Goal: Task Accomplishment & Management: Manage account settings

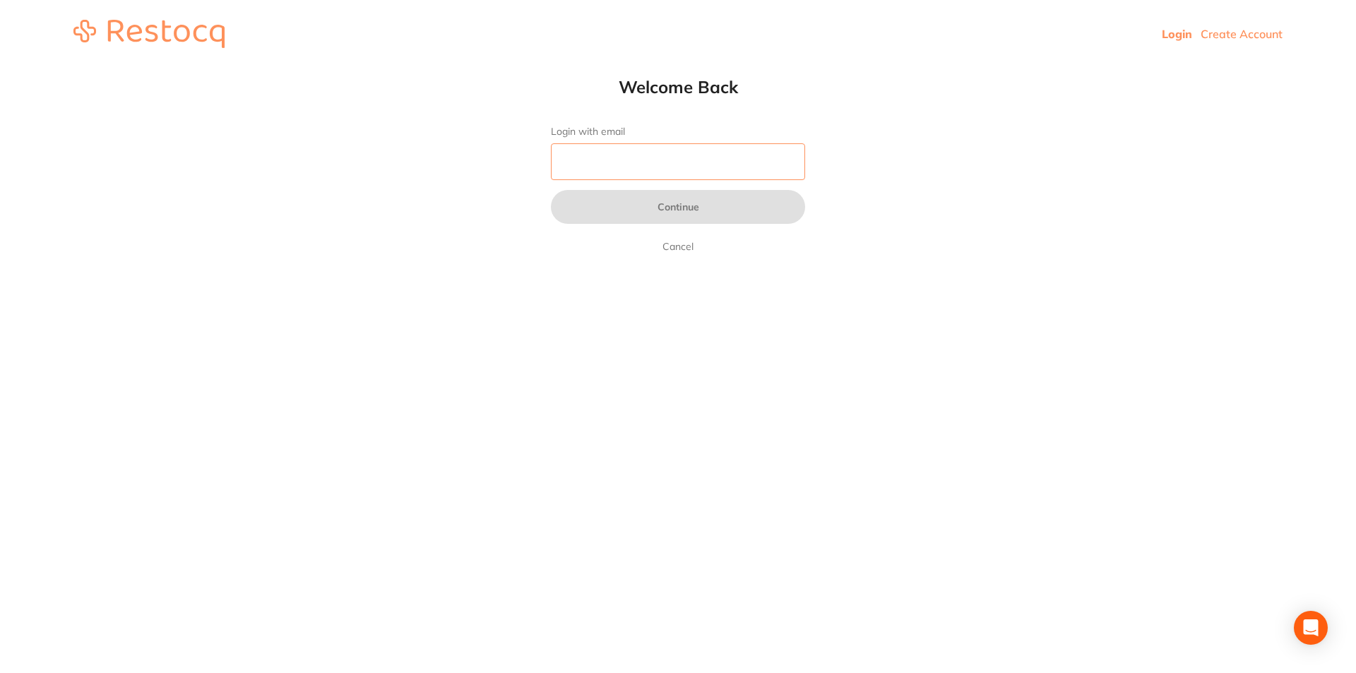
click at [609, 167] on input "Login with email" at bounding box center [678, 161] width 254 height 37
type input "[EMAIL_ADDRESS][DOMAIN_NAME]"
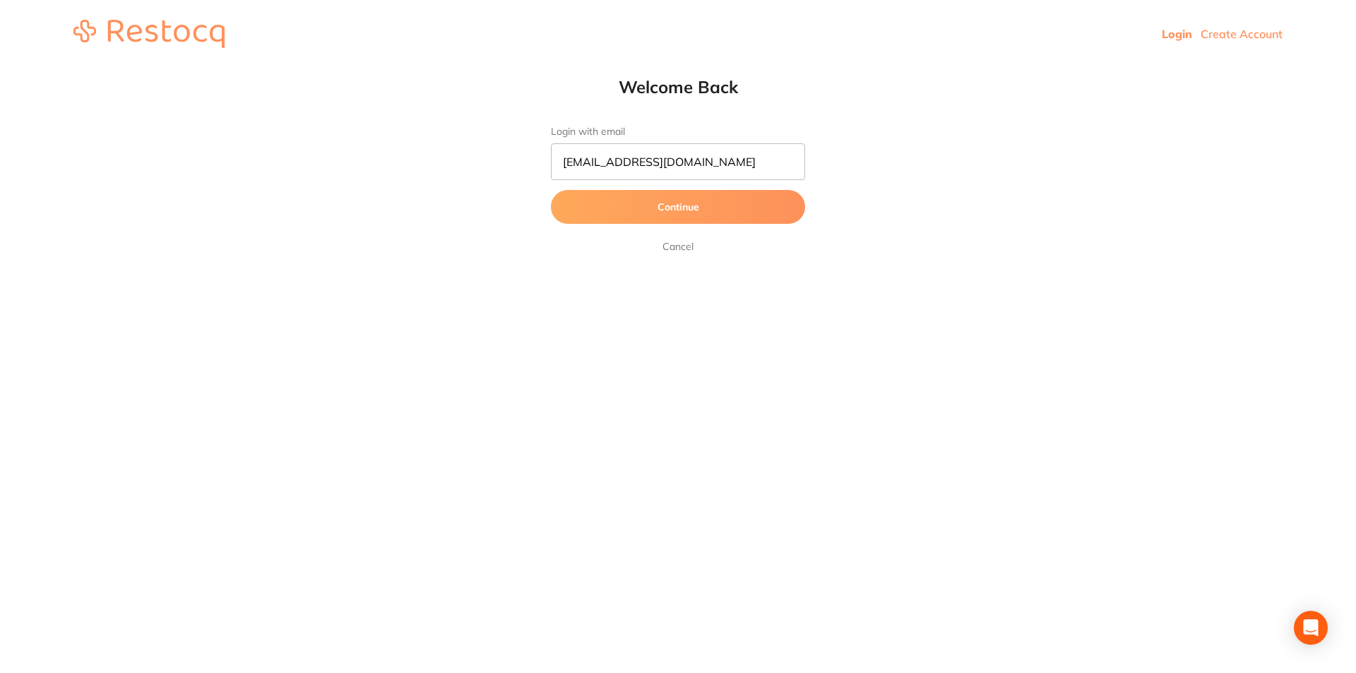
click at [669, 211] on button "Continue" at bounding box center [678, 207] width 254 height 34
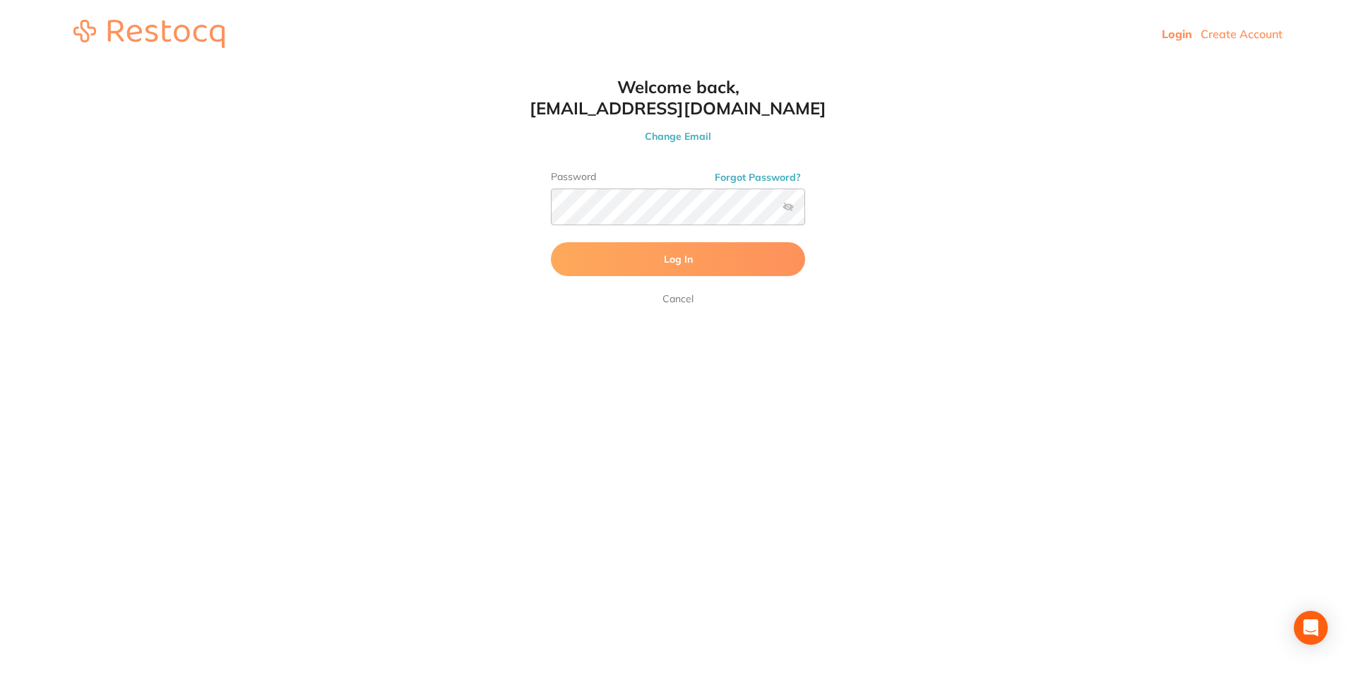
click at [670, 263] on span "Log In" at bounding box center [678, 259] width 29 height 13
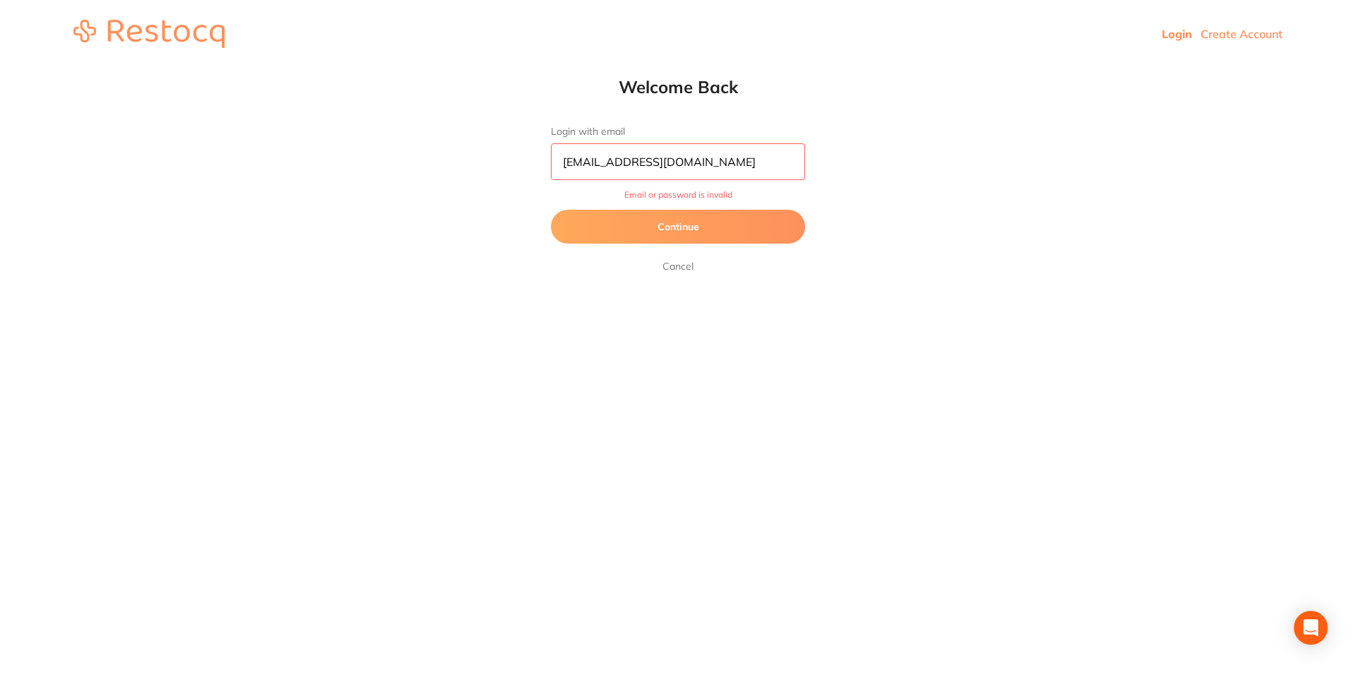
click at [689, 225] on button "Continue" at bounding box center [678, 227] width 254 height 34
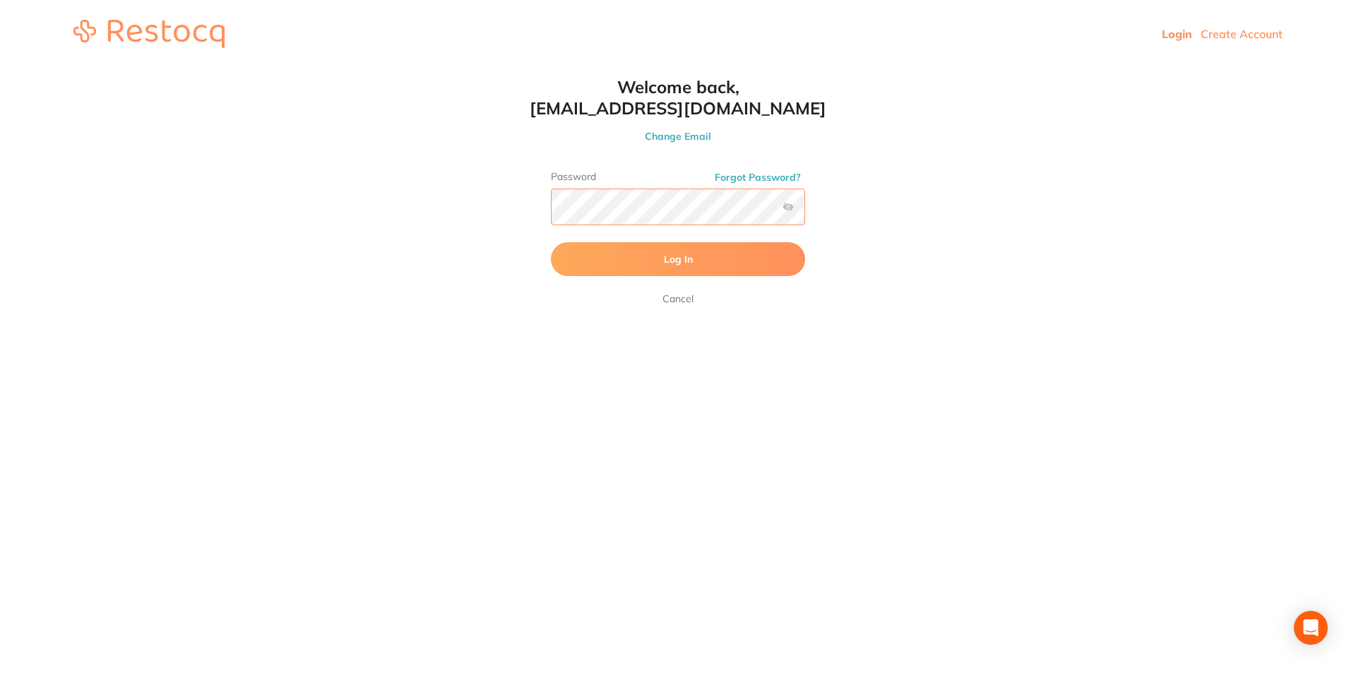
click at [551, 242] on button "Log In" at bounding box center [678, 259] width 254 height 34
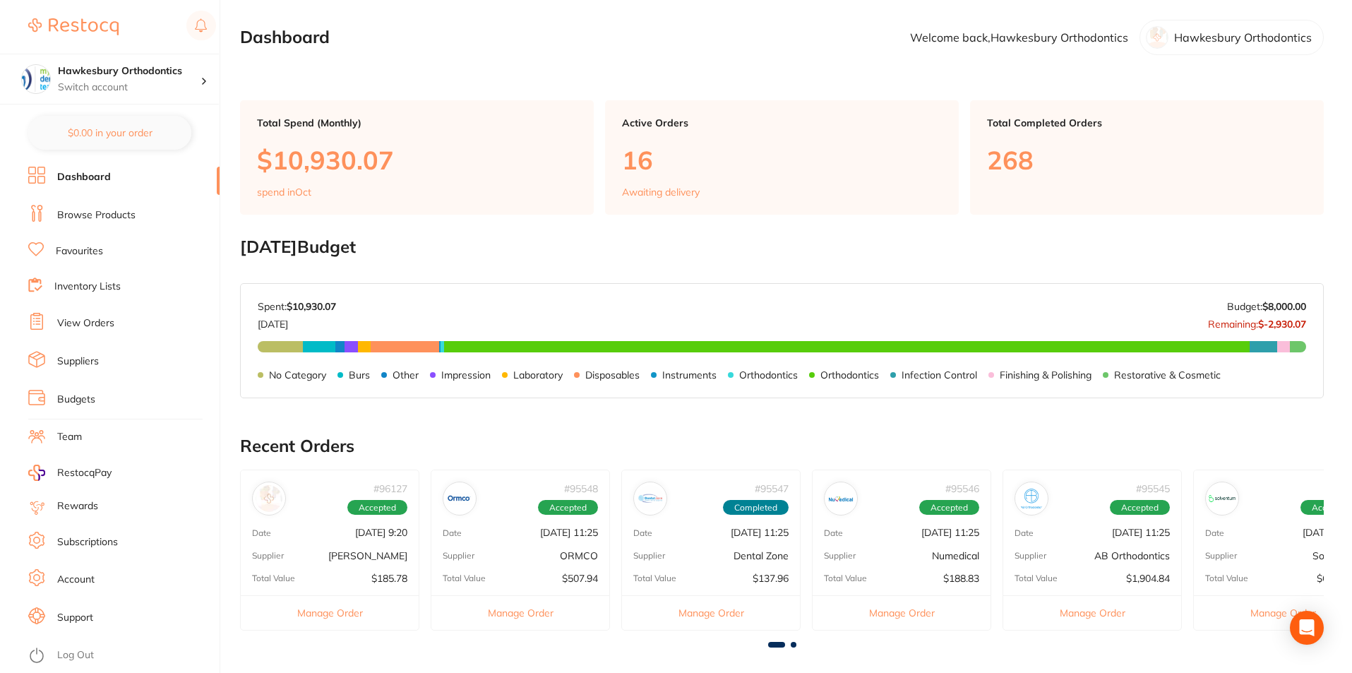
click at [93, 324] on link "View Orders" at bounding box center [85, 323] width 57 height 14
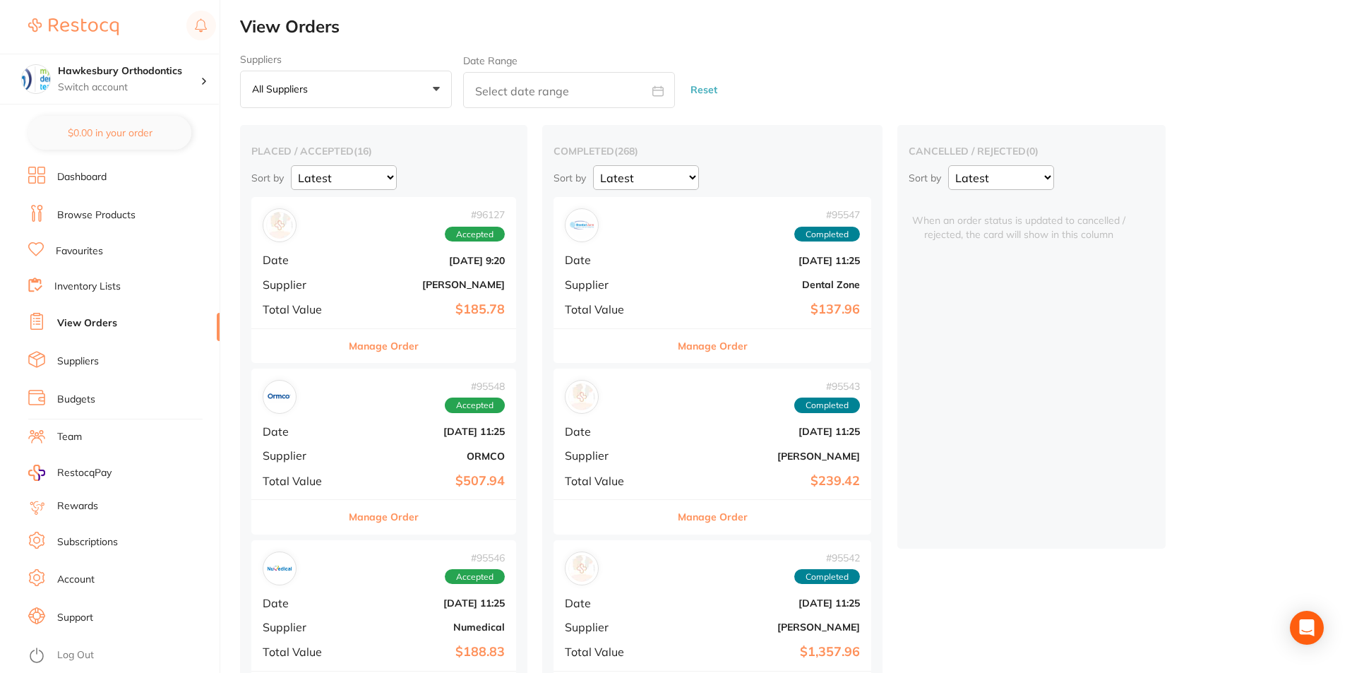
click at [388, 519] on button "Manage Order" at bounding box center [384, 517] width 70 height 34
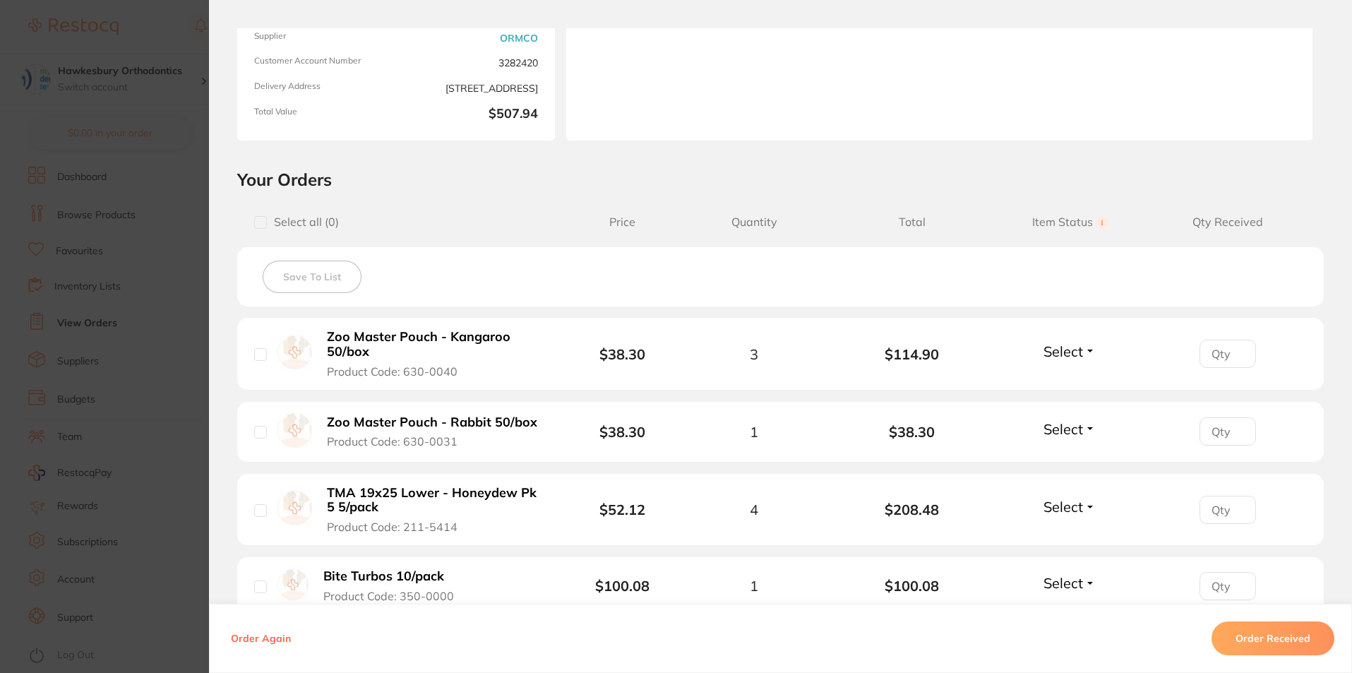
scroll to position [282, 0]
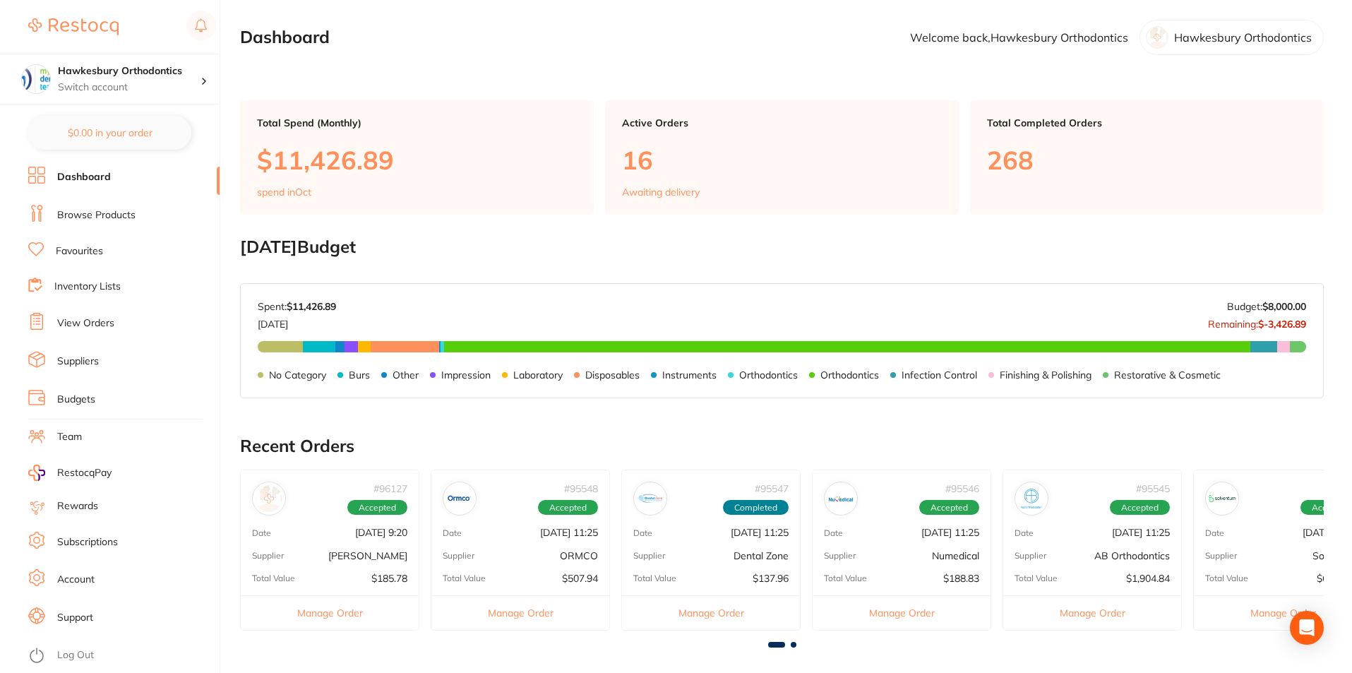
click at [73, 654] on link "Log Out" at bounding box center [75, 655] width 37 height 14
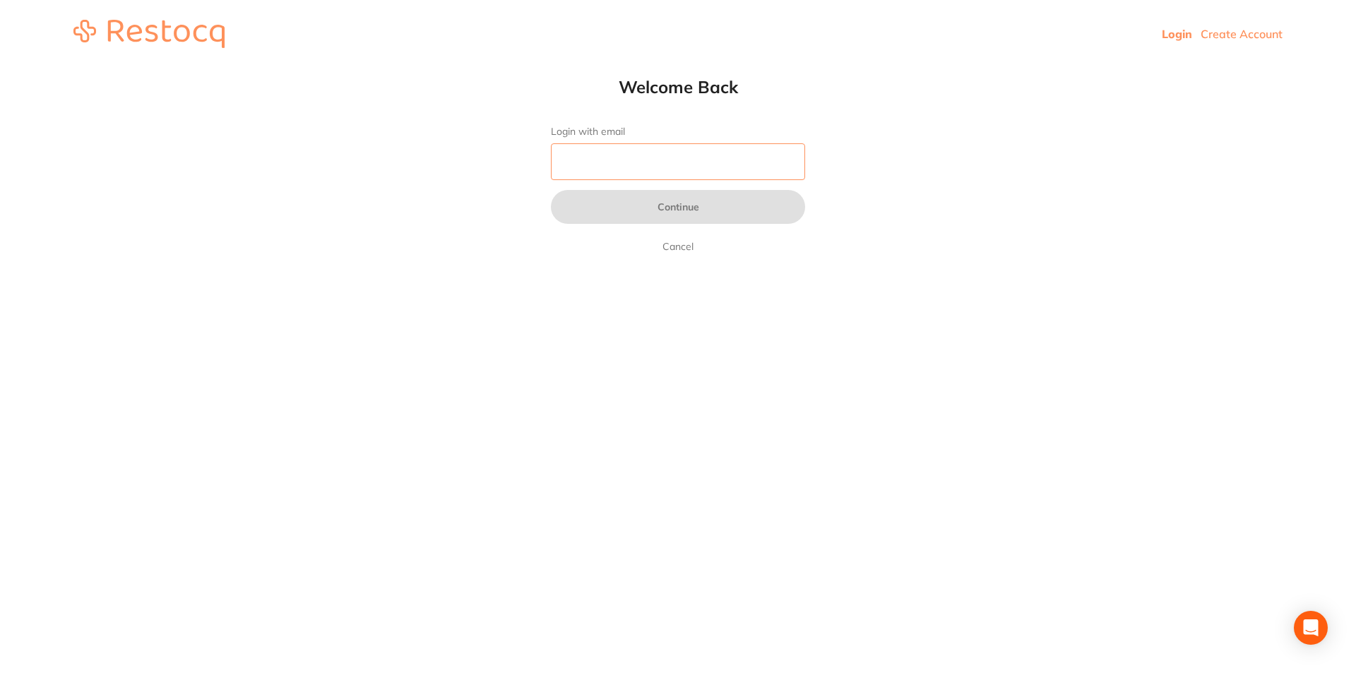
click at [627, 155] on input "Login with email" at bounding box center [678, 161] width 254 height 37
type input "reception@orthodonticsatpenrith.com.au"
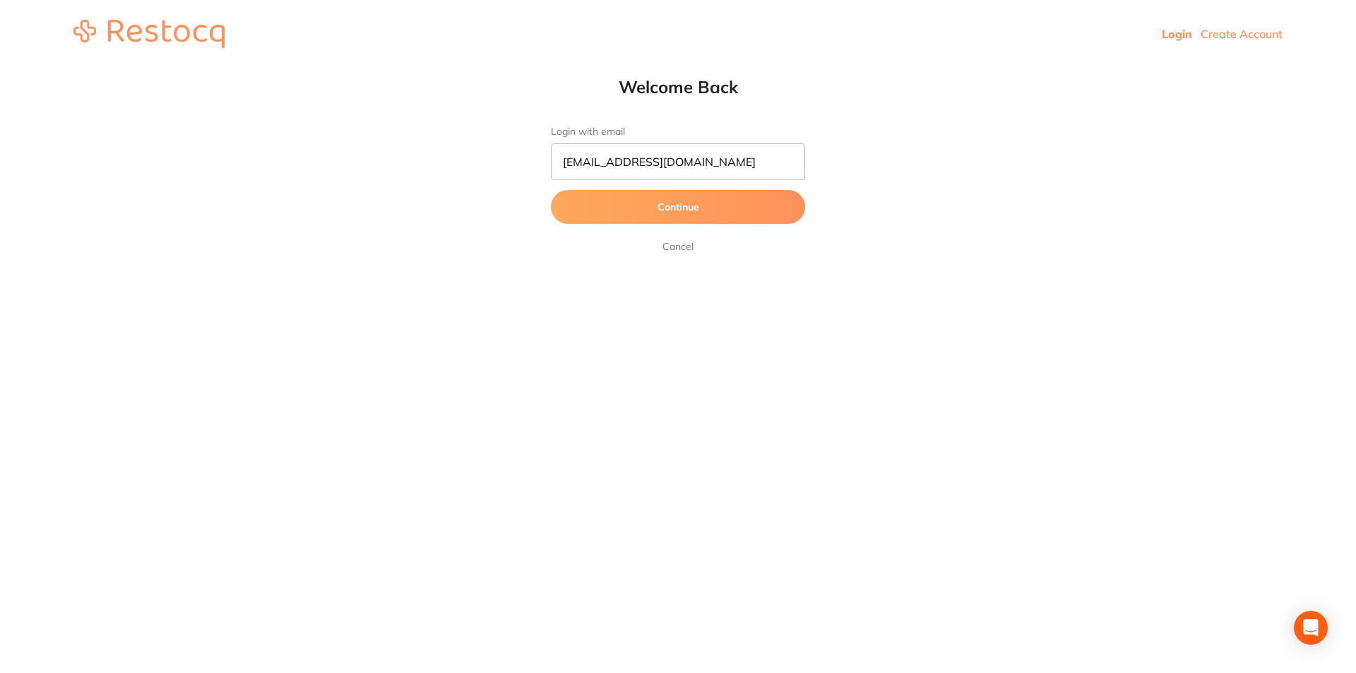
click at [685, 210] on button "Continue" at bounding box center [678, 207] width 254 height 34
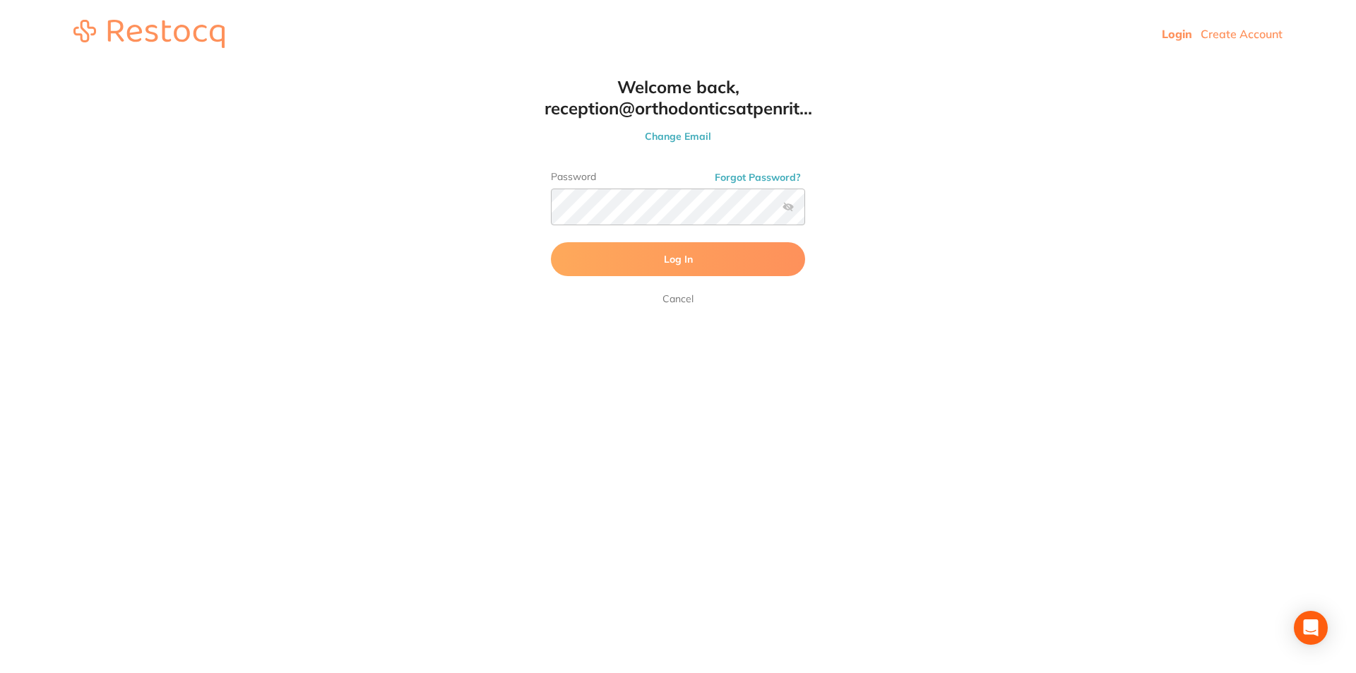
click at [664, 265] on span "Log In" at bounding box center [678, 259] width 29 height 13
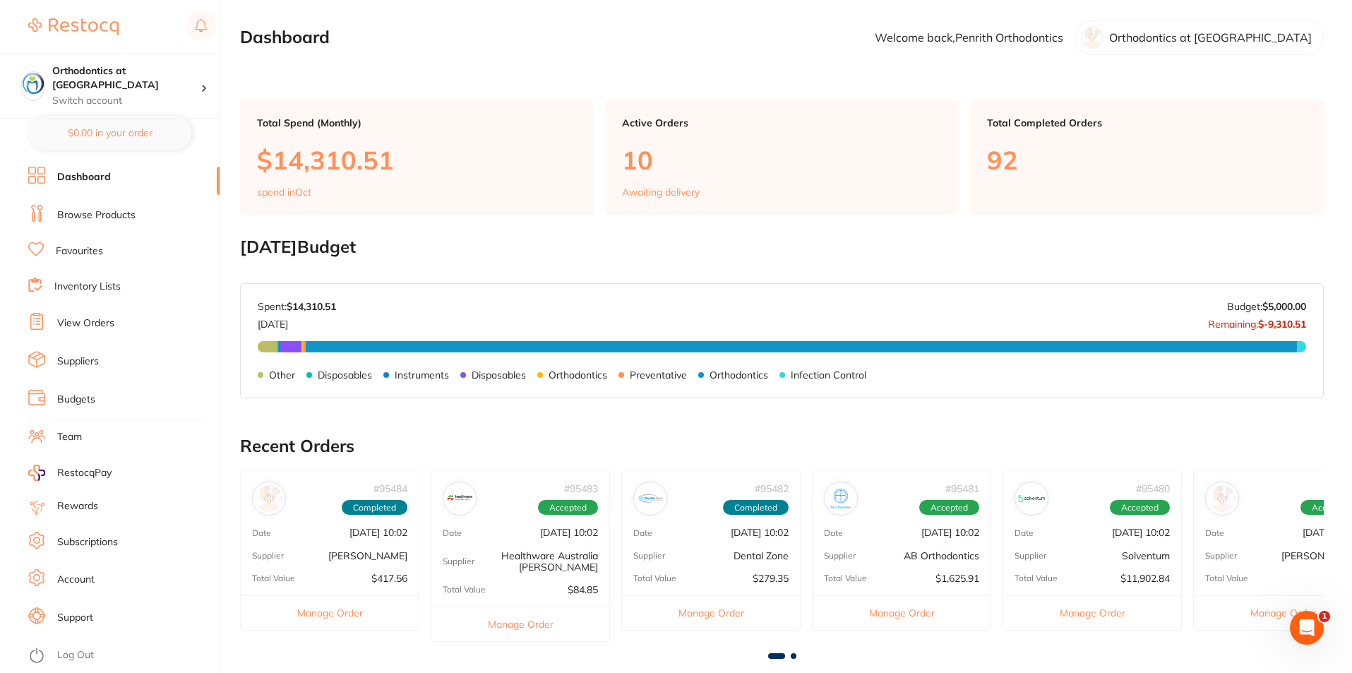
click at [91, 323] on link "View Orders" at bounding box center [85, 323] width 57 height 14
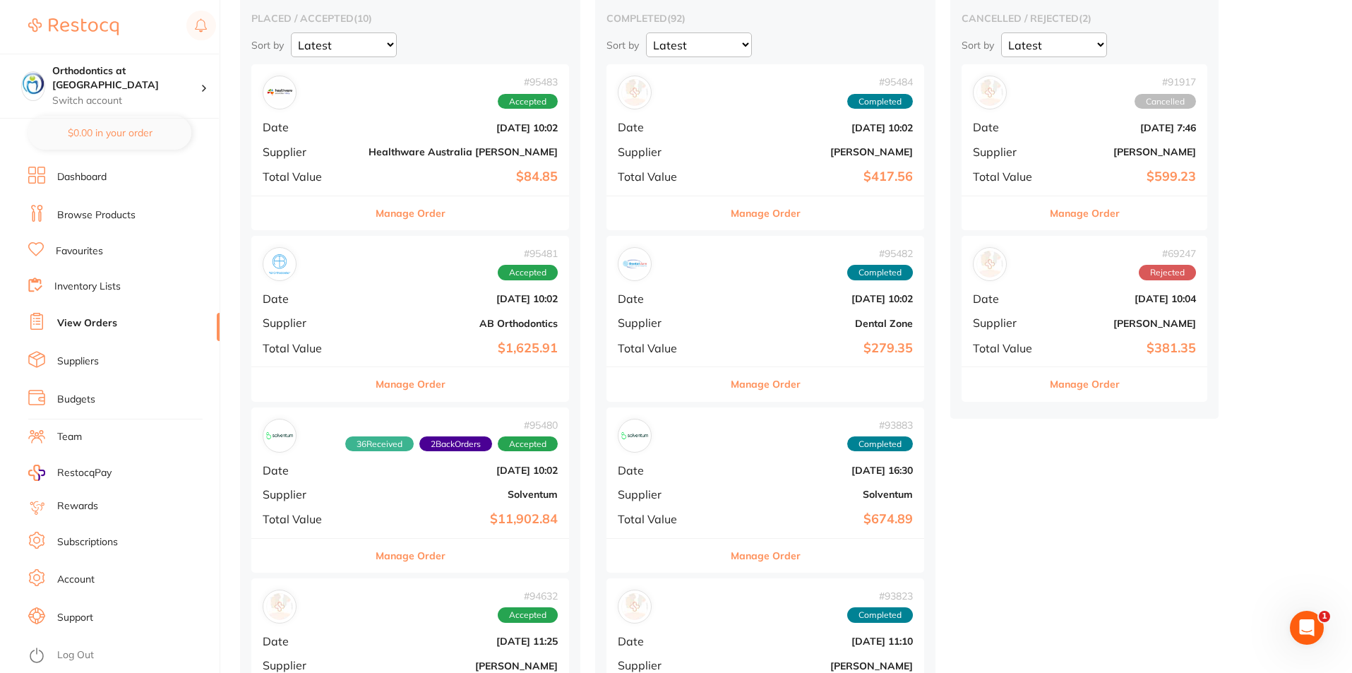
scroll to position [141, 0]
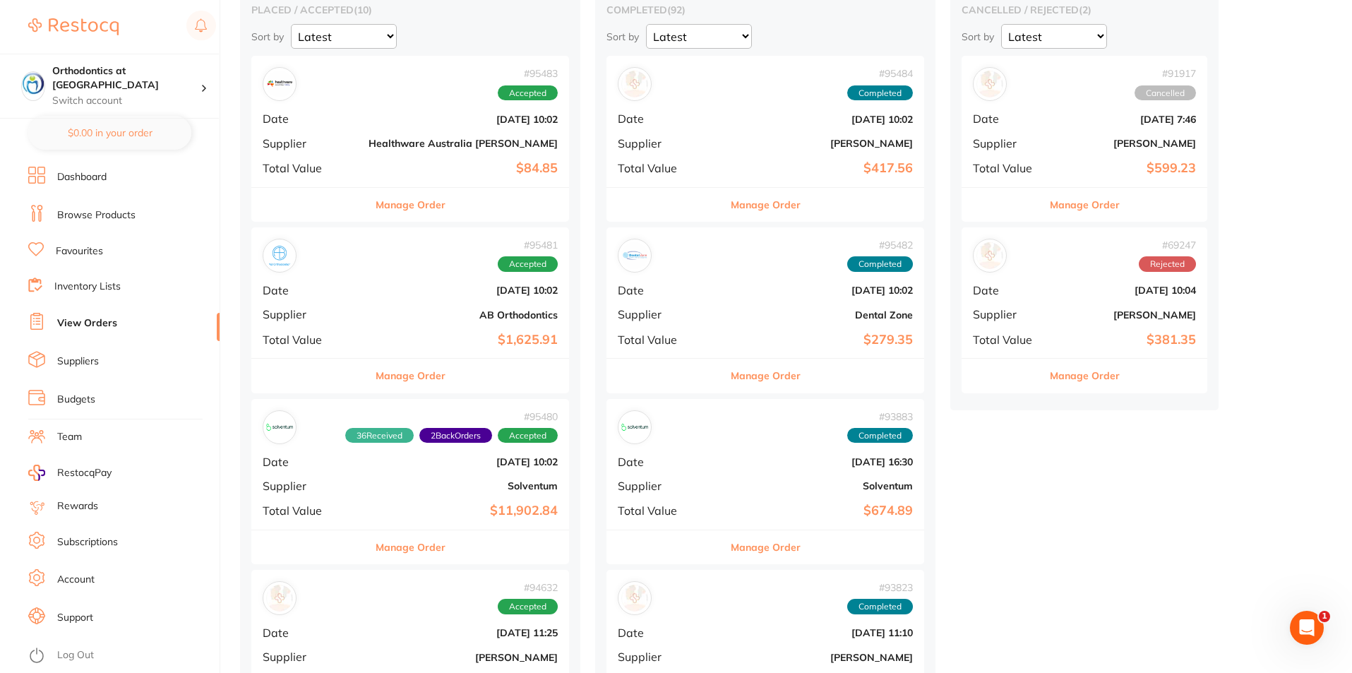
click at [384, 376] on button "Manage Order" at bounding box center [411, 376] width 70 height 34
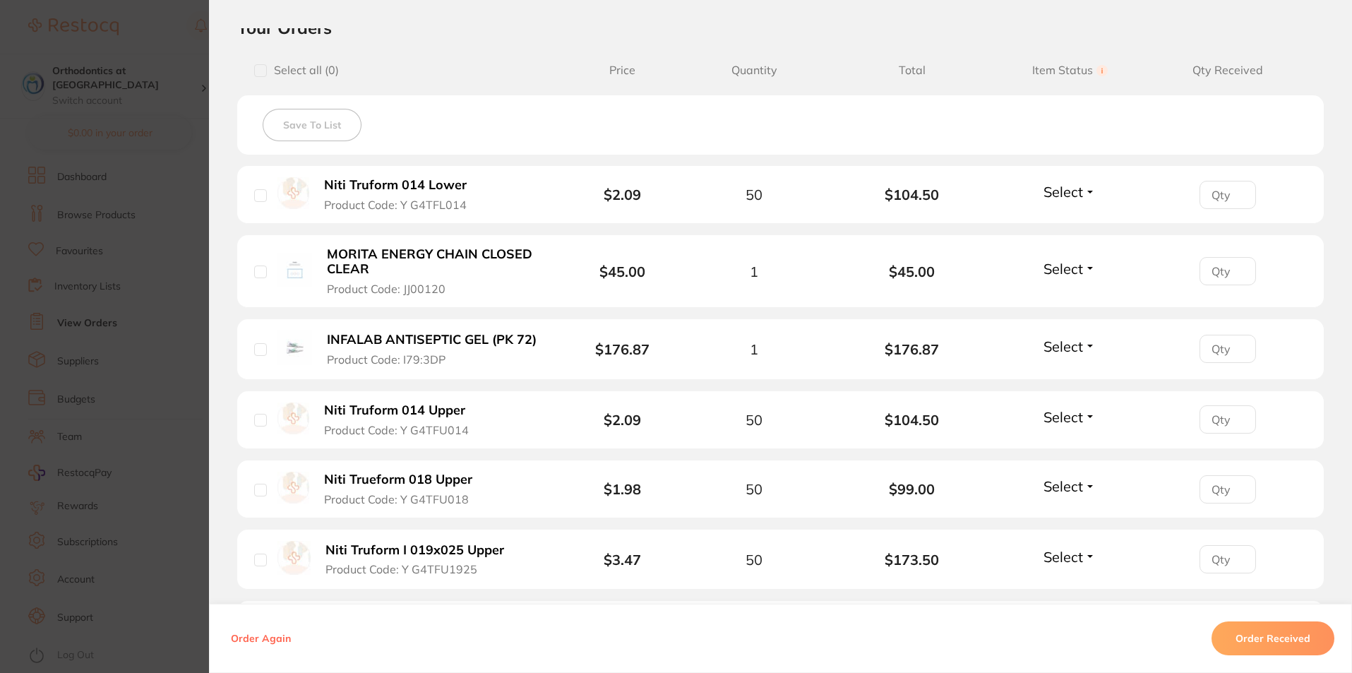
scroll to position [353, 0]
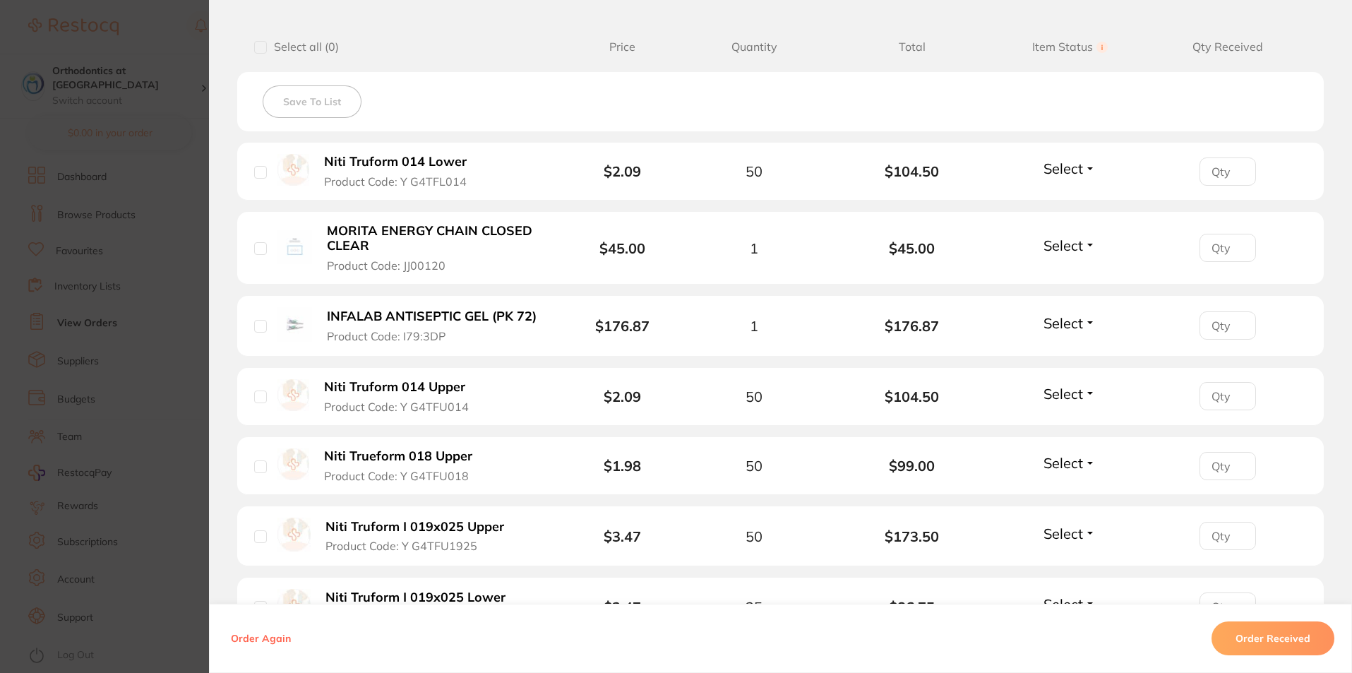
click at [1085, 167] on button "Select" at bounding box center [1069, 169] width 61 height 18
click at [1073, 198] on span "Received" at bounding box center [1070, 198] width 36 height 11
click at [1072, 243] on span "Select" at bounding box center [1064, 246] width 40 height 18
click at [1074, 275] on span "Received" at bounding box center [1070, 275] width 36 height 11
click at [1060, 321] on span "Select" at bounding box center [1064, 323] width 40 height 18
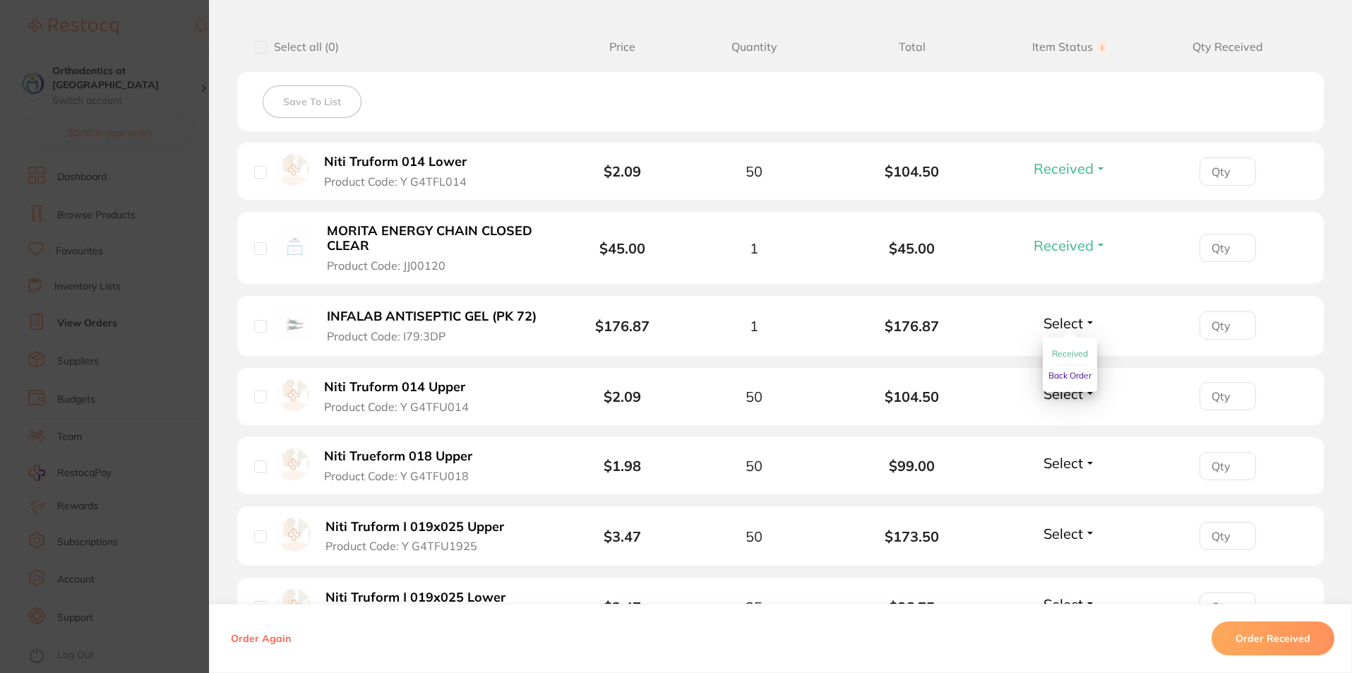
click at [1071, 354] on span "Received" at bounding box center [1070, 353] width 36 height 11
click at [1085, 400] on button "Select" at bounding box center [1069, 394] width 61 height 18
click at [1074, 426] on span "Received" at bounding box center [1070, 424] width 36 height 11
click at [1076, 460] on span "Select" at bounding box center [1064, 463] width 40 height 18
click at [1067, 491] on span "Received" at bounding box center [1070, 493] width 36 height 11
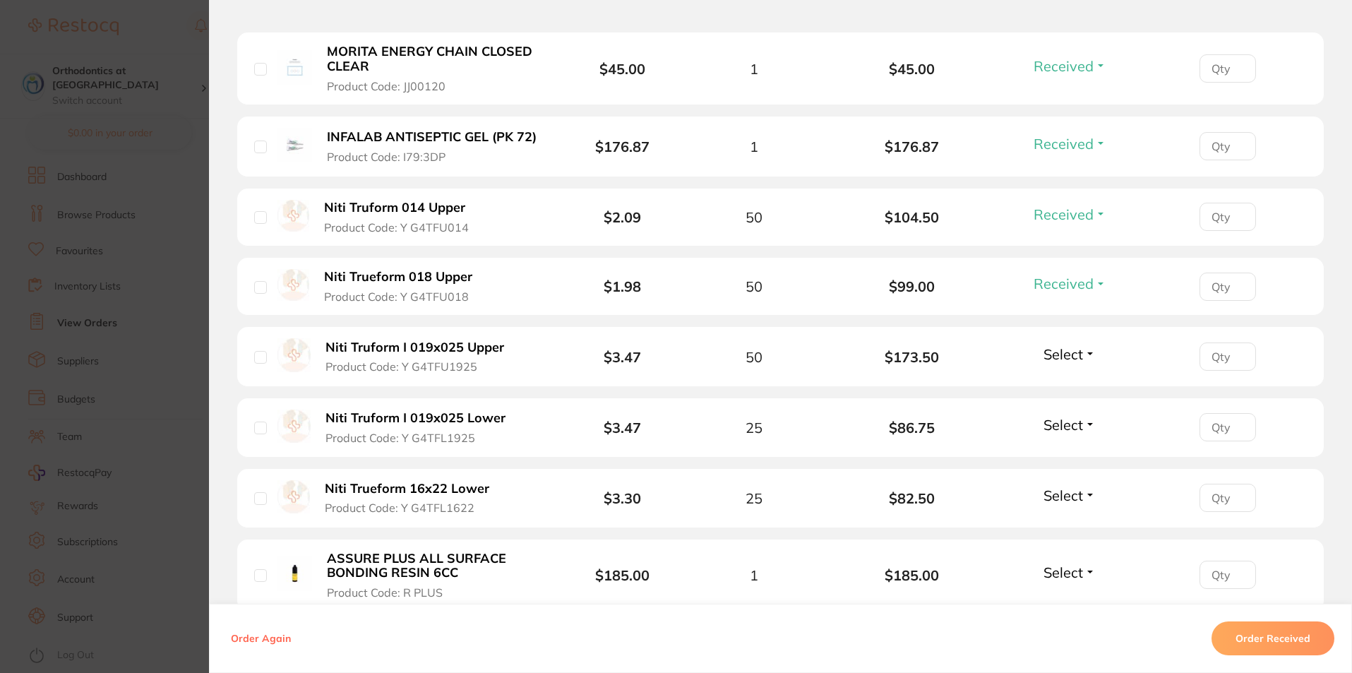
scroll to position [565, 0]
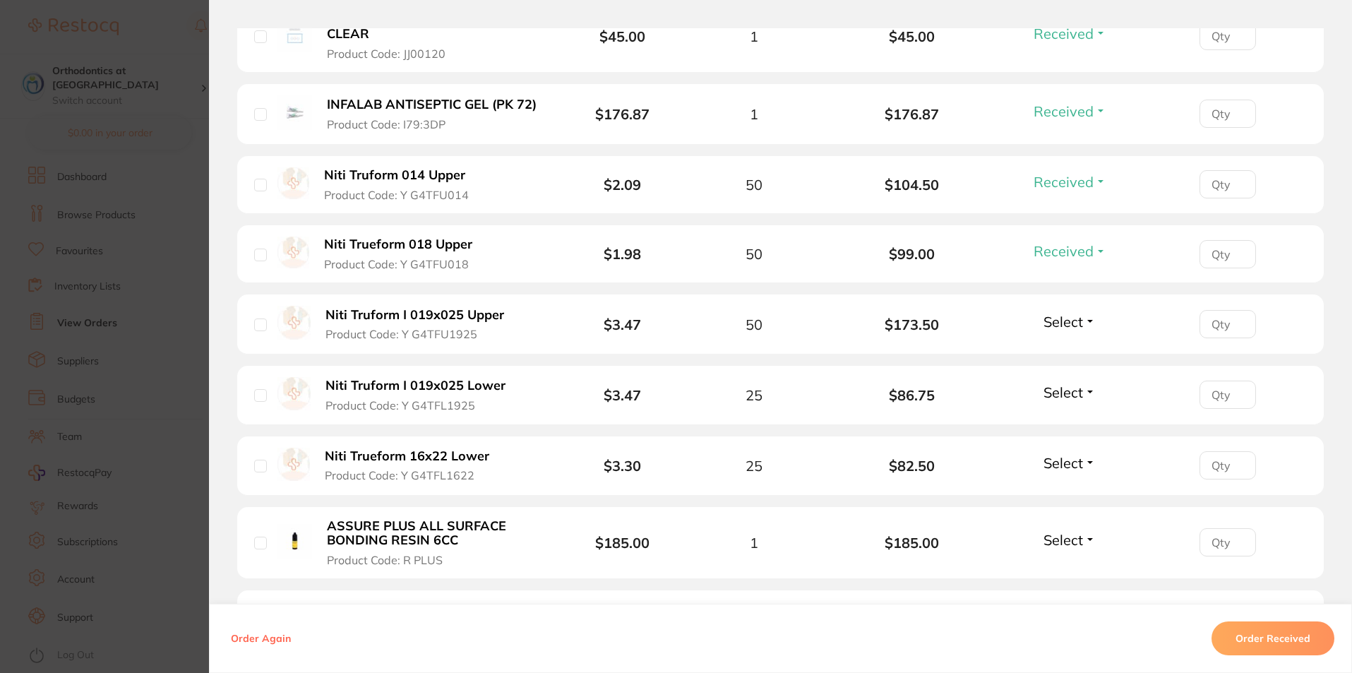
click at [1090, 318] on button "Select" at bounding box center [1069, 322] width 61 height 18
click at [1078, 353] on span "Received" at bounding box center [1070, 352] width 36 height 11
click at [1068, 393] on span "Select" at bounding box center [1064, 392] width 40 height 18
click at [1064, 423] on span "Received" at bounding box center [1070, 422] width 36 height 11
click at [1062, 465] on span "Select" at bounding box center [1064, 463] width 40 height 18
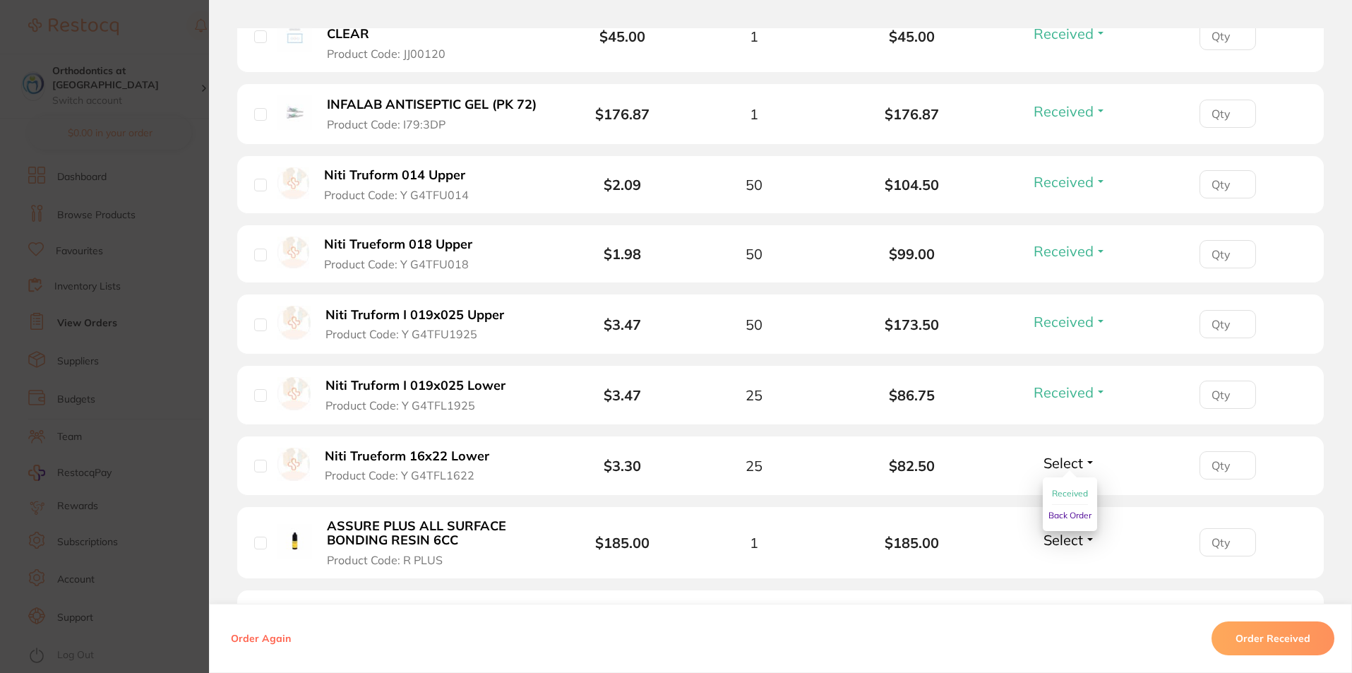
click at [1061, 489] on span "Received" at bounding box center [1070, 493] width 36 height 11
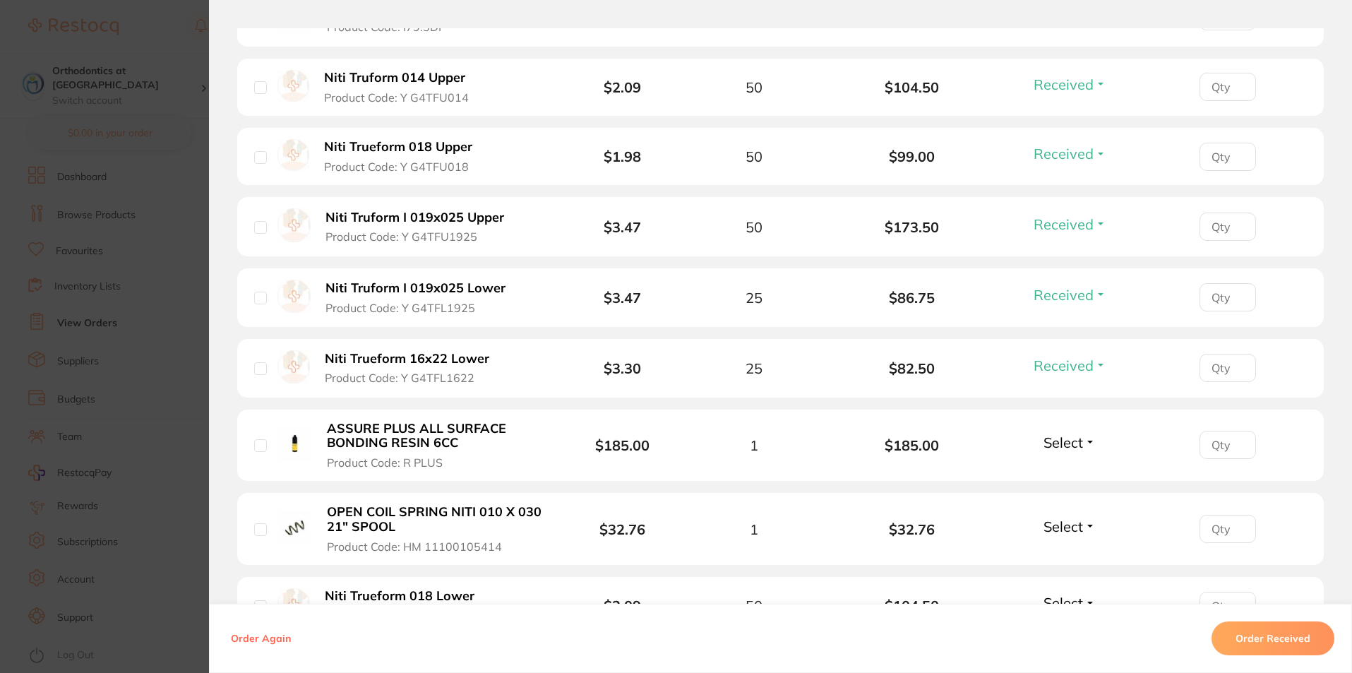
scroll to position [706, 0]
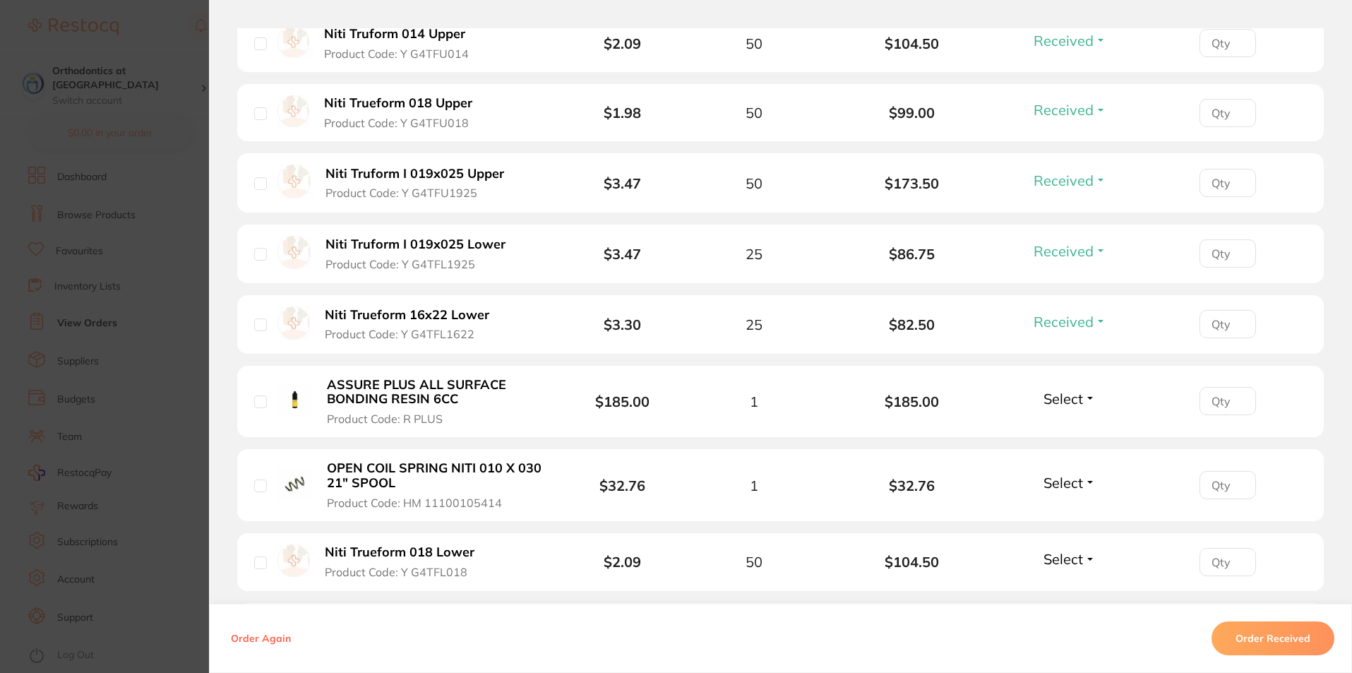
click at [1072, 403] on span "Select" at bounding box center [1064, 399] width 40 height 18
click at [1070, 427] on span "Received" at bounding box center [1070, 429] width 36 height 11
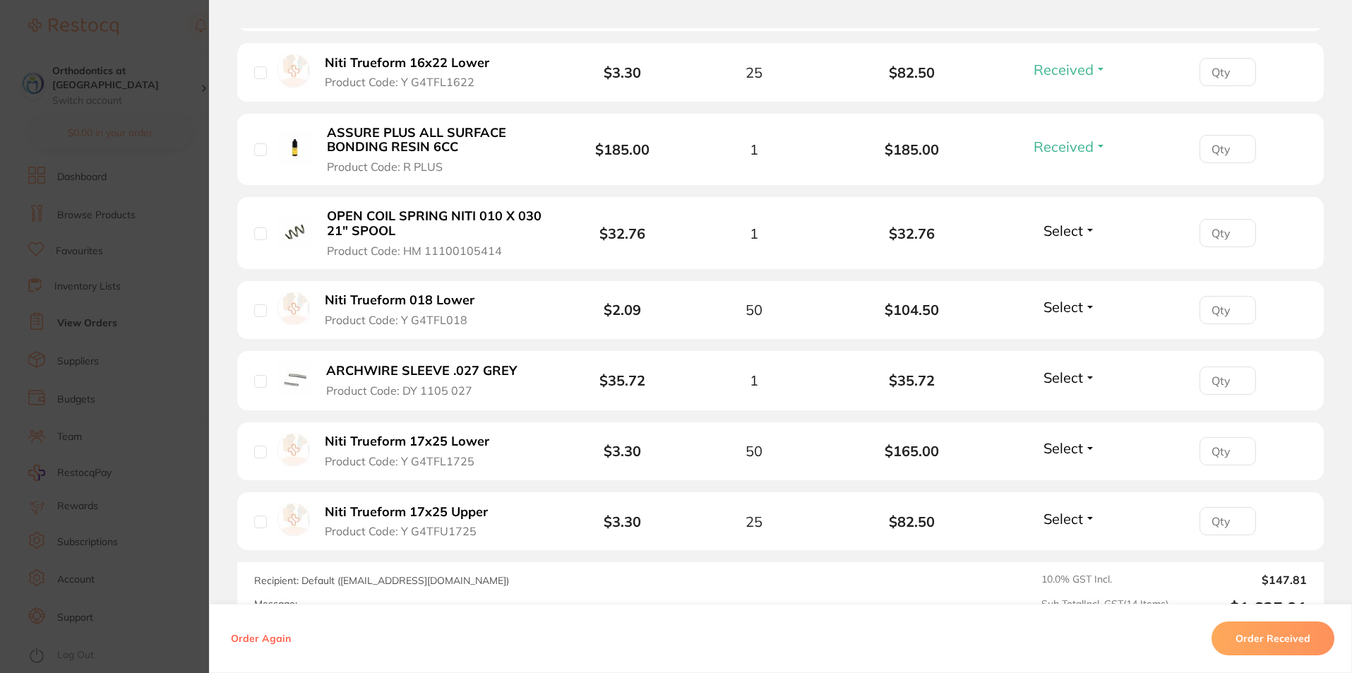
scroll to position [989, 0]
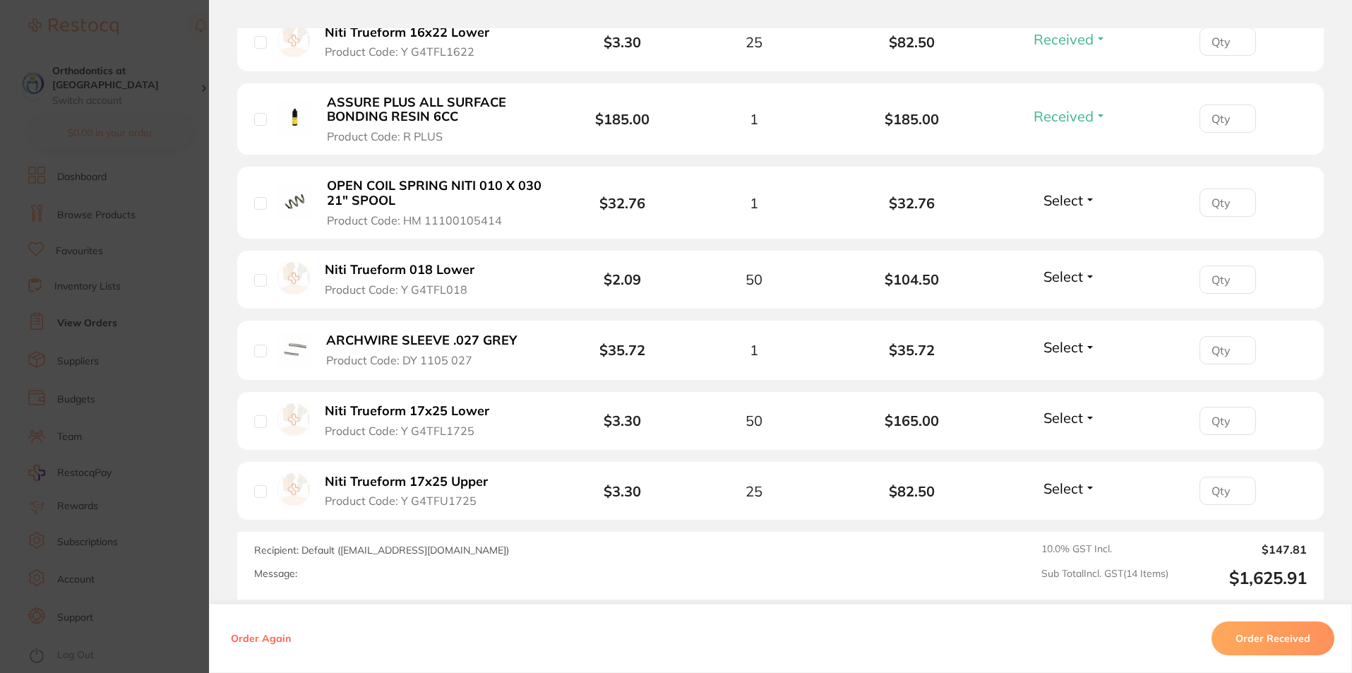
click at [1074, 208] on div "Select Received Back Order" at bounding box center [1069, 202] width 61 height 23
click at [1076, 193] on span "Select" at bounding box center [1064, 200] width 40 height 18
click at [1068, 232] on span "Received" at bounding box center [1070, 230] width 36 height 11
click at [1054, 273] on span "Select" at bounding box center [1064, 277] width 40 height 18
click at [1071, 299] on button "Received" at bounding box center [1070, 308] width 36 height 22
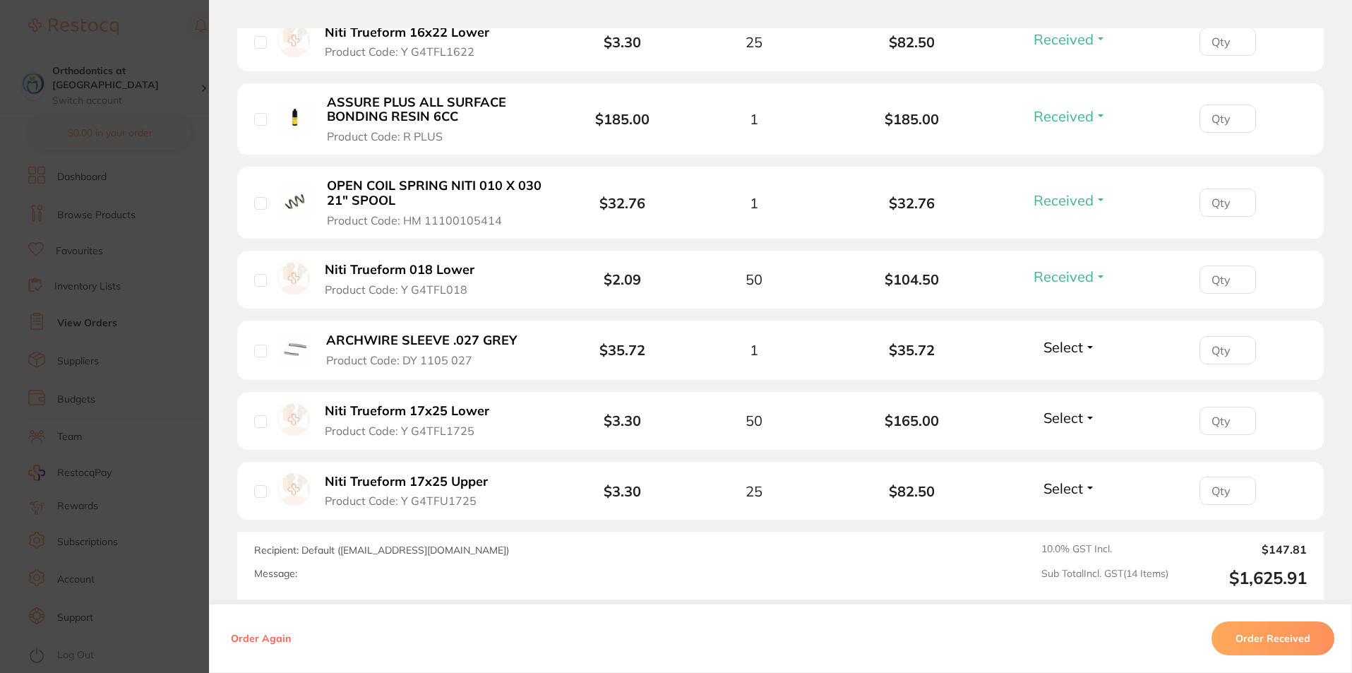
click at [1066, 354] on span "Select" at bounding box center [1064, 347] width 40 height 18
click at [1072, 373] on span "Received" at bounding box center [1070, 377] width 36 height 11
click at [1066, 421] on span "Select" at bounding box center [1064, 418] width 40 height 18
click at [1068, 444] on span "Received" at bounding box center [1070, 448] width 36 height 11
click at [1071, 485] on span "Select" at bounding box center [1064, 488] width 40 height 18
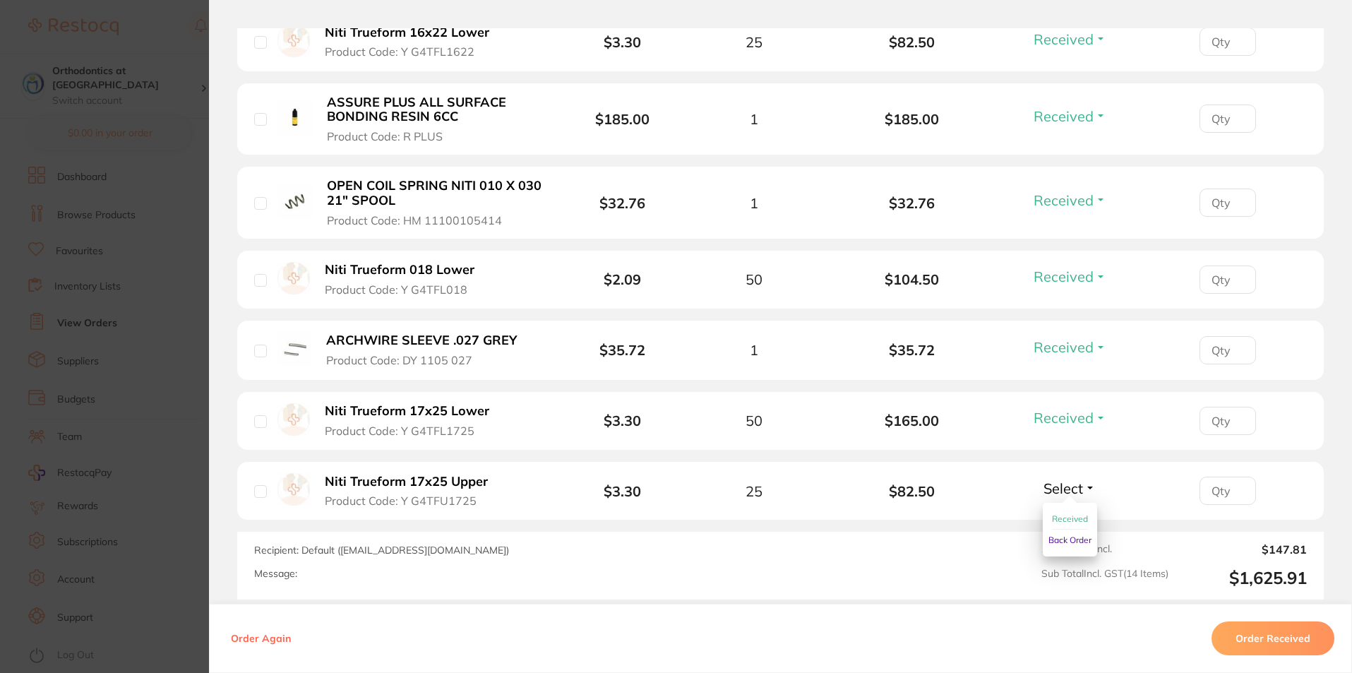
click at [1057, 516] on span "Received" at bounding box center [1070, 518] width 36 height 11
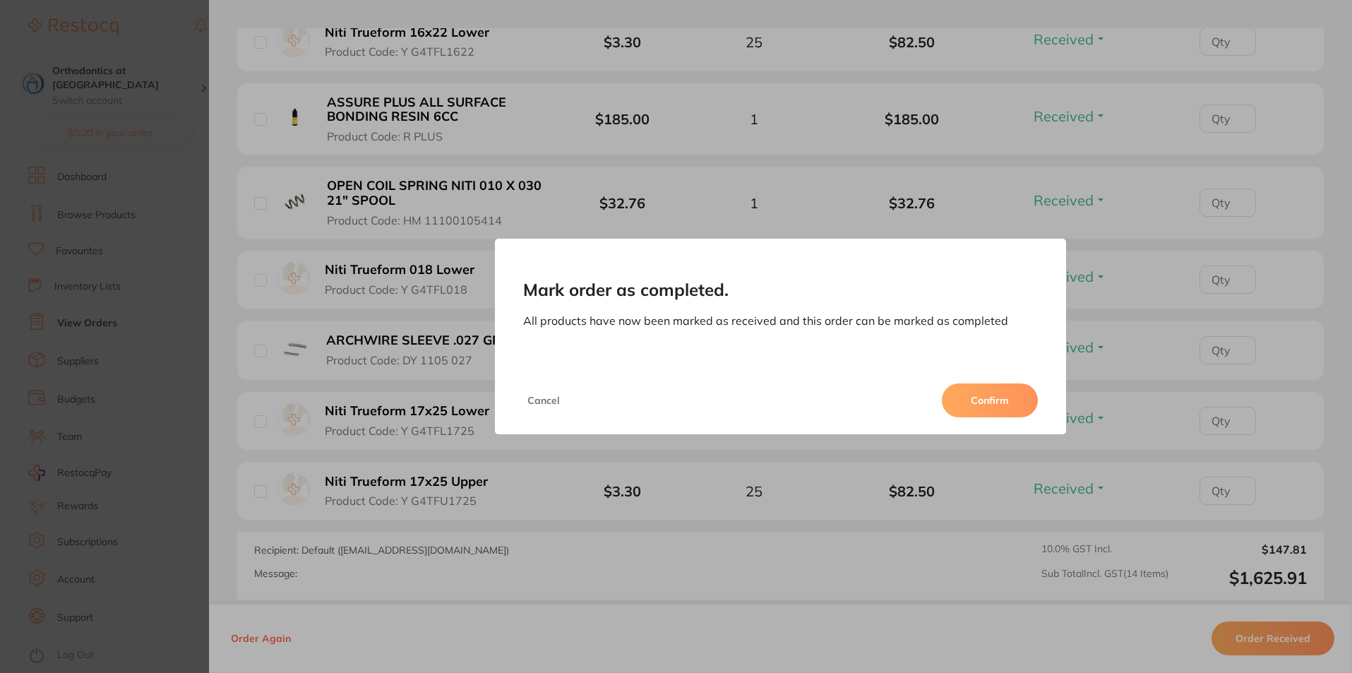
click at [997, 403] on button "Confirm" at bounding box center [990, 400] width 96 height 34
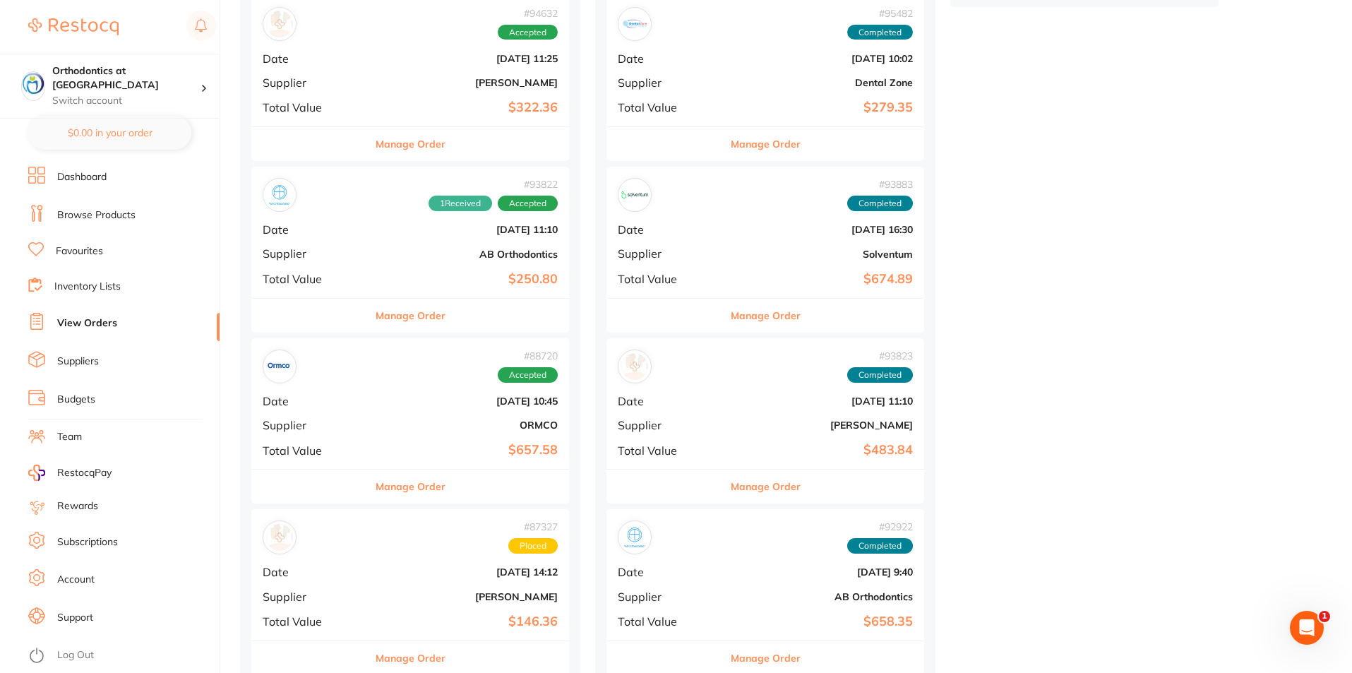
scroll to position [565, 0]
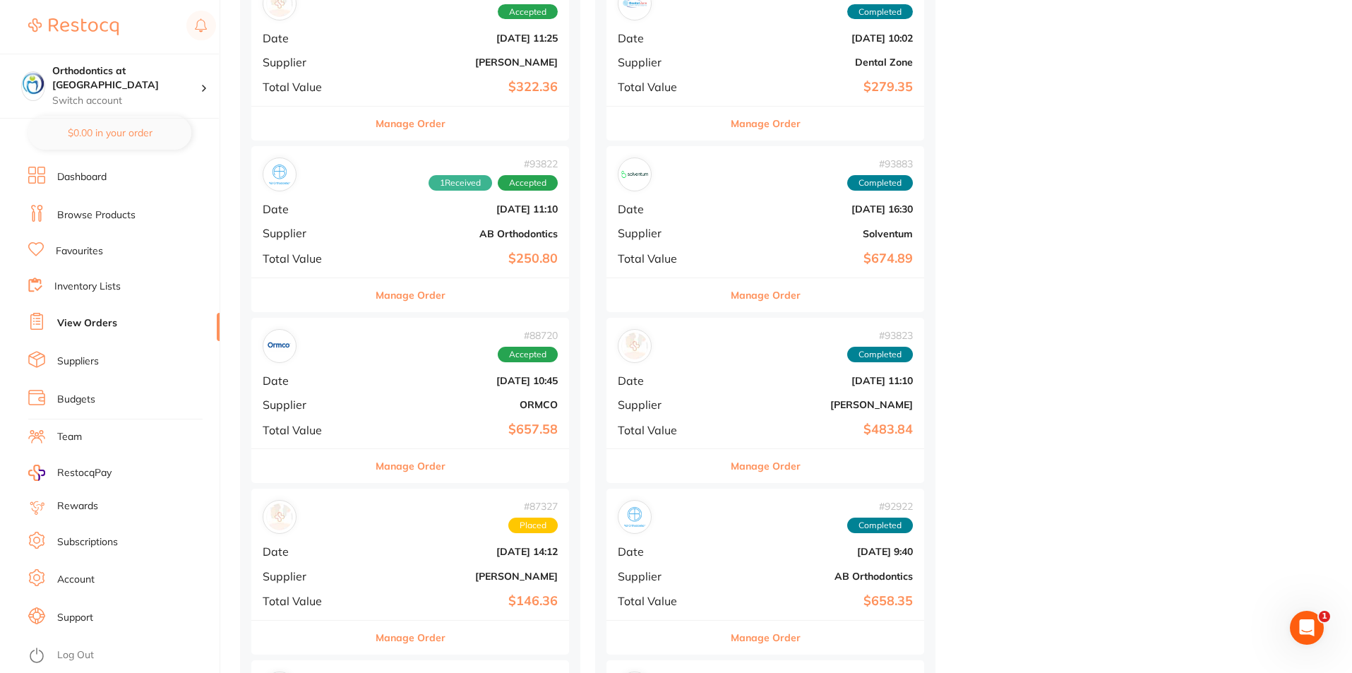
click at [388, 460] on button "Manage Order" at bounding box center [411, 466] width 70 height 34
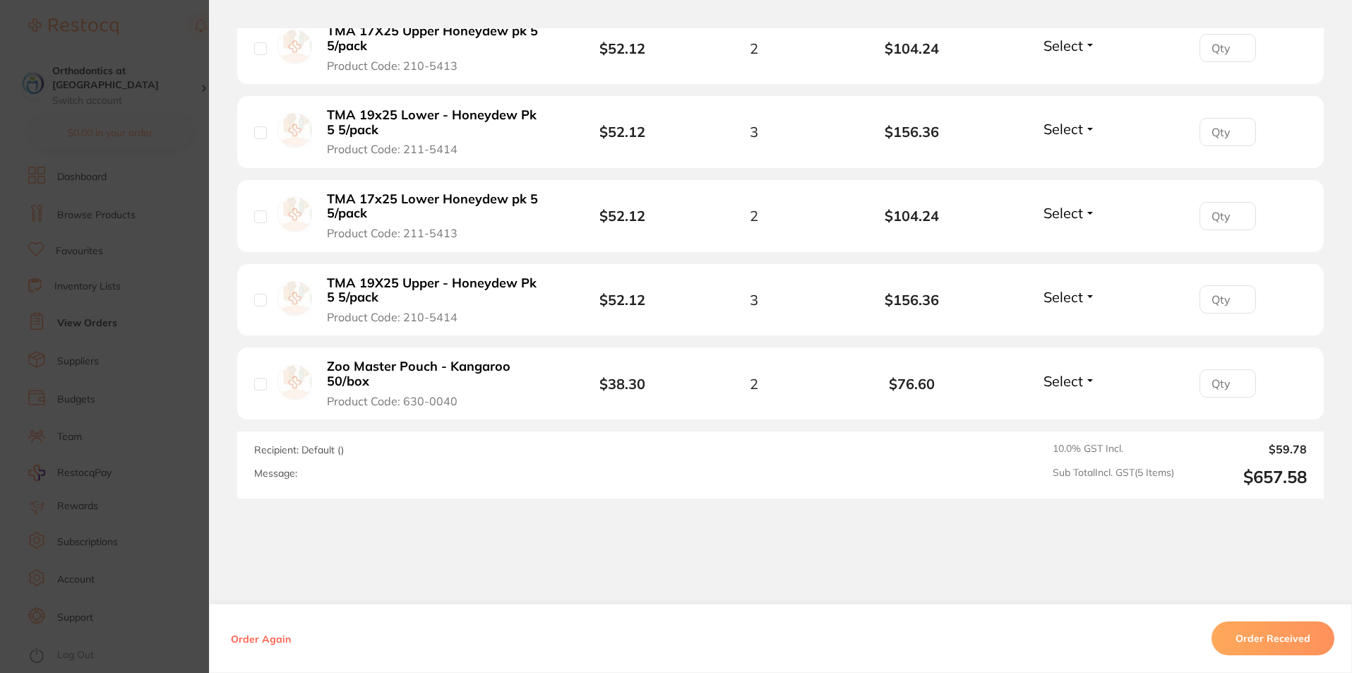
scroll to position [494, 0]
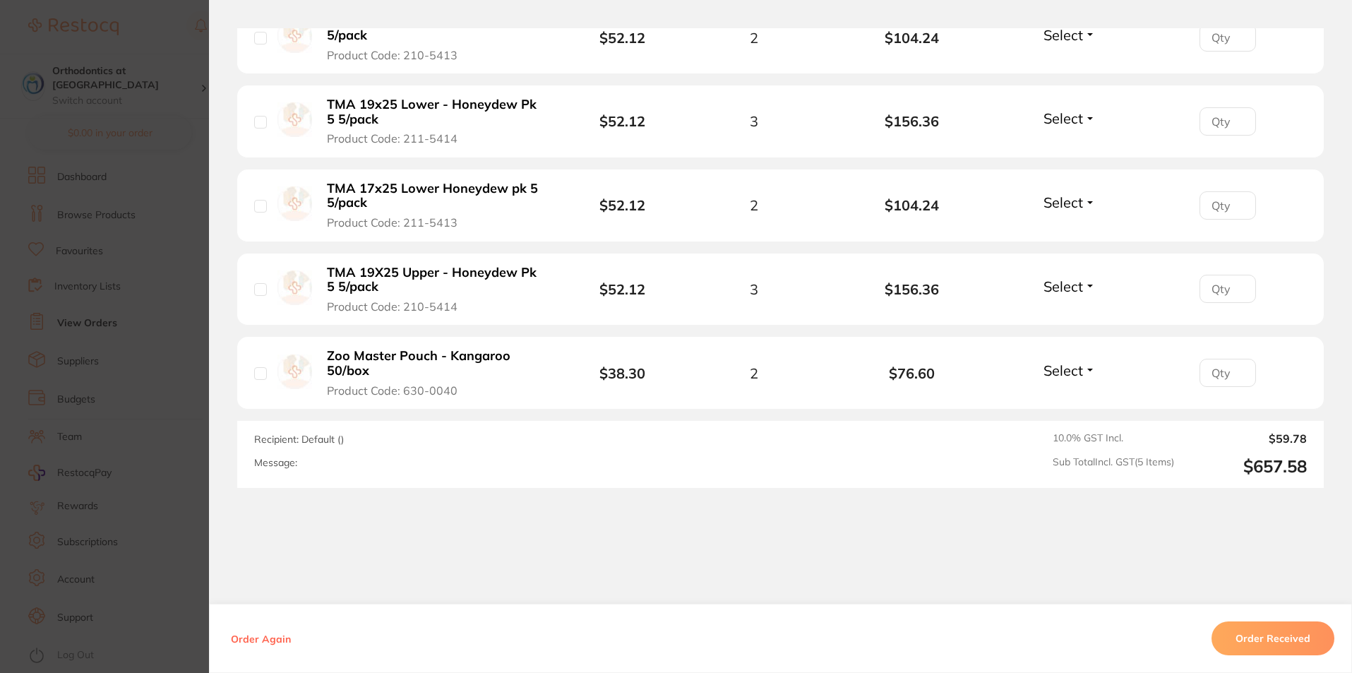
click at [1266, 642] on button "Order Received" at bounding box center [1273, 638] width 123 height 34
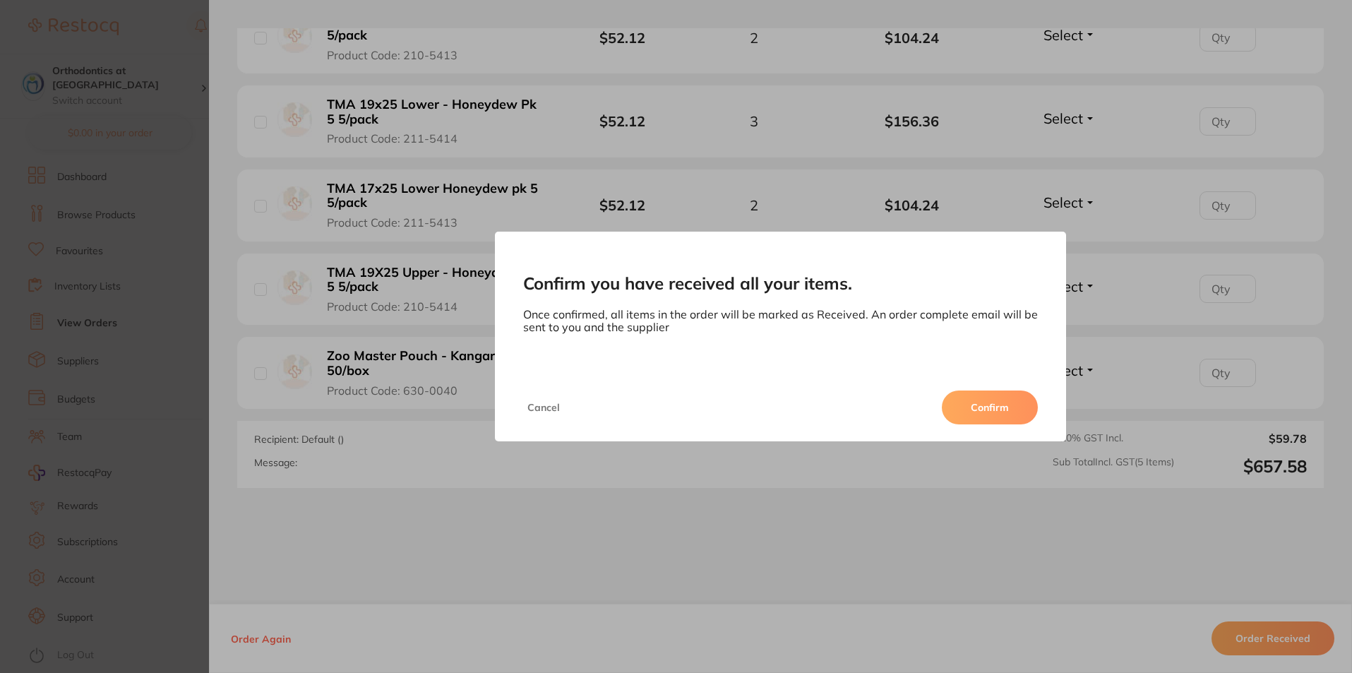
click at [980, 412] on button "Confirm" at bounding box center [990, 408] width 96 height 34
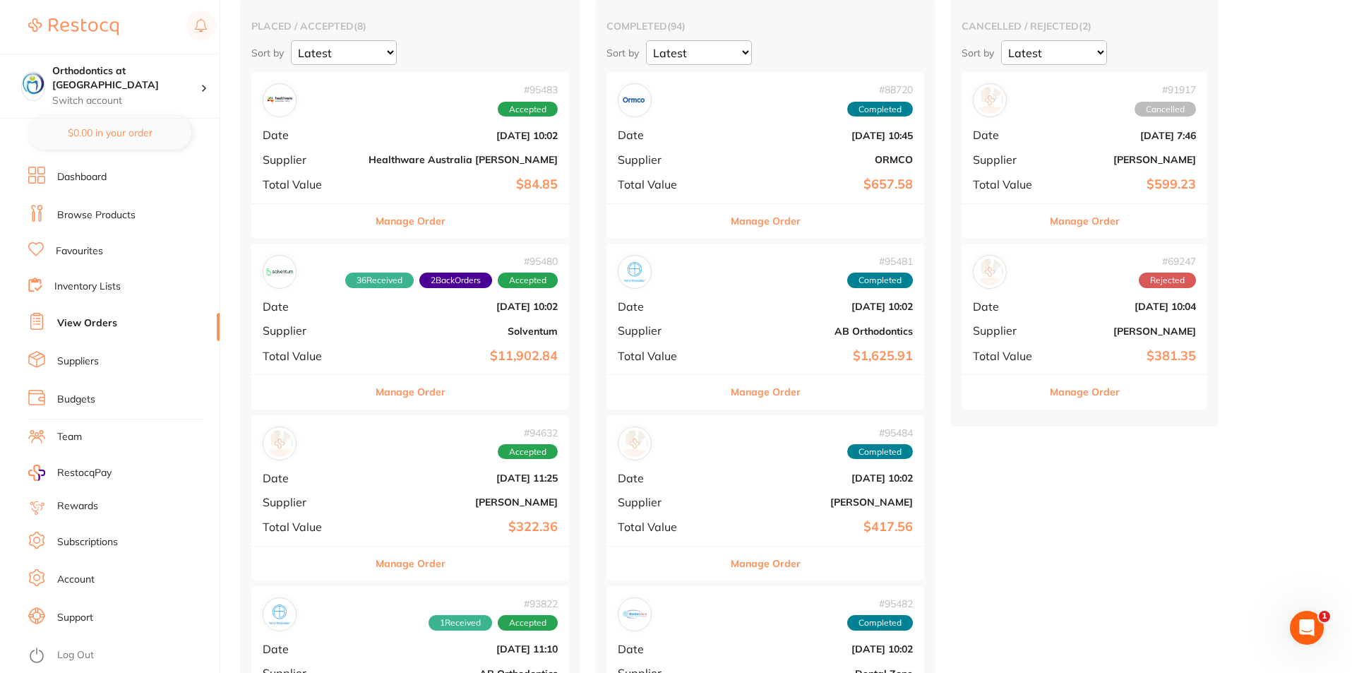
scroll to position [141, 0]
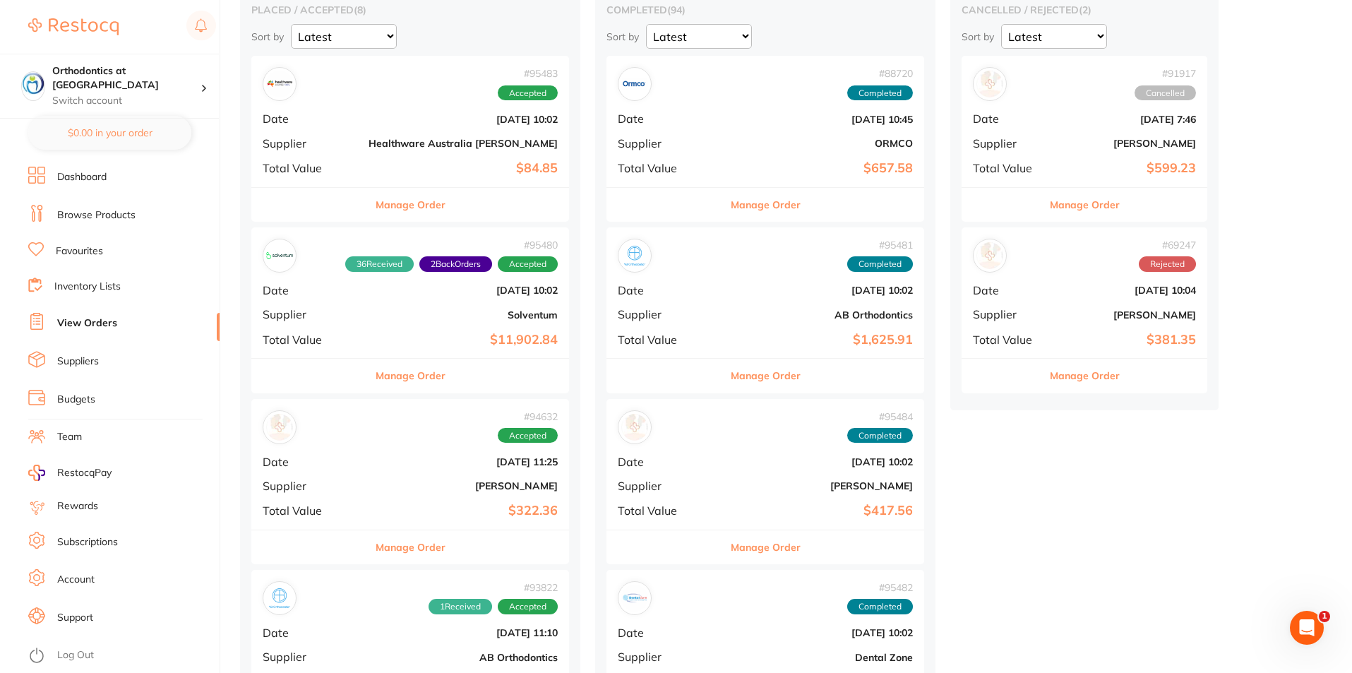
click at [387, 544] on button "Manage Order" at bounding box center [411, 547] width 70 height 34
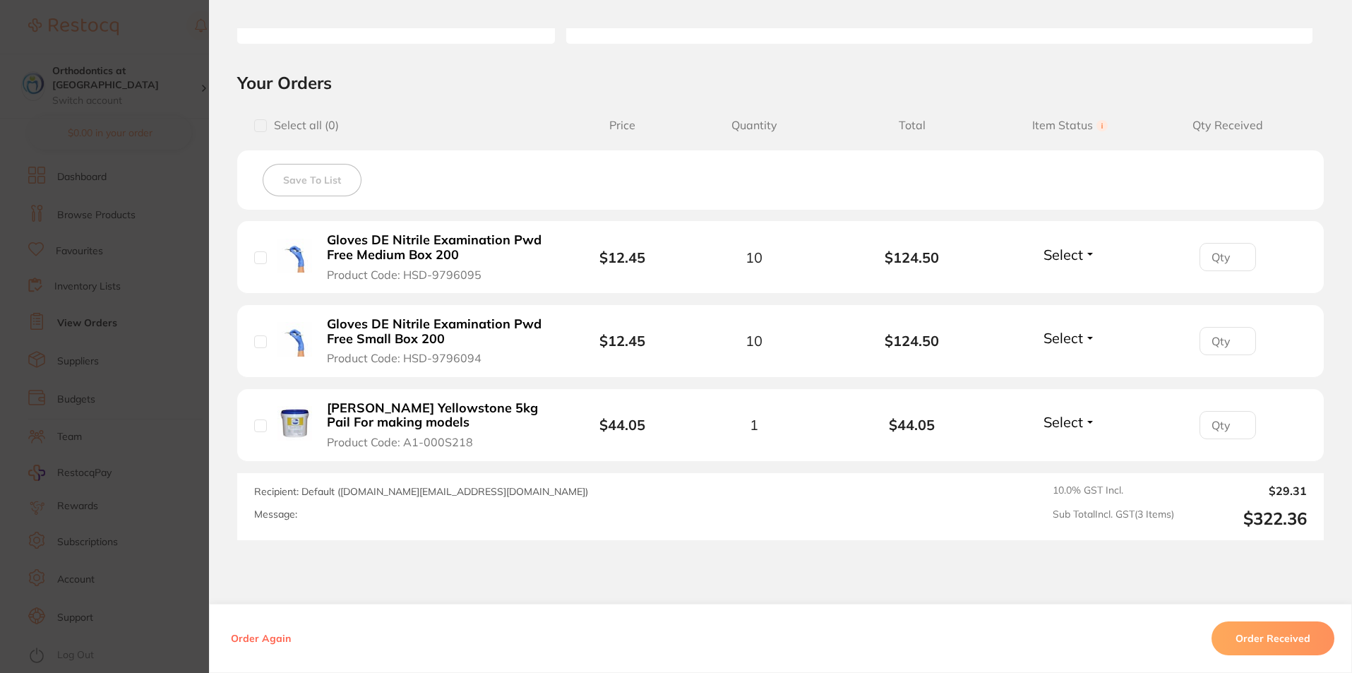
scroll to position [282, 0]
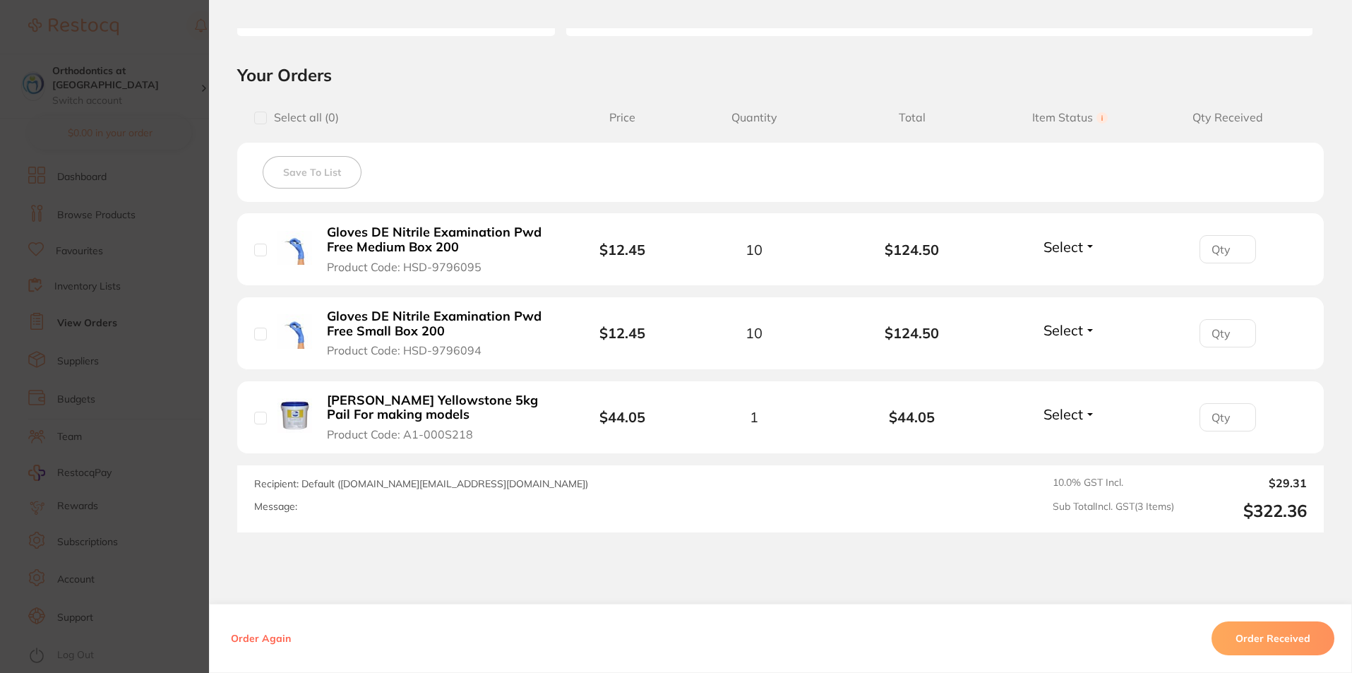
click at [1273, 641] on button "Order Received" at bounding box center [1273, 638] width 123 height 34
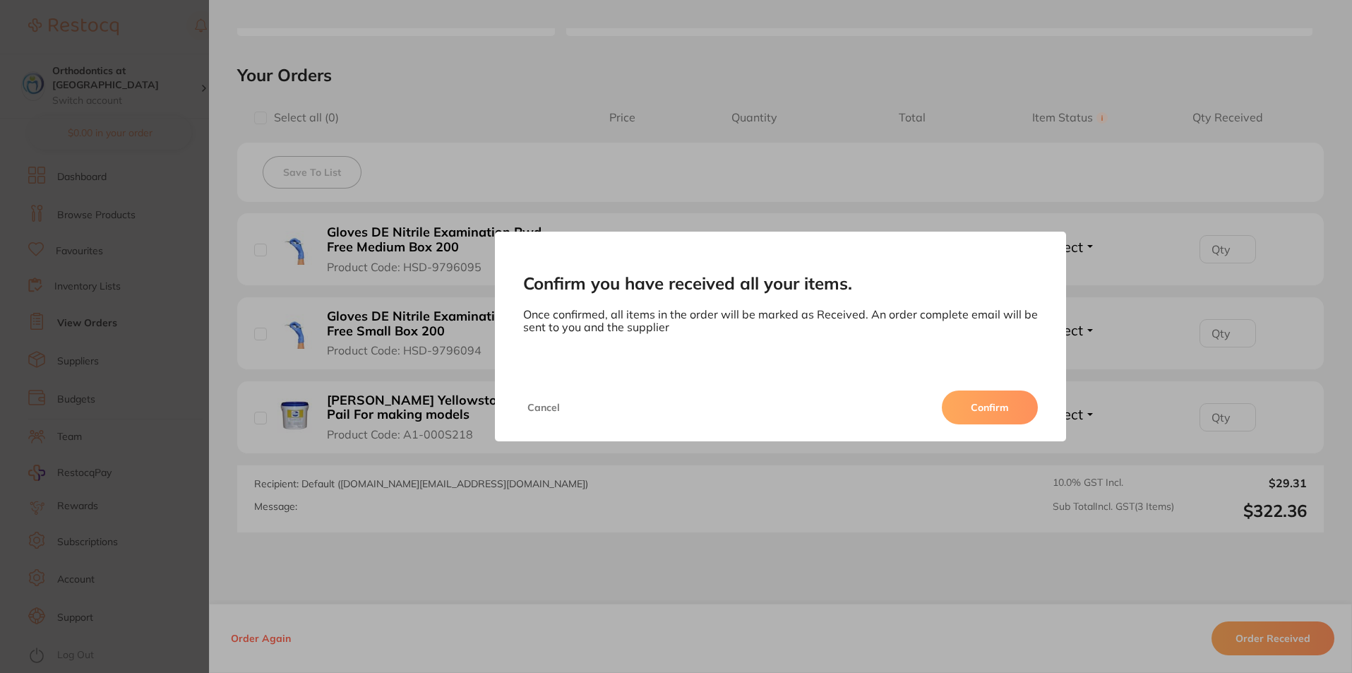
click at [999, 415] on button "Confirm" at bounding box center [990, 408] width 96 height 34
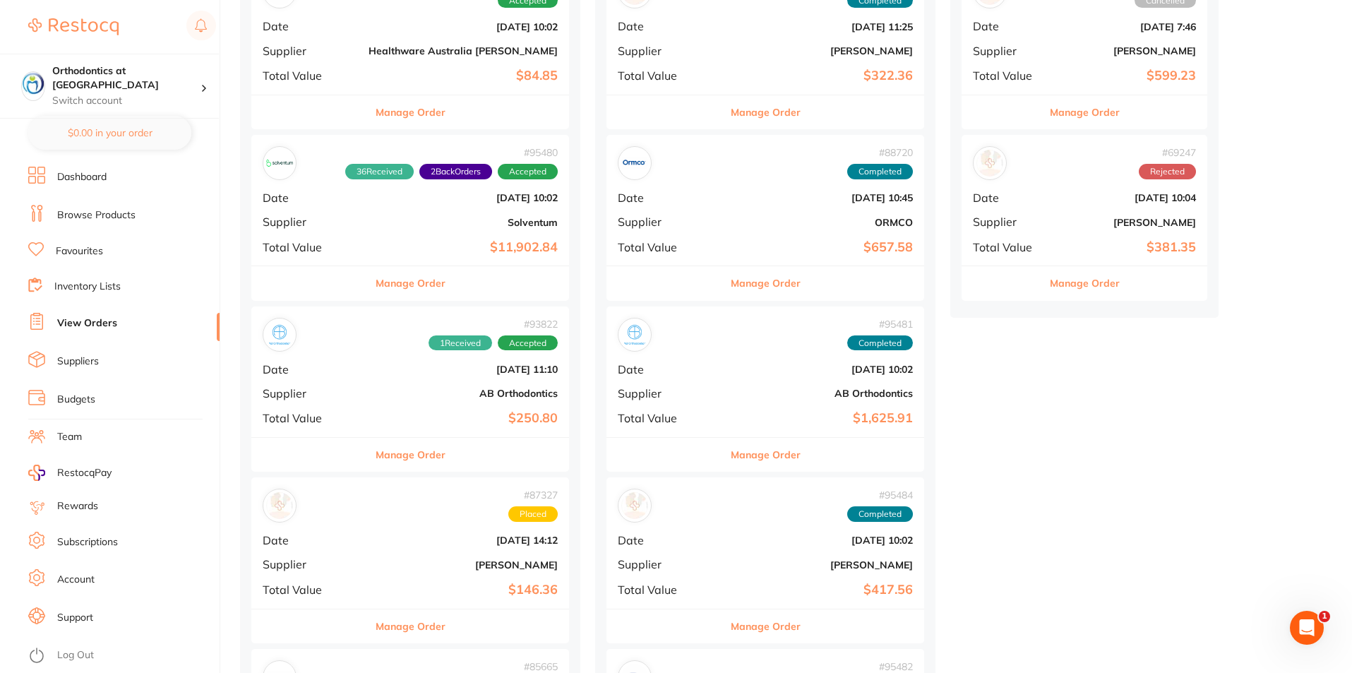
scroll to position [282, 0]
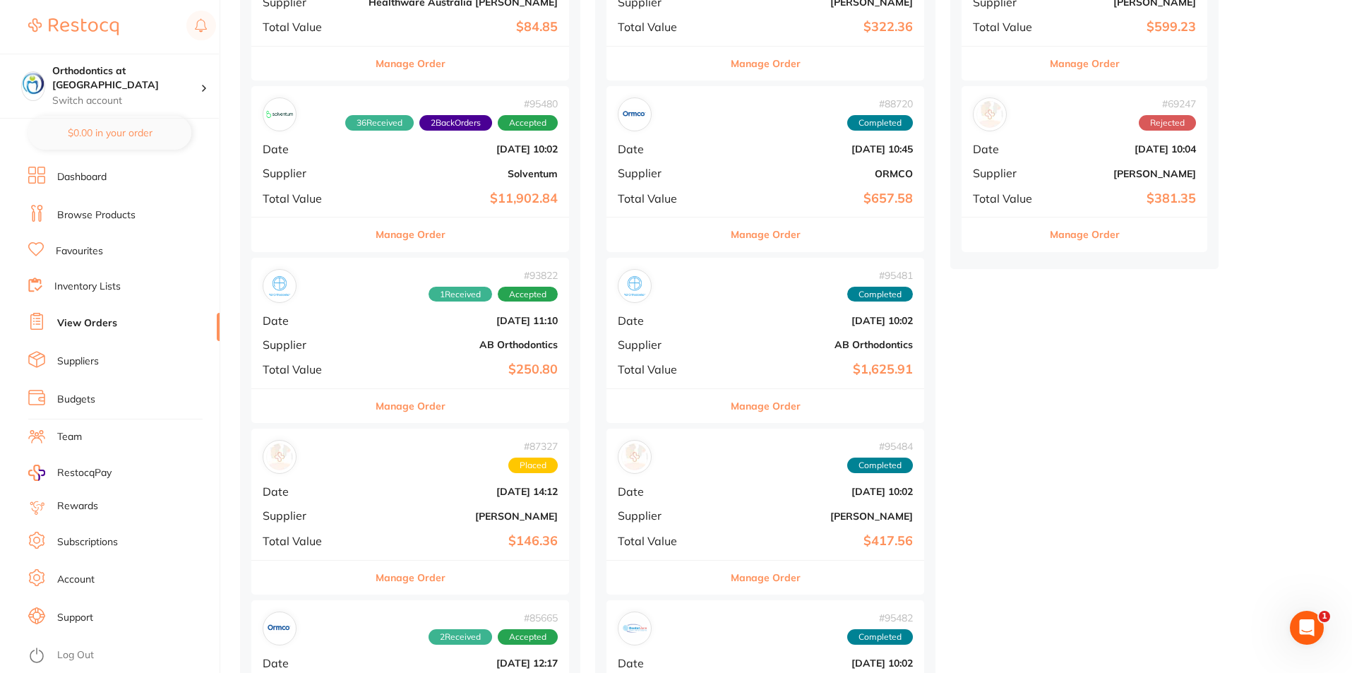
click at [386, 405] on button "Manage Order" at bounding box center [411, 406] width 70 height 34
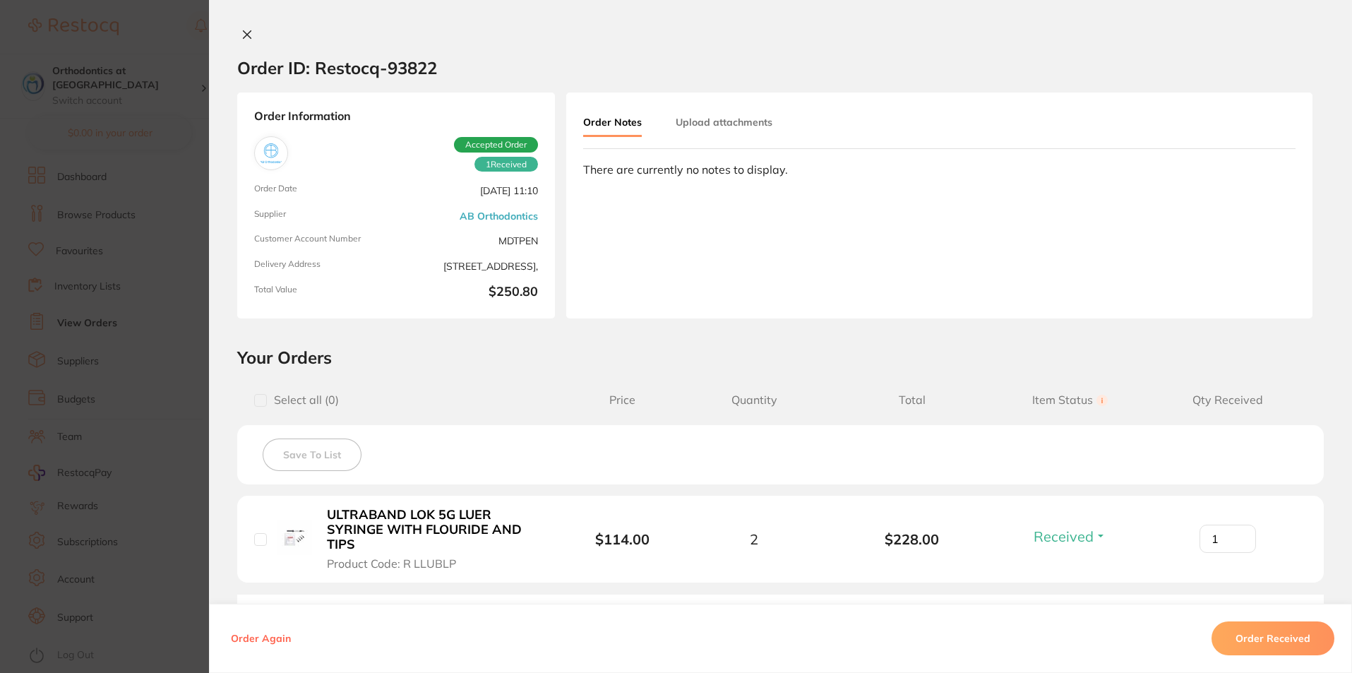
click at [242, 30] on icon at bounding box center [247, 34] width 11 height 11
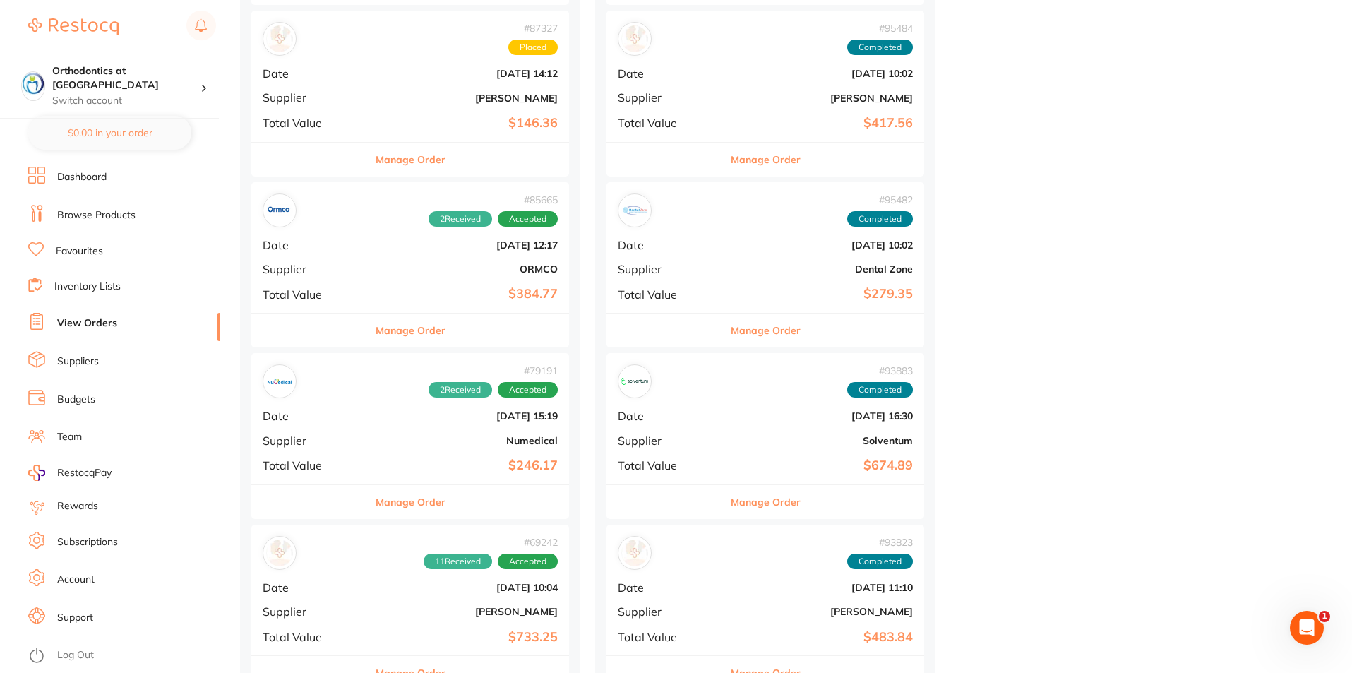
scroll to position [706, 0]
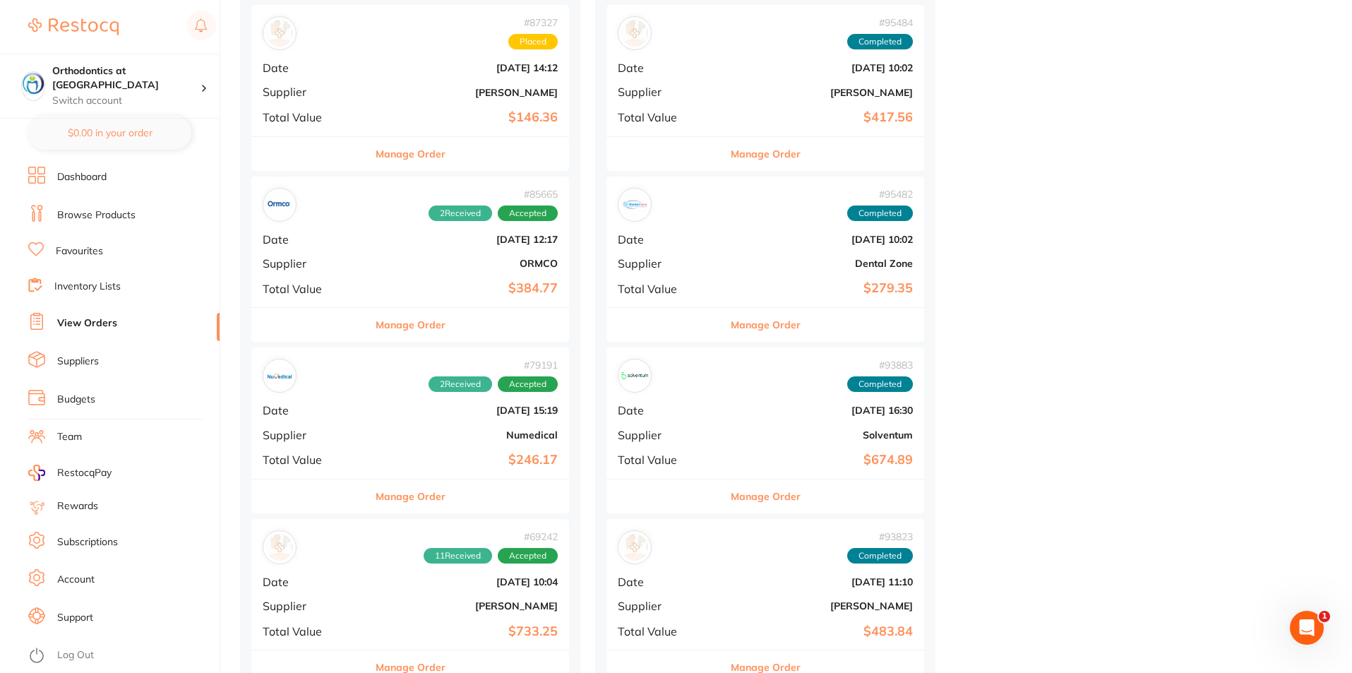
click at [395, 316] on button "Manage Order" at bounding box center [411, 325] width 70 height 34
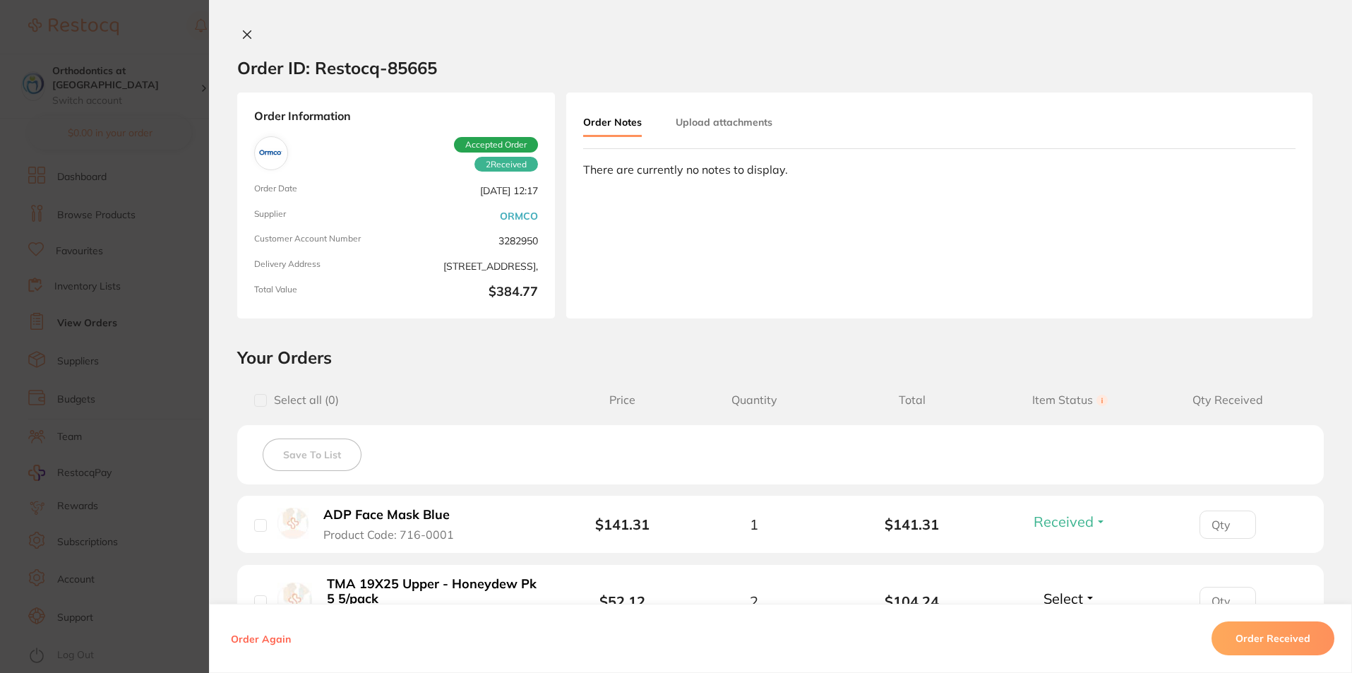
drag, startPoint x: 240, startPoint y: 34, endPoint x: 230, endPoint y: 30, distance: 10.5
click at [242, 33] on icon at bounding box center [247, 34] width 11 height 11
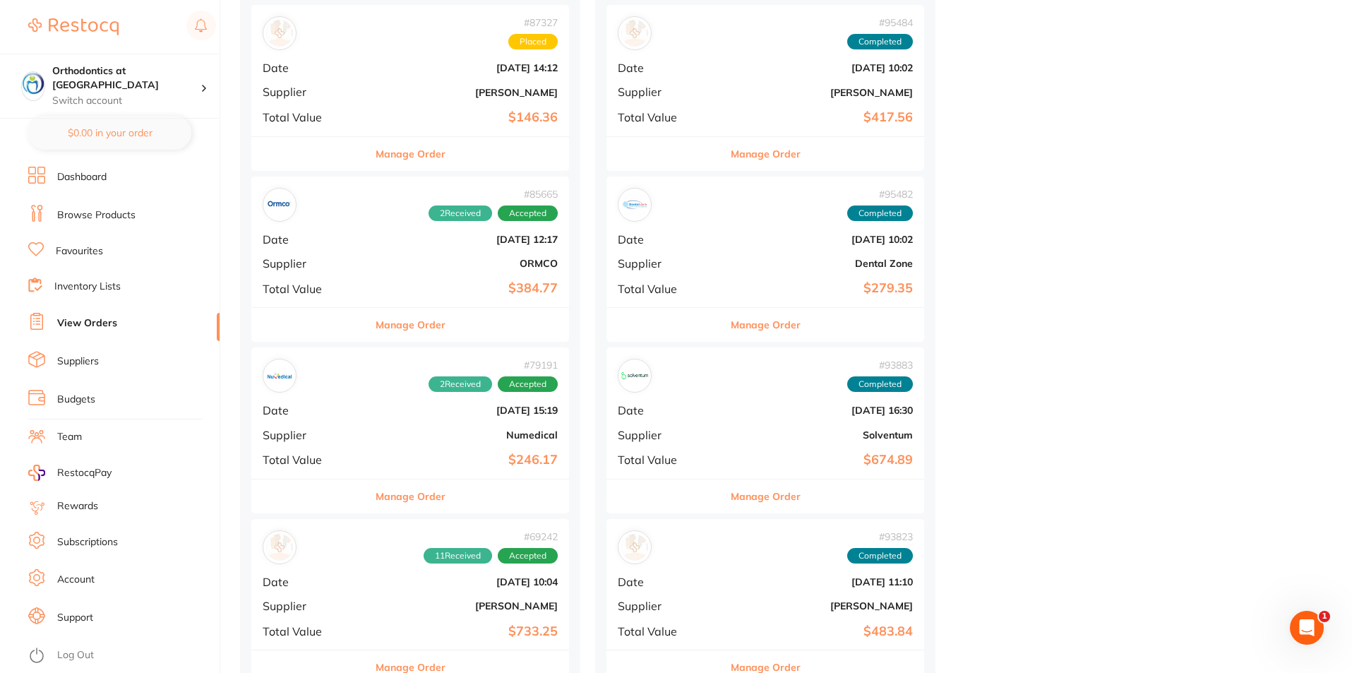
click at [76, 654] on link "Log Out" at bounding box center [75, 655] width 37 height 14
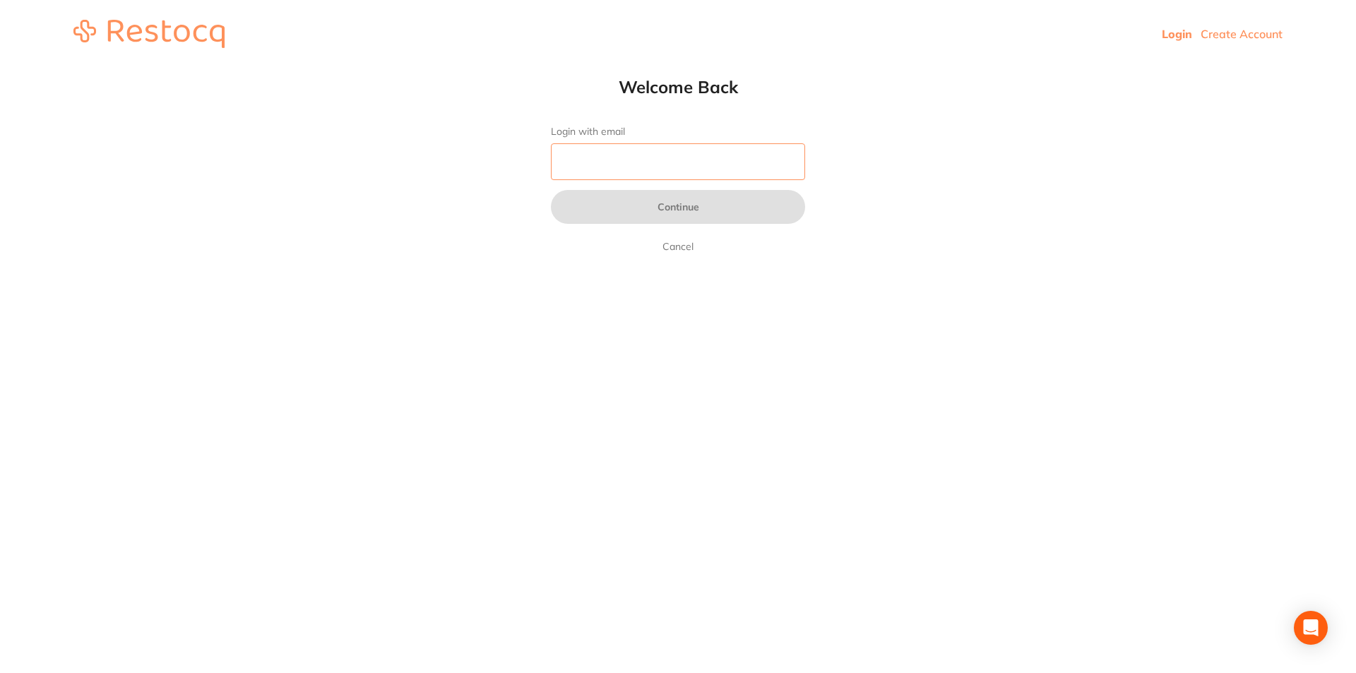
click at [608, 166] on input "Login with email" at bounding box center [678, 161] width 254 height 37
type input "[EMAIL_ADDRESS][DOMAIN_NAME]"
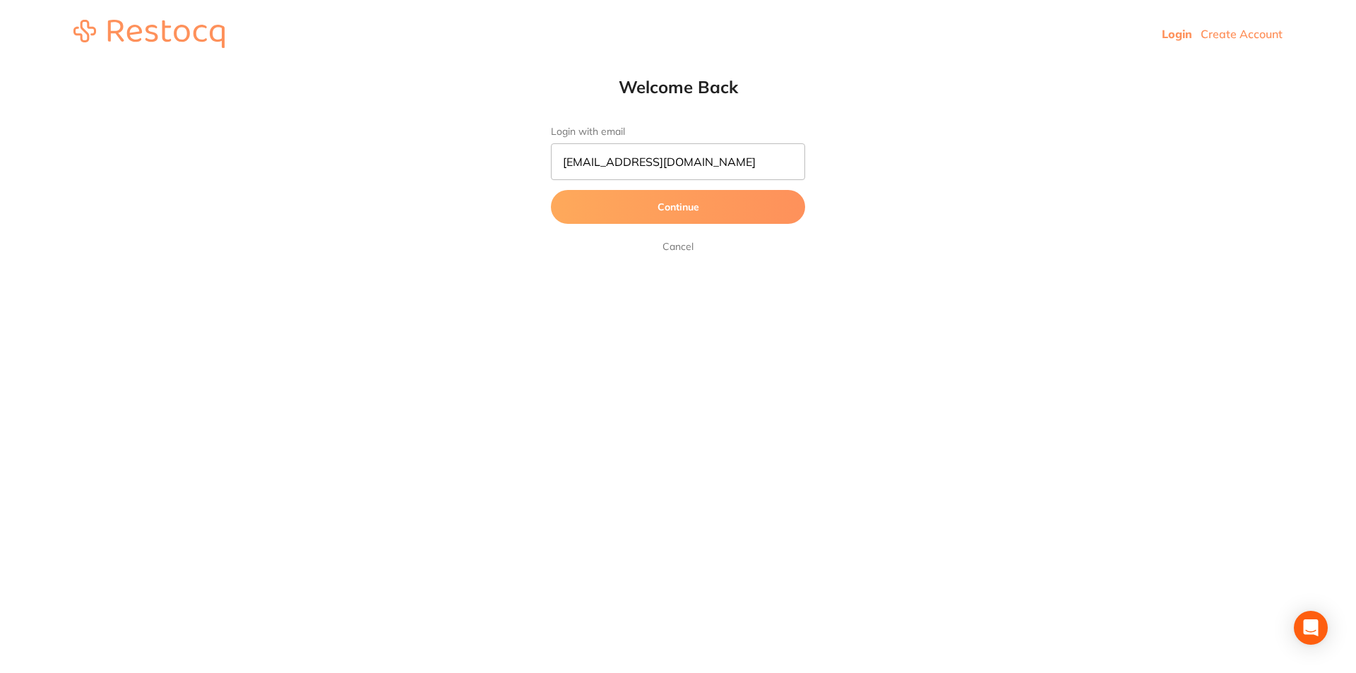
click at [676, 208] on button "Continue" at bounding box center [678, 207] width 254 height 34
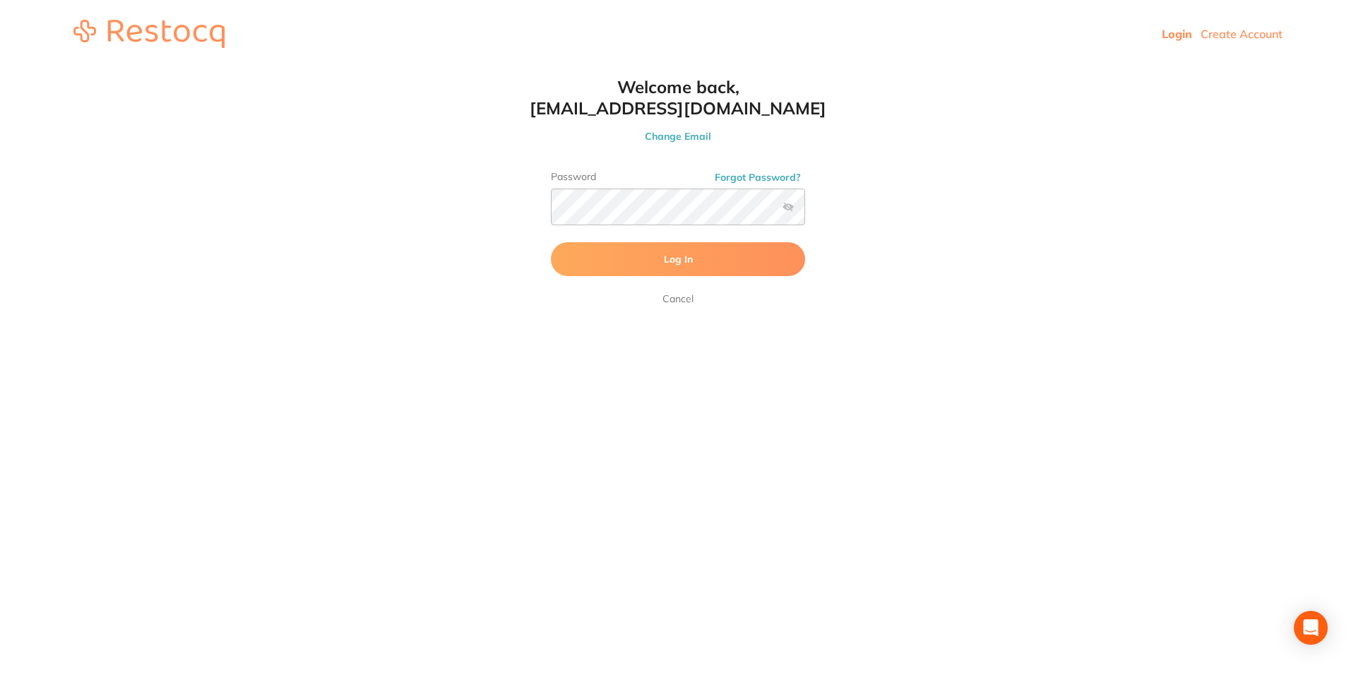
click at [589, 251] on button "Log In" at bounding box center [678, 259] width 254 height 34
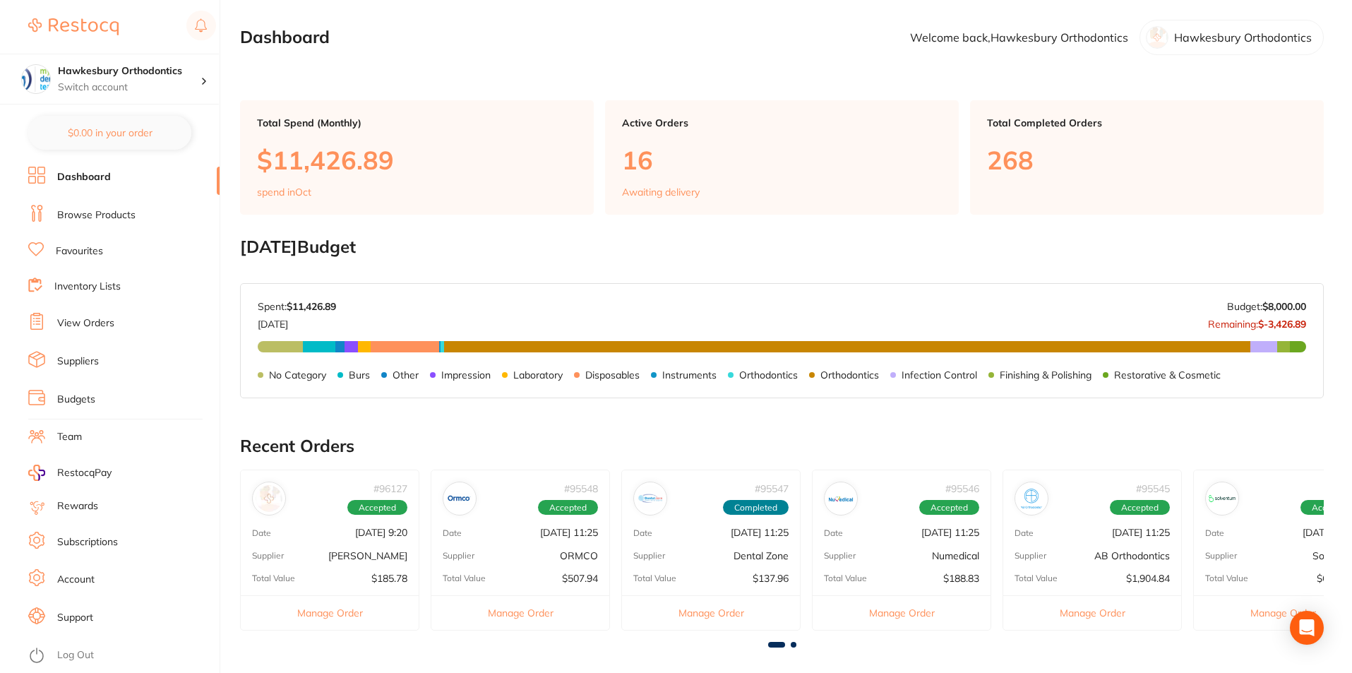
click at [93, 321] on link "View Orders" at bounding box center [85, 323] width 57 height 14
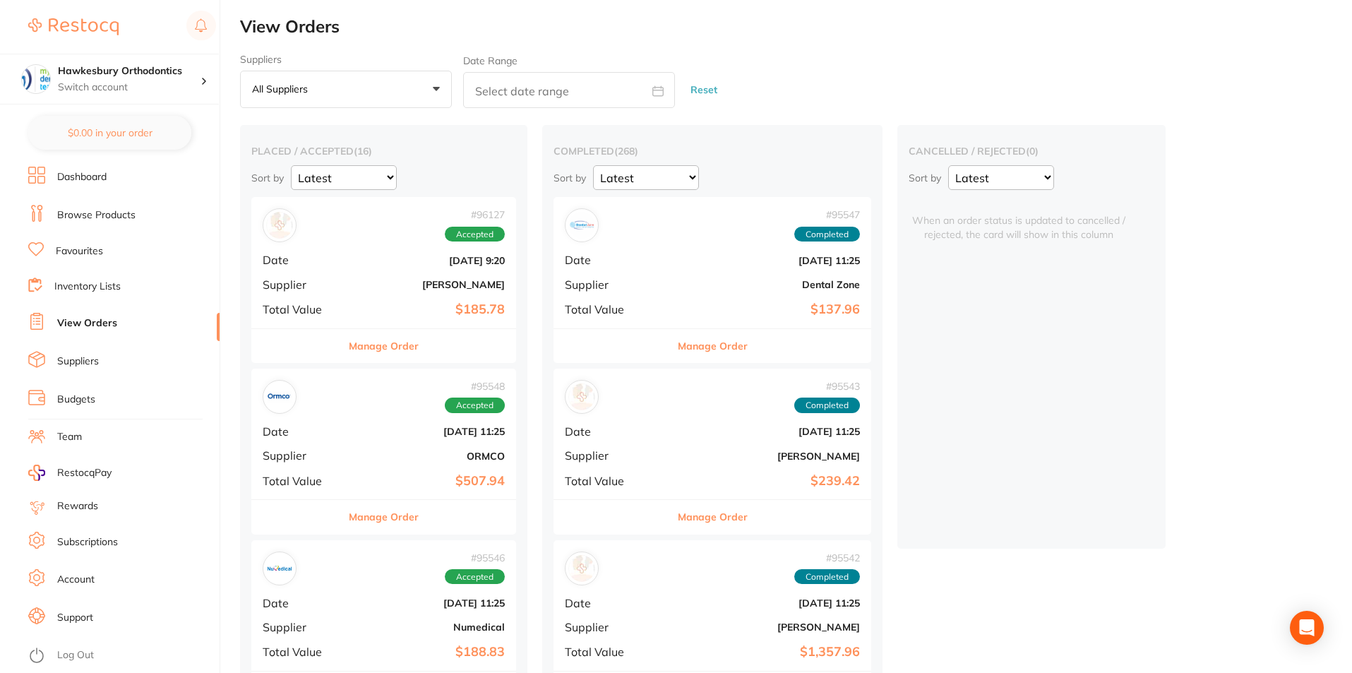
click at [377, 340] on button "Manage Order" at bounding box center [384, 346] width 70 height 34
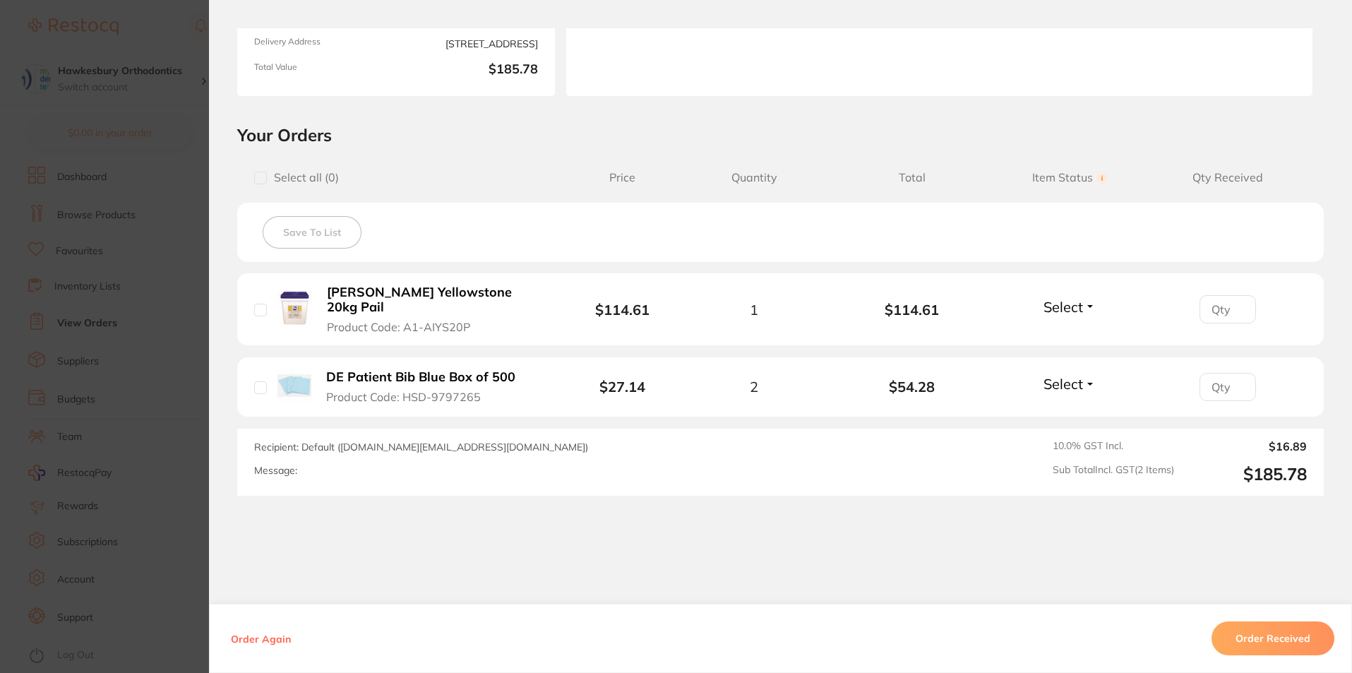
scroll to position [244, 0]
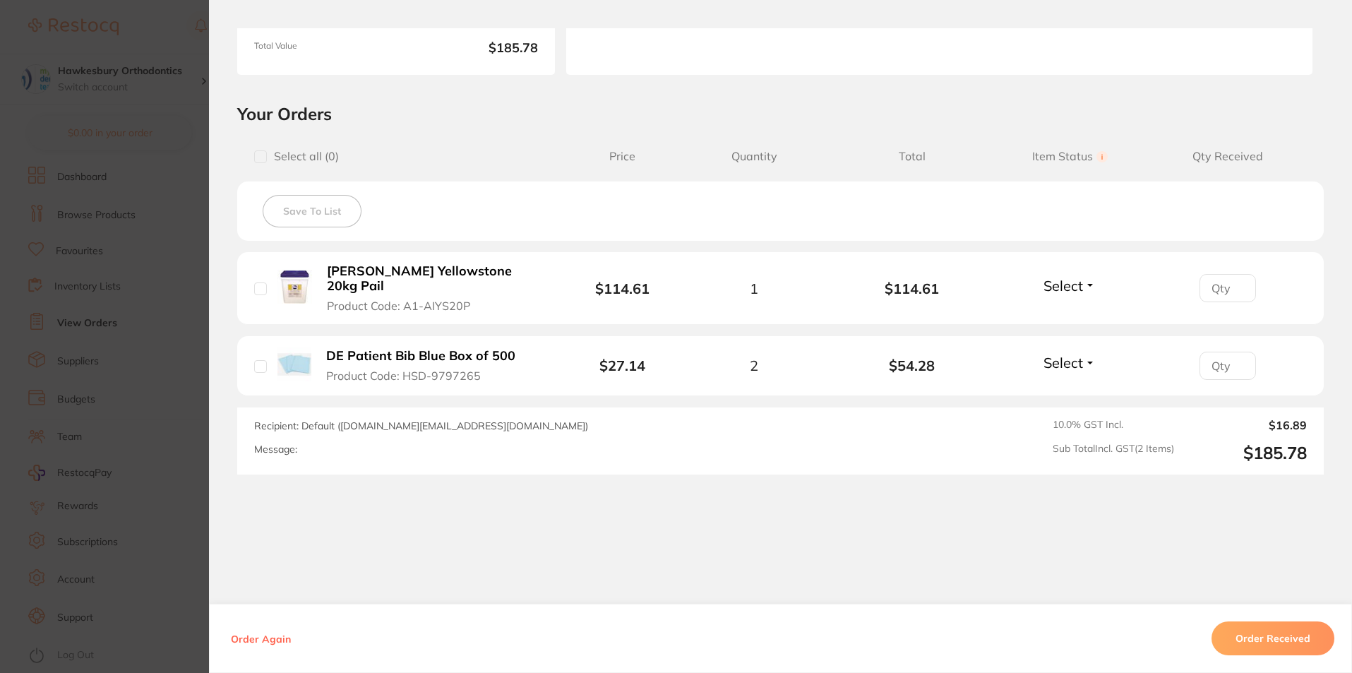
click at [186, 25] on section "Order ID: Restocq- 96127 Order Information Accepted Order Order Date [DATE] 9:2…" at bounding box center [676, 336] width 1352 height 673
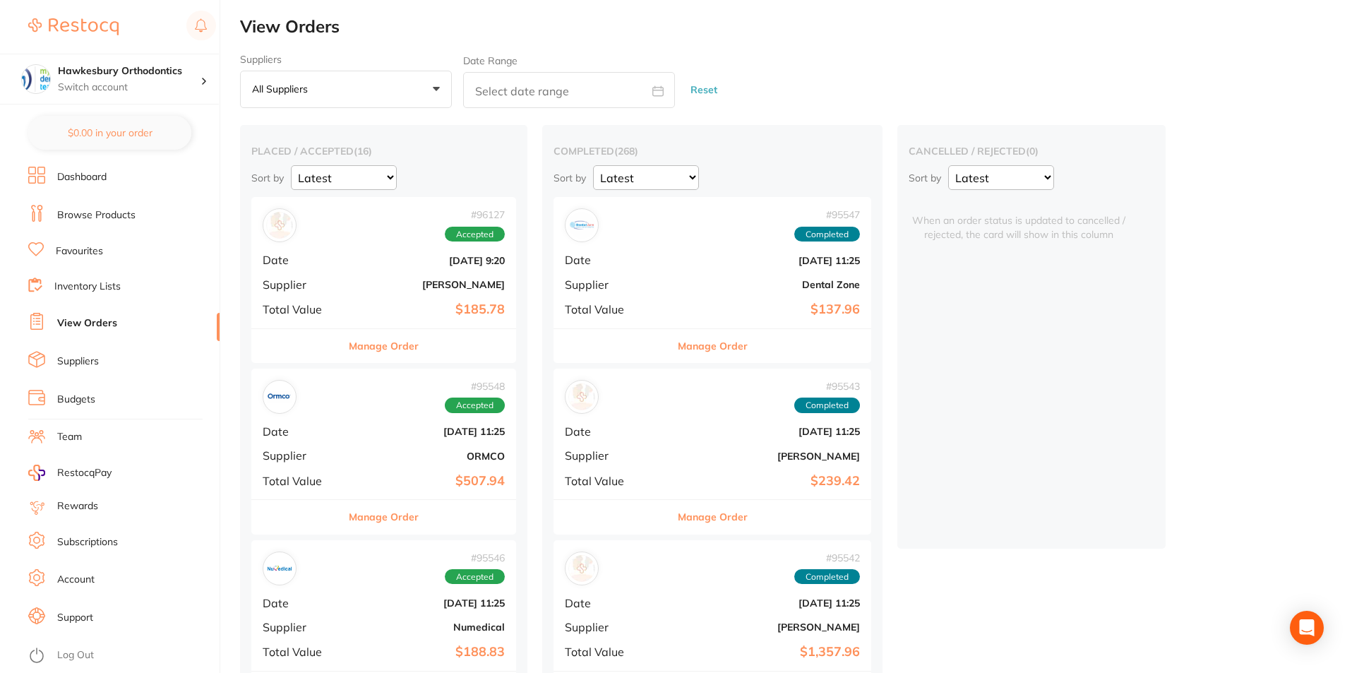
click at [399, 517] on button "Manage Order" at bounding box center [384, 517] width 70 height 34
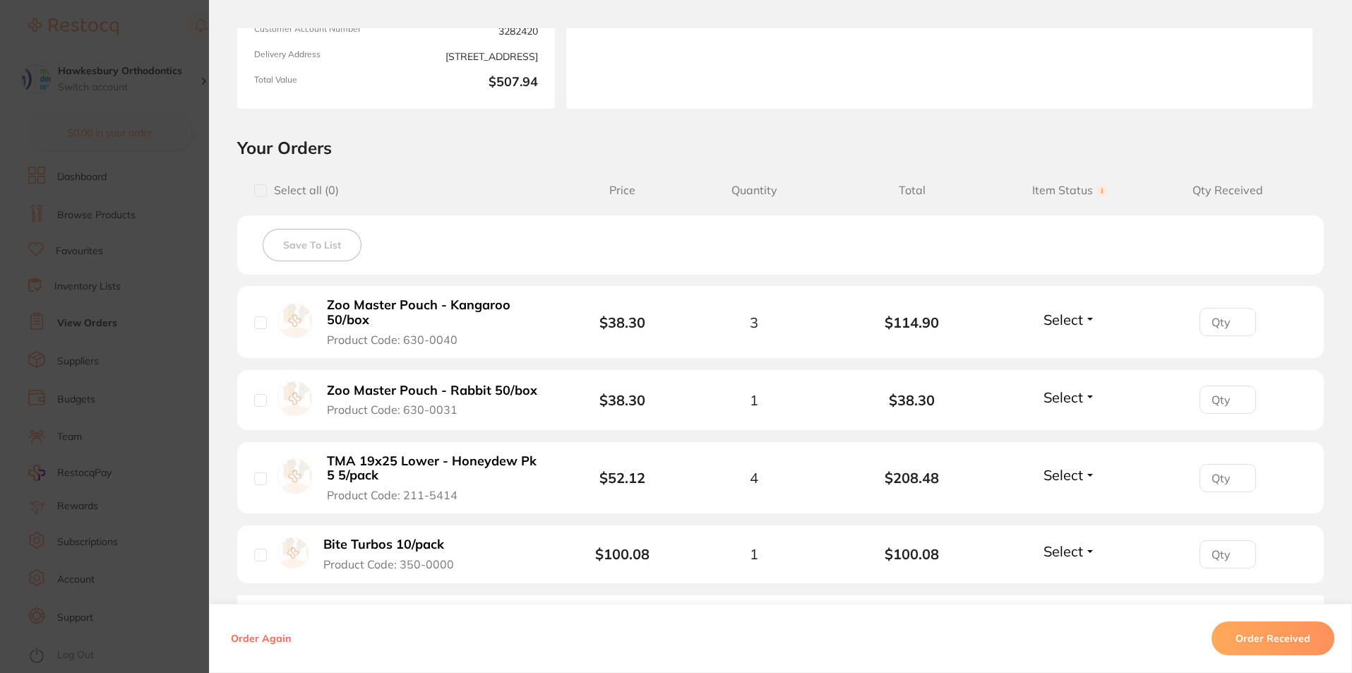
scroll to position [212, 0]
click at [717, 135] on h2 "Your Orders" at bounding box center [780, 145] width 1087 height 21
click at [139, 34] on section "Order ID: Restocq- 95548 Order Information Accepted Order Order Date [DATE] 11:…" at bounding box center [676, 336] width 1352 height 673
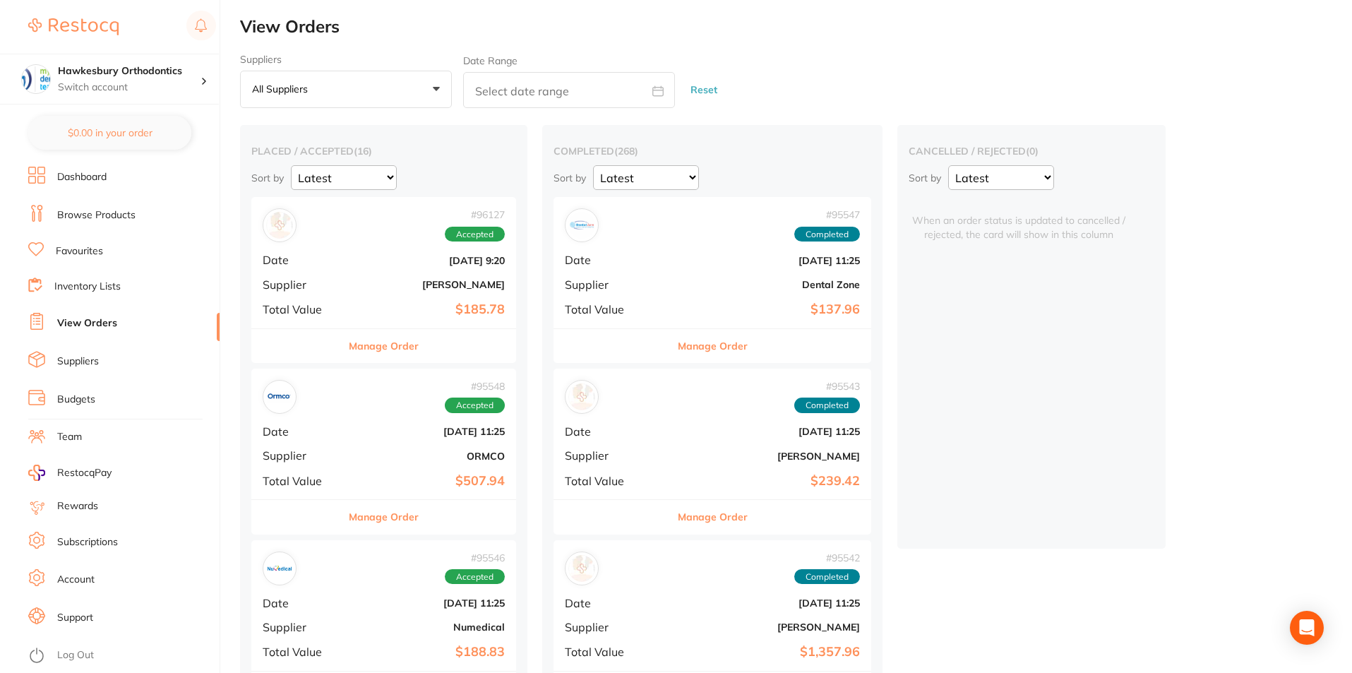
click at [972, 385] on div "cancelled / rejected ( 0 ) Sort by Latest Notification When an order status is …" at bounding box center [1032, 337] width 268 height 424
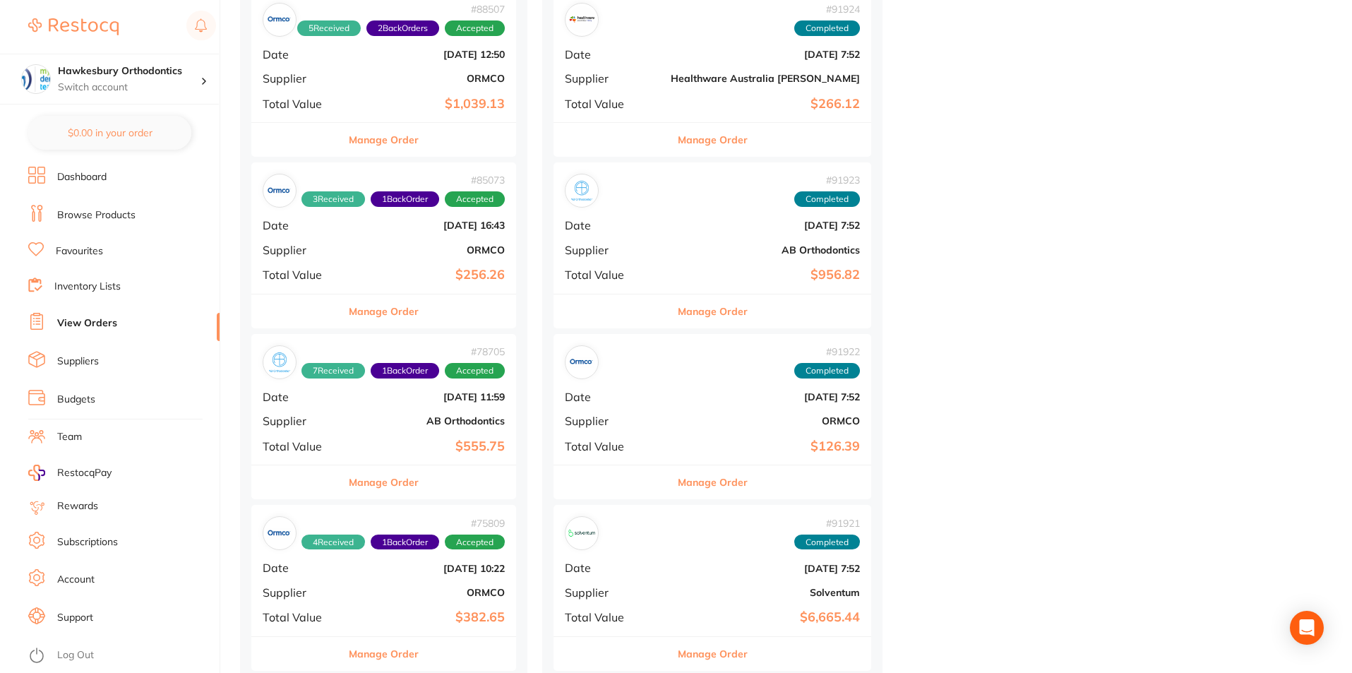
scroll to position [1200, 0]
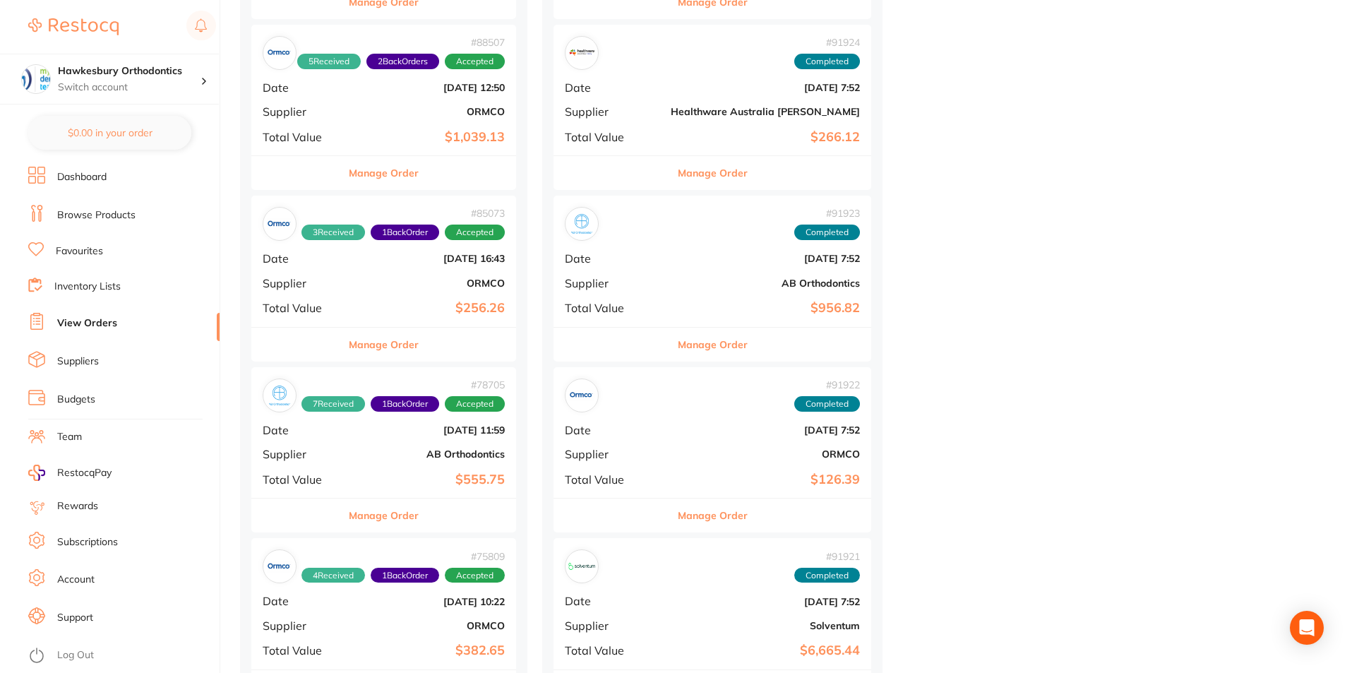
drag, startPoint x: 401, startPoint y: 345, endPoint x: 501, endPoint y: 348, distance: 100.3
click at [401, 344] on button "Manage Order" at bounding box center [384, 345] width 70 height 34
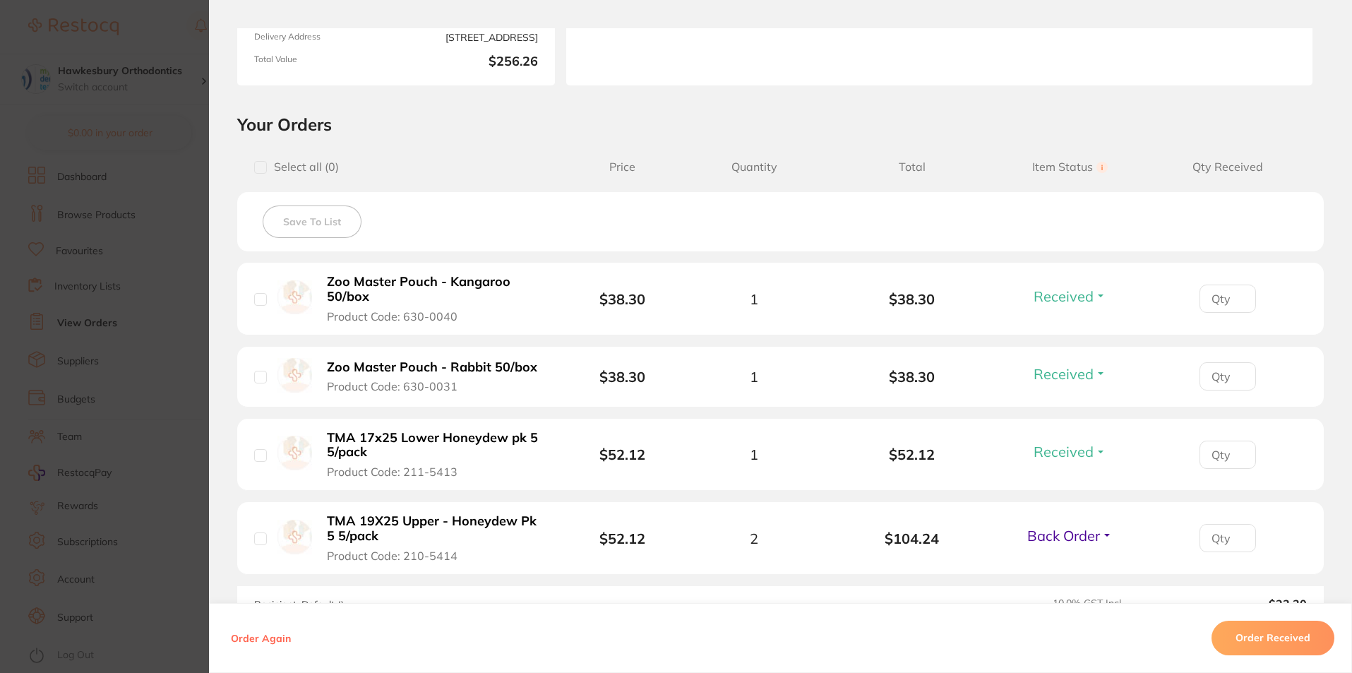
scroll to position [282, 0]
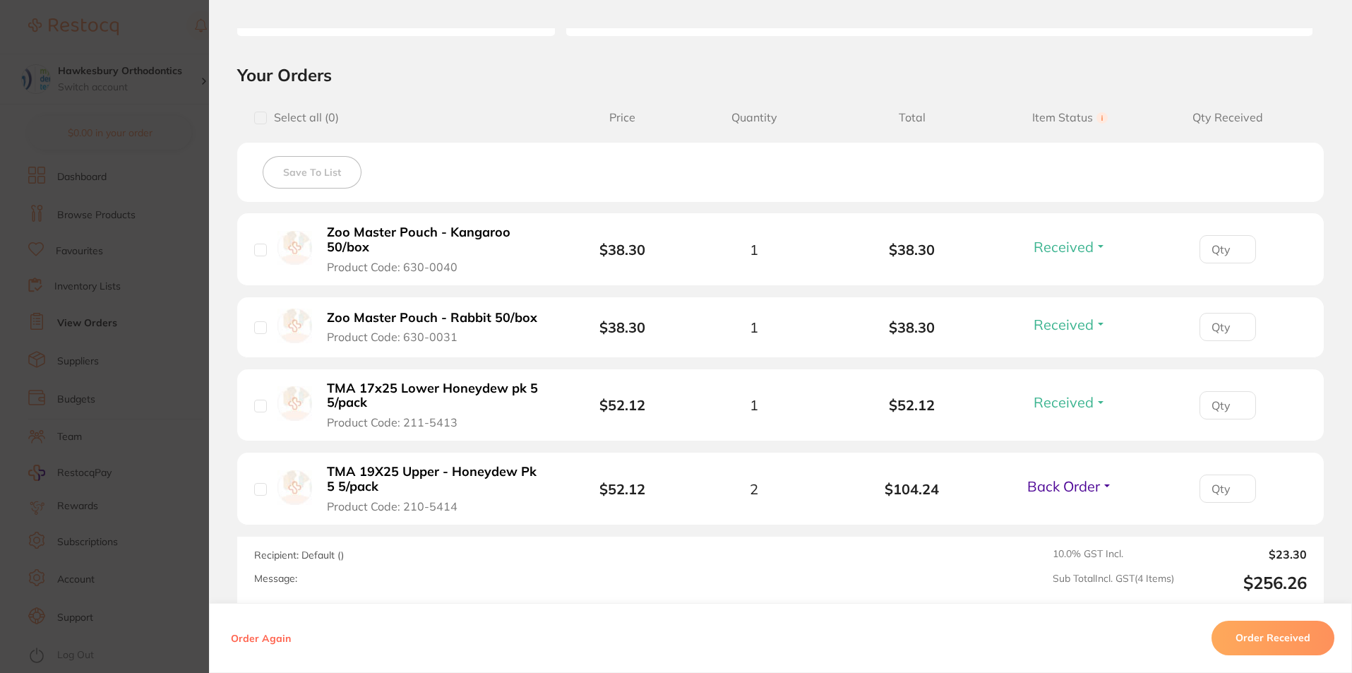
click at [1099, 484] on button "Back Order" at bounding box center [1070, 486] width 94 height 18
click at [1059, 516] on span "Received" at bounding box center [1070, 516] width 36 height 11
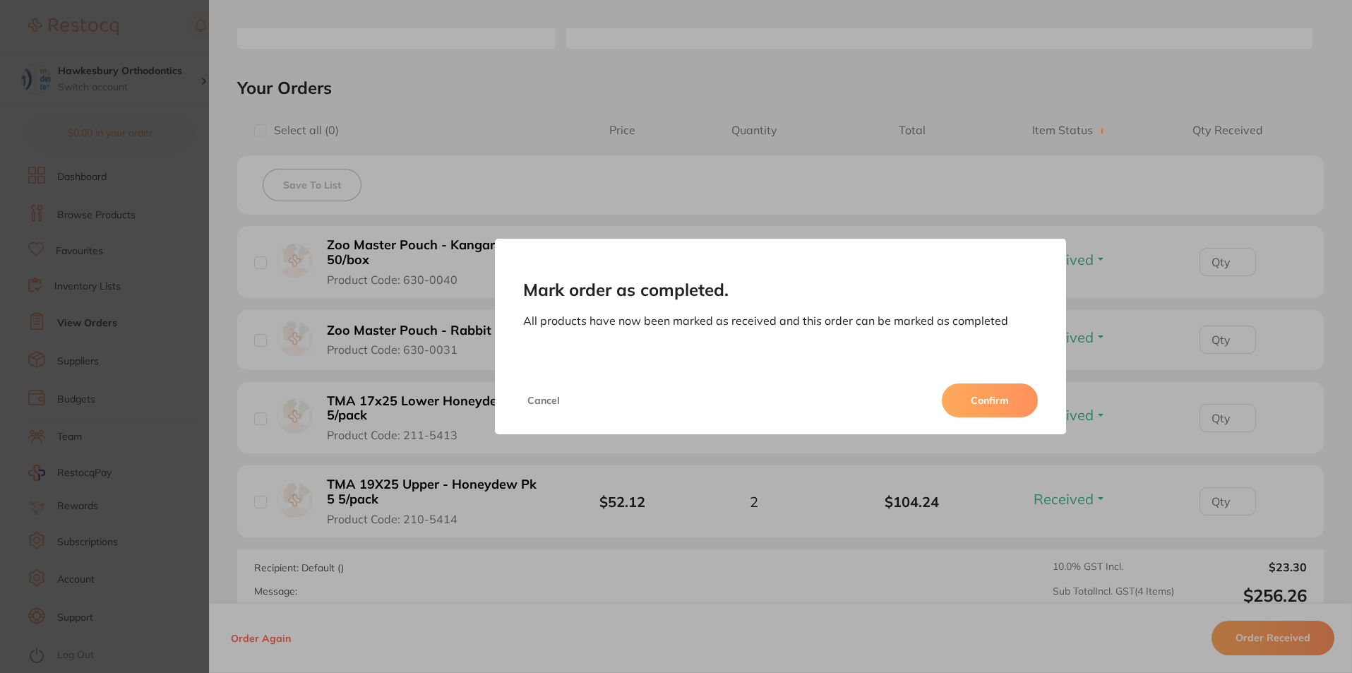
click at [993, 399] on button "Confirm" at bounding box center [990, 400] width 96 height 34
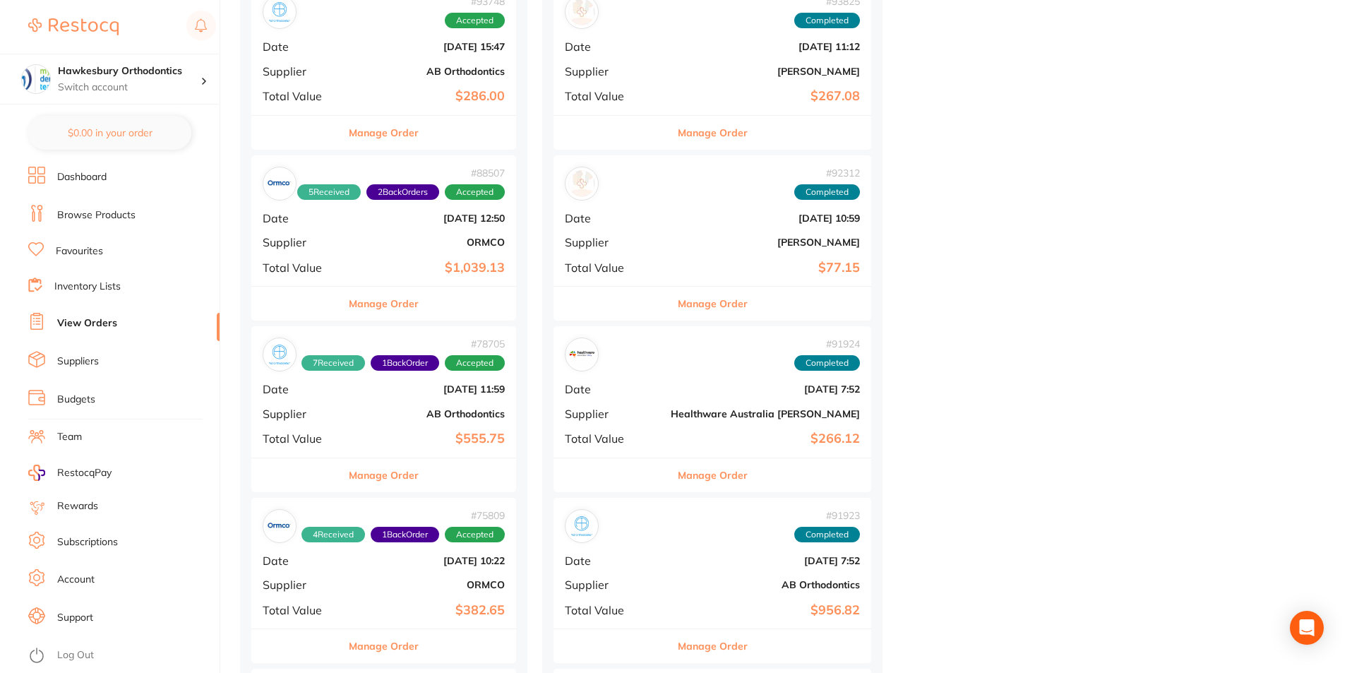
scroll to position [918, 0]
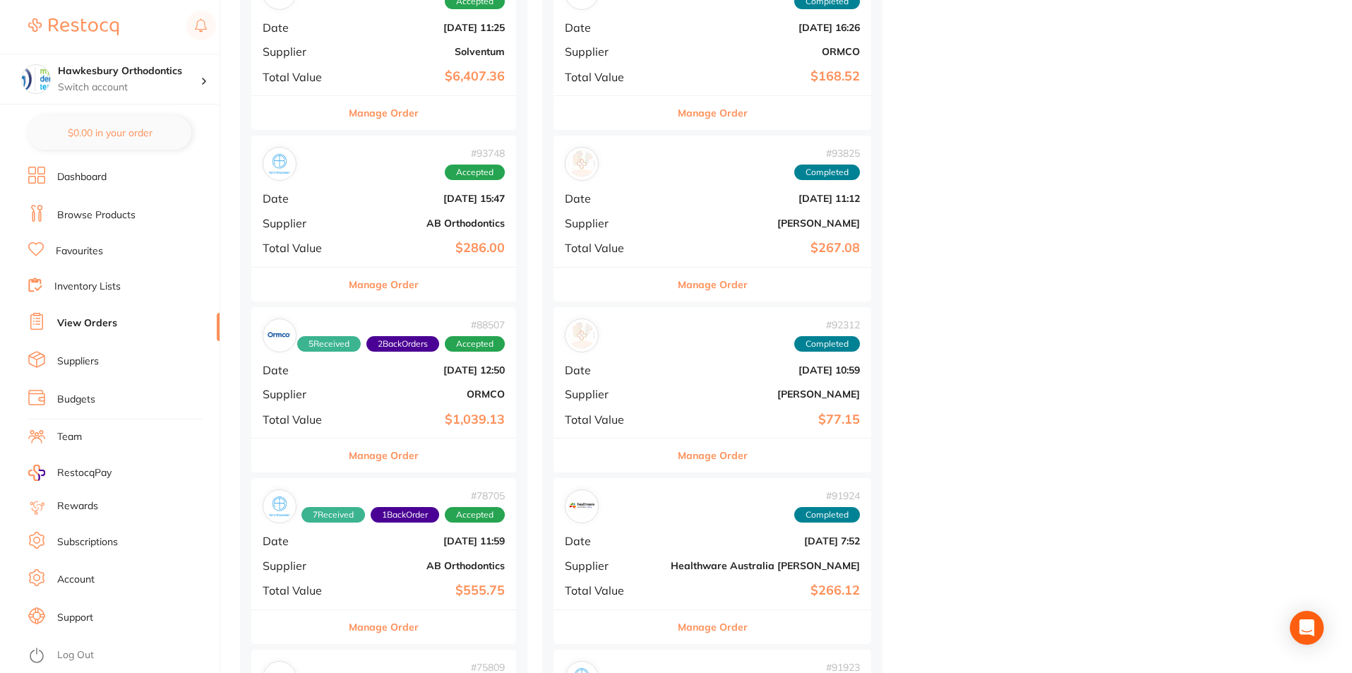
click at [393, 453] on button "Manage Order" at bounding box center [384, 456] width 70 height 34
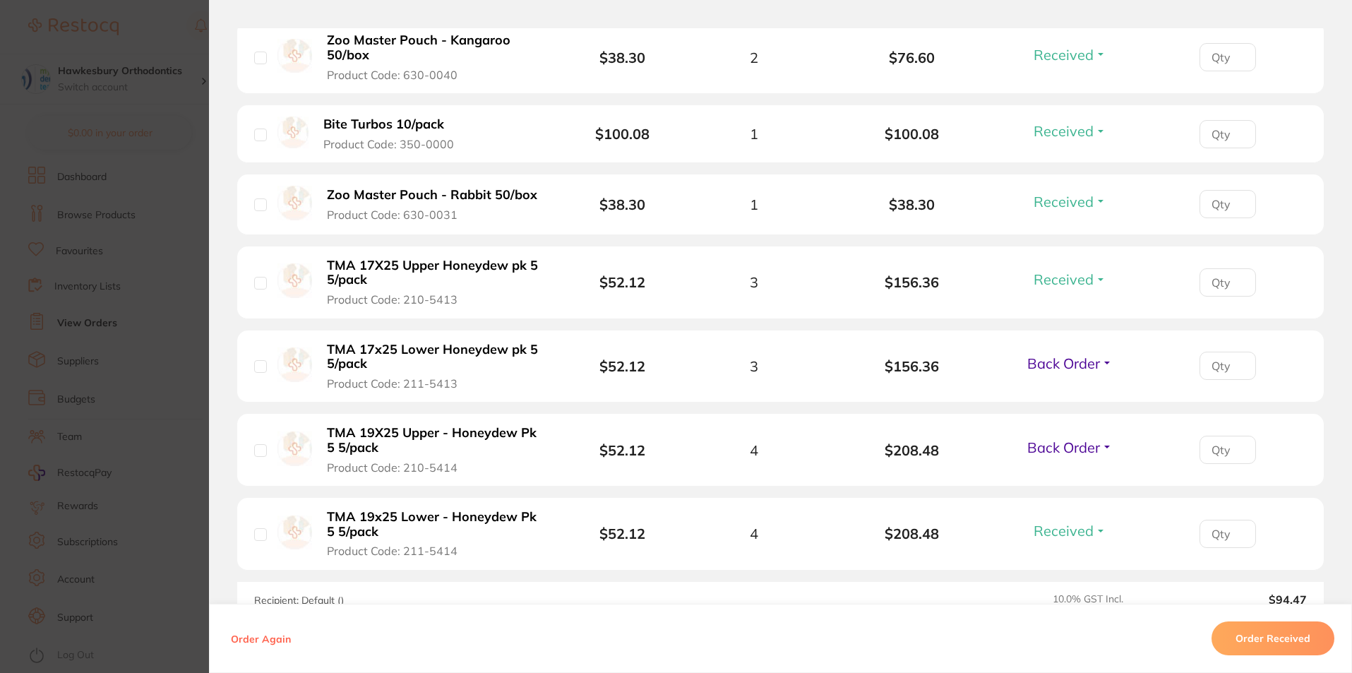
scroll to position [494, 0]
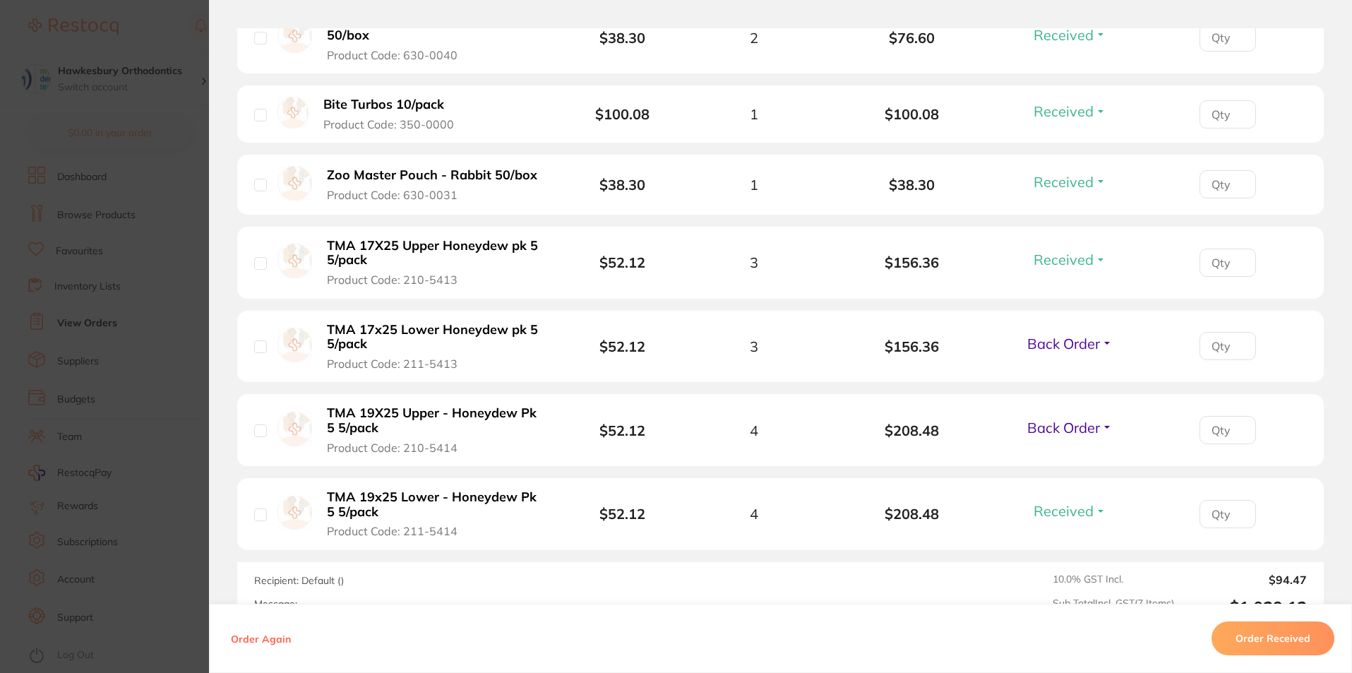
click at [1096, 426] on span "Back Order" at bounding box center [1063, 428] width 73 height 18
click at [1063, 455] on span "Received" at bounding box center [1070, 458] width 36 height 11
click at [1089, 347] on span "Back Order" at bounding box center [1063, 344] width 73 height 18
click at [1059, 374] on span "Received" at bounding box center [1070, 374] width 36 height 11
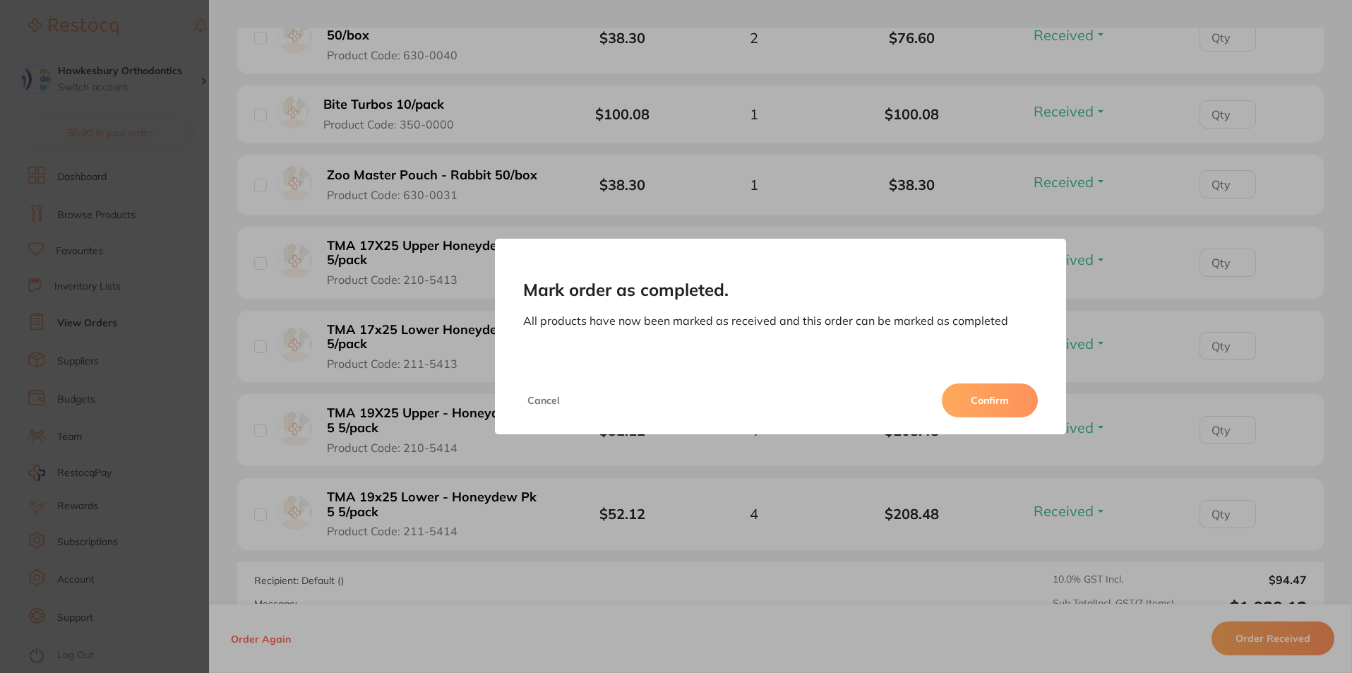
click at [982, 401] on button "Confirm" at bounding box center [990, 400] width 96 height 34
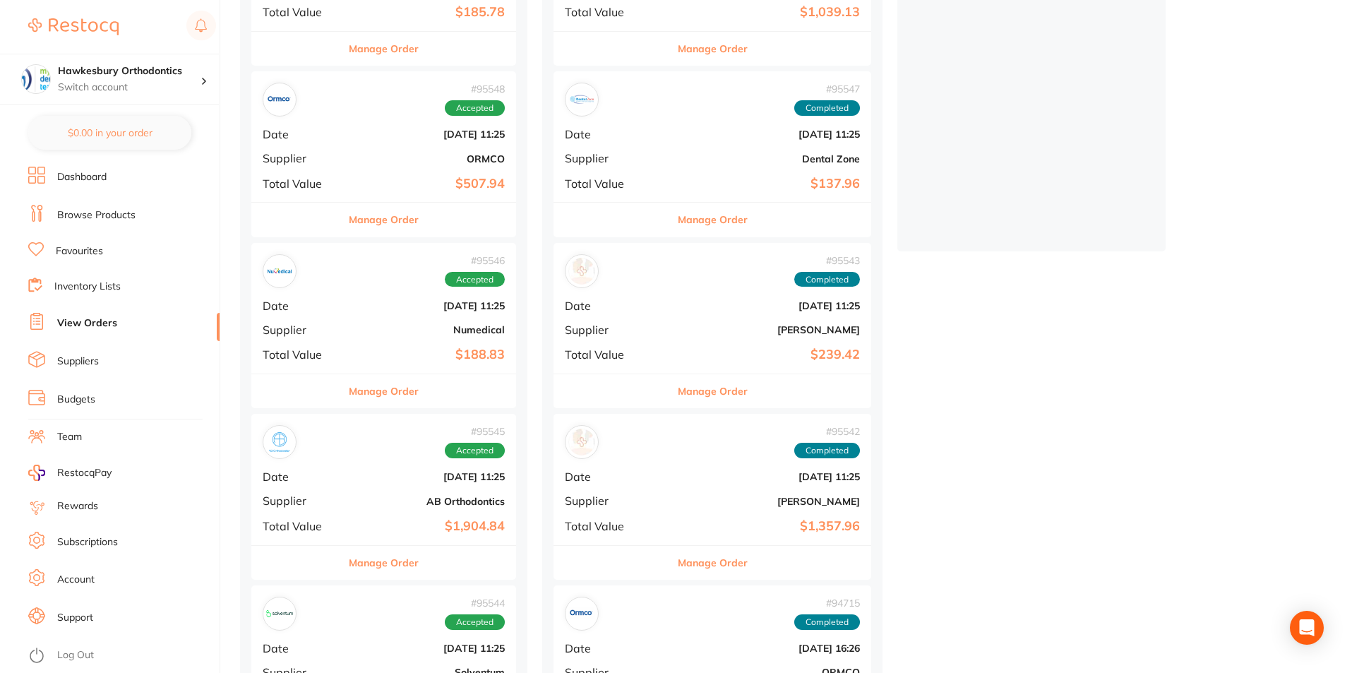
scroll to position [71, 0]
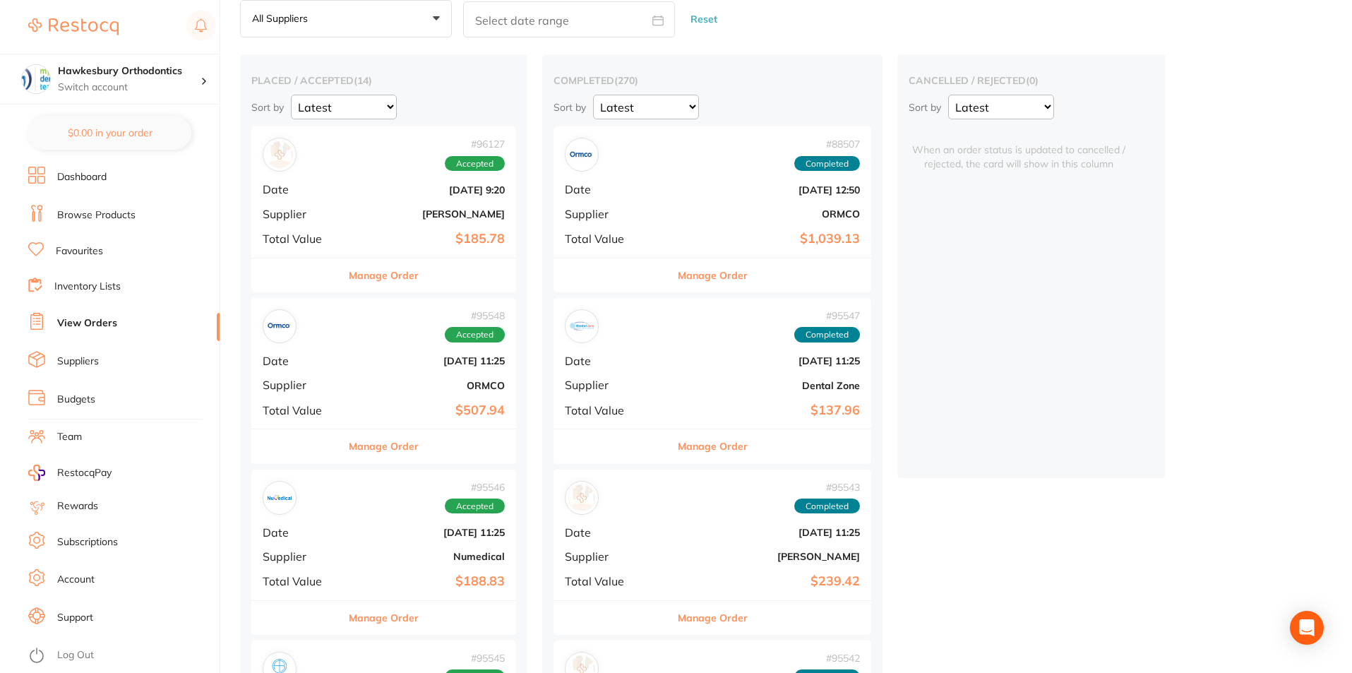
click at [399, 450] on button "Manage Order" at bounding box center [384, 446] width 70 height 34
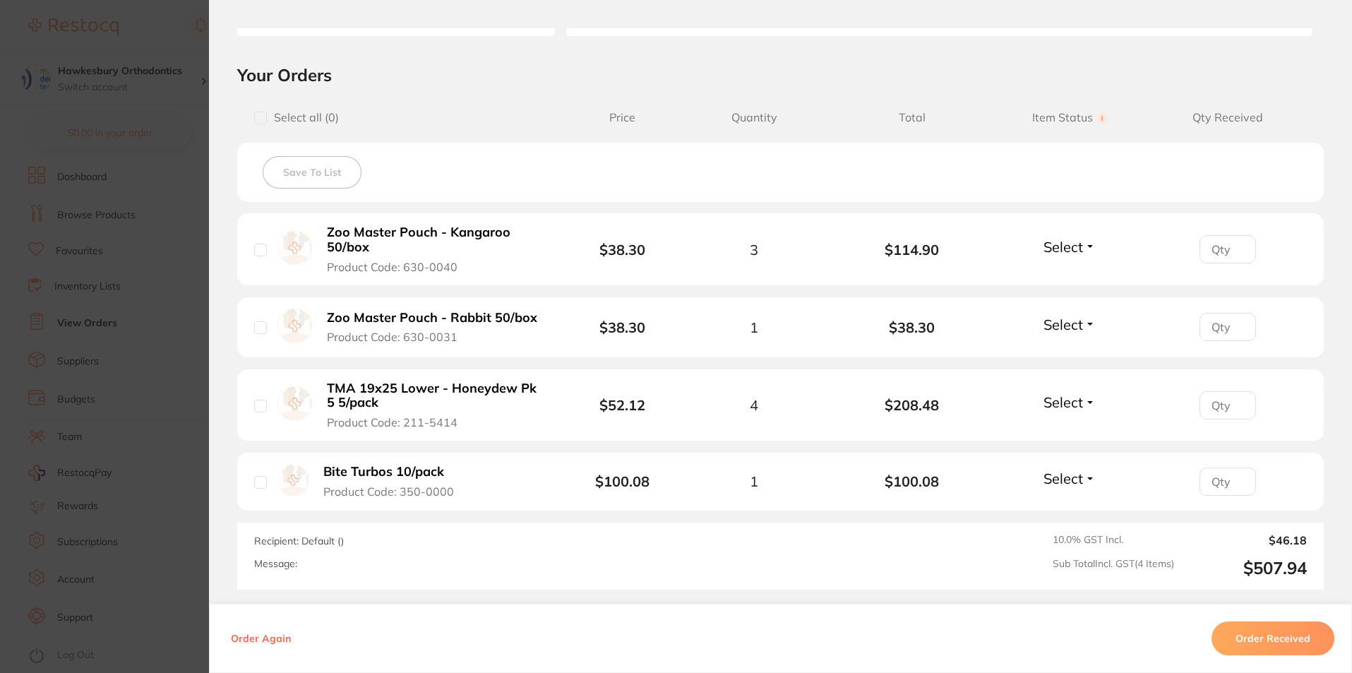
scroll to position [353, 0]
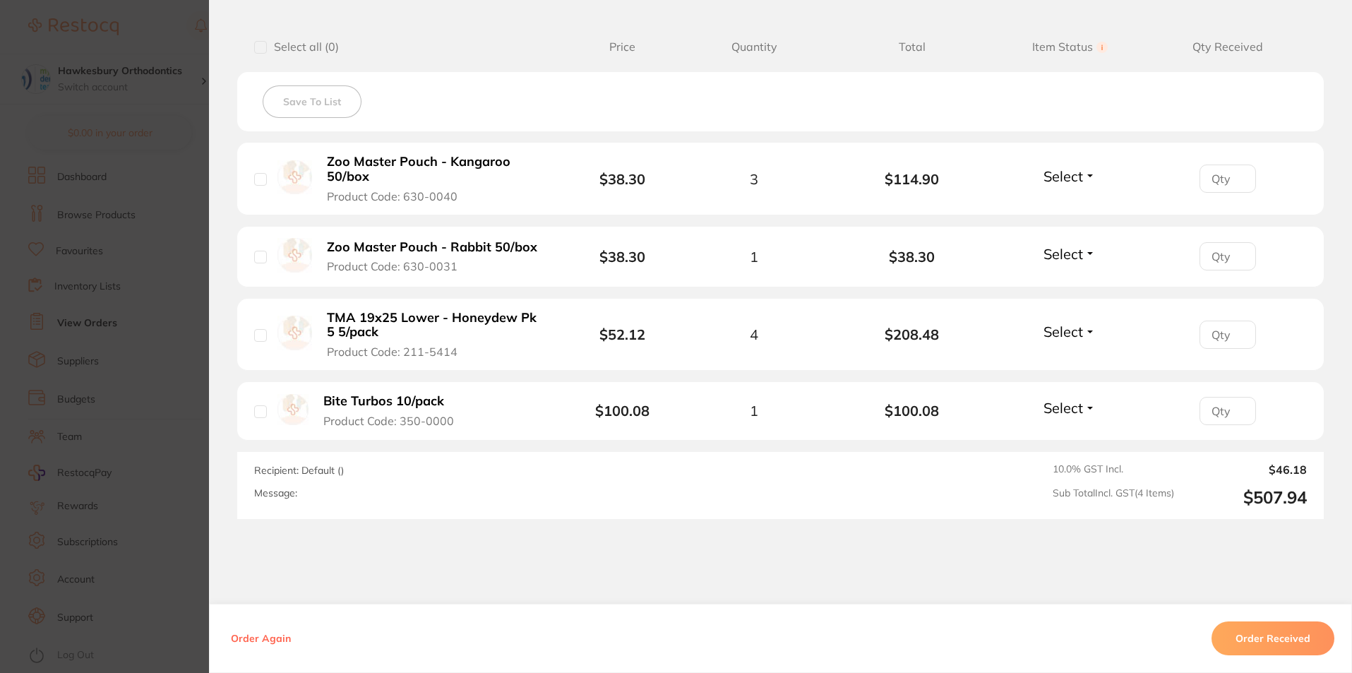
click at [1268, 638] on button "Order Received" at bounding box center [1273, 638] width 123 height 34
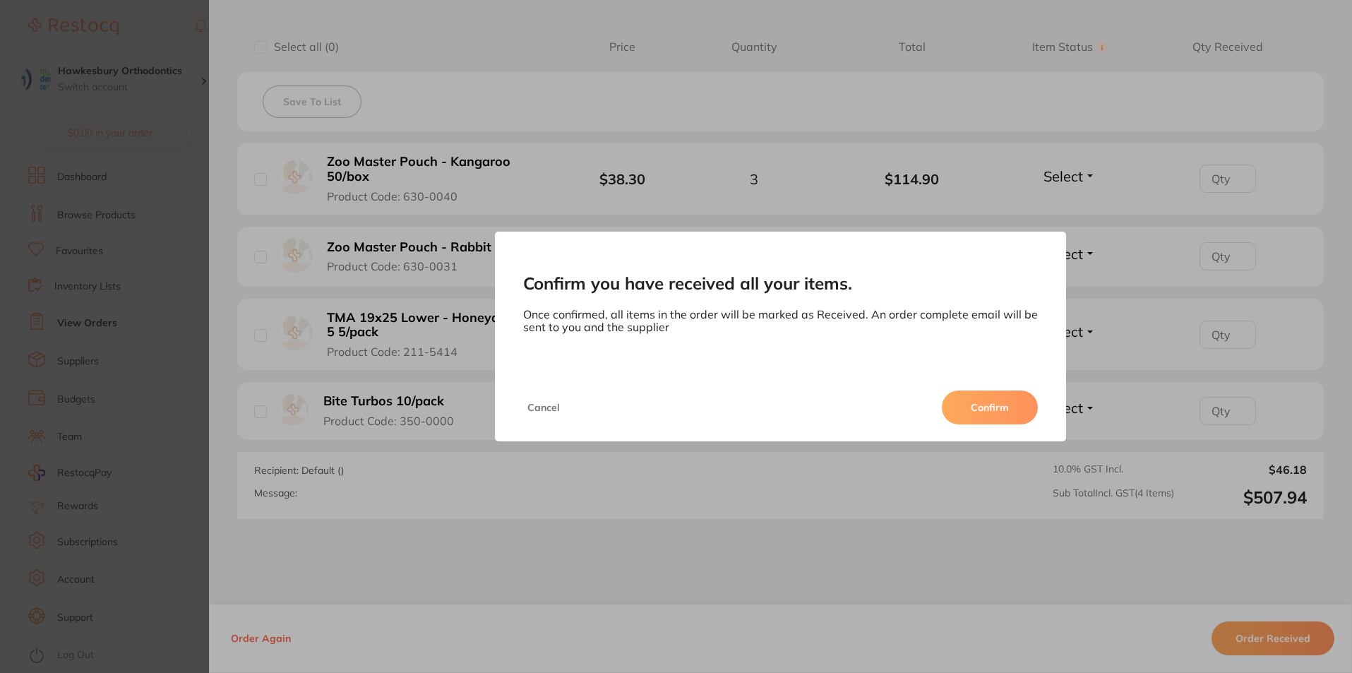
click at [999, 405] on button "Confirm" at bounding box center [990, 408] width 96 height 34
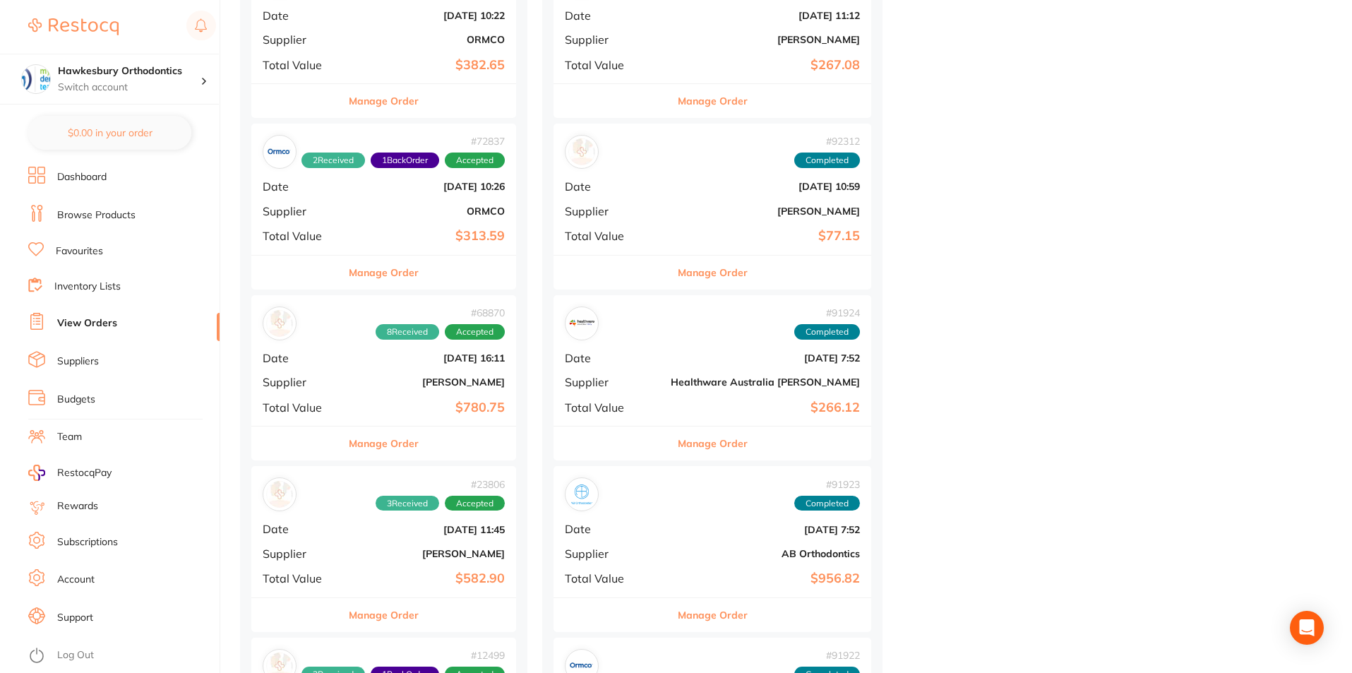
scroll to position [1412, 0]
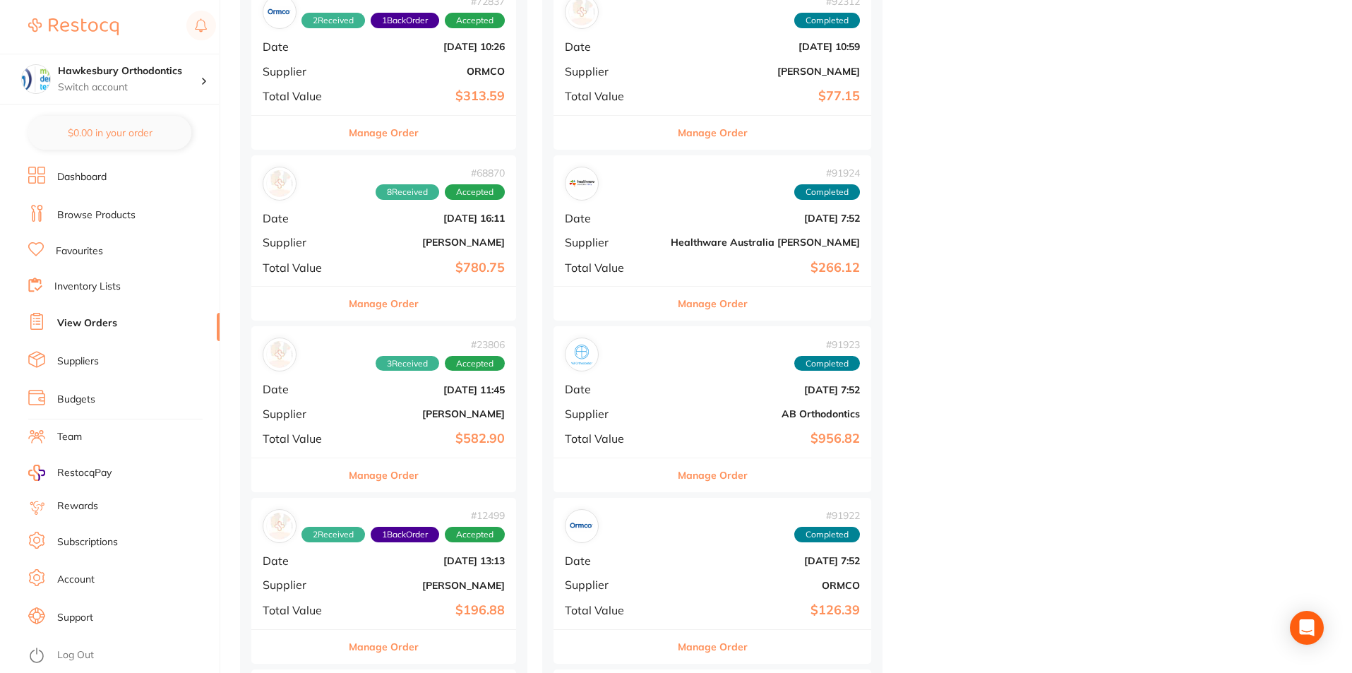
click at [388, 474] on button "Manage Order" at bounding box center [384, 475] width 70 height 34
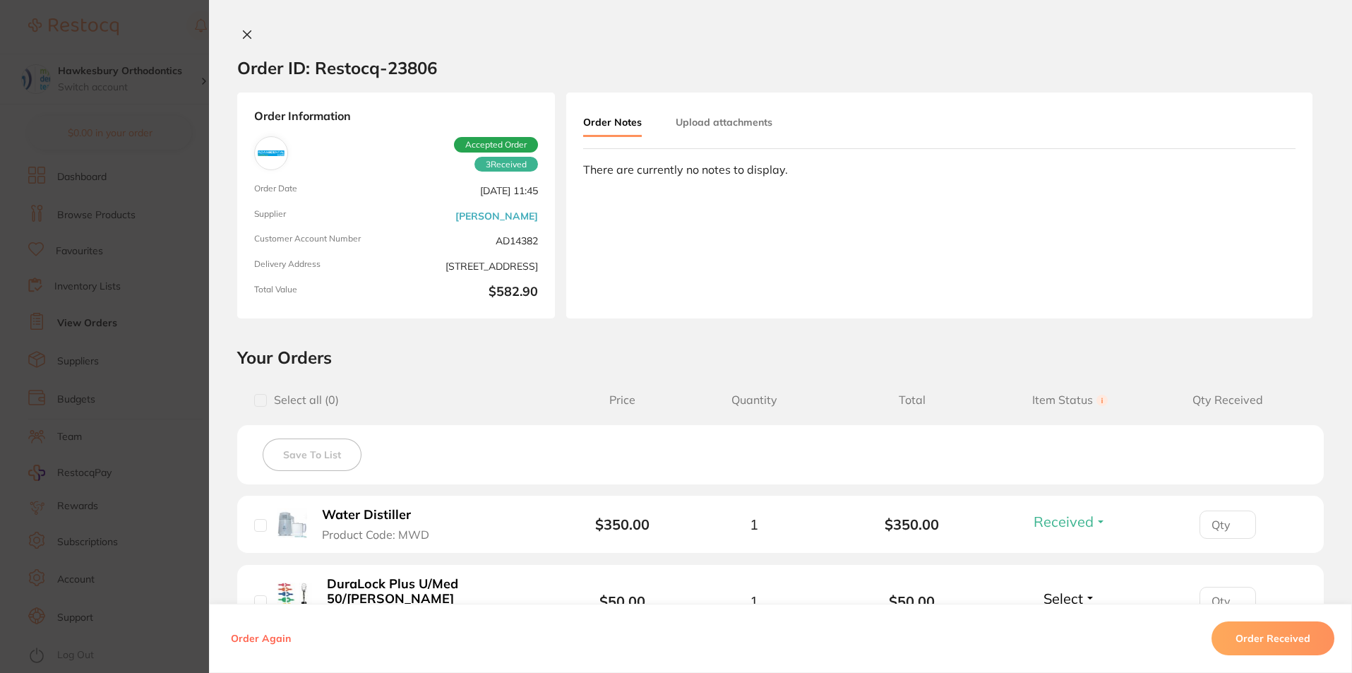
scroll to position [1059, 0]
click at [246, 30] on icon at bounding box center [247, 34] width 11 height 11
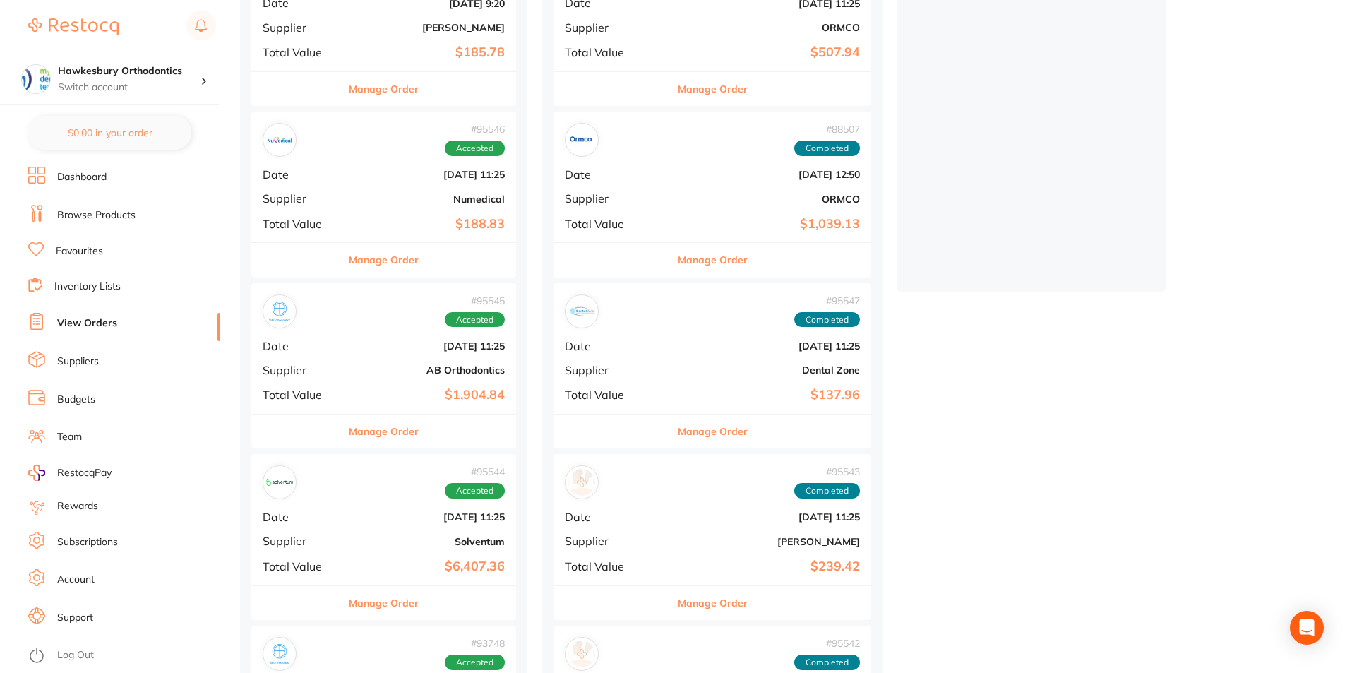
scroll to position [282, 0]
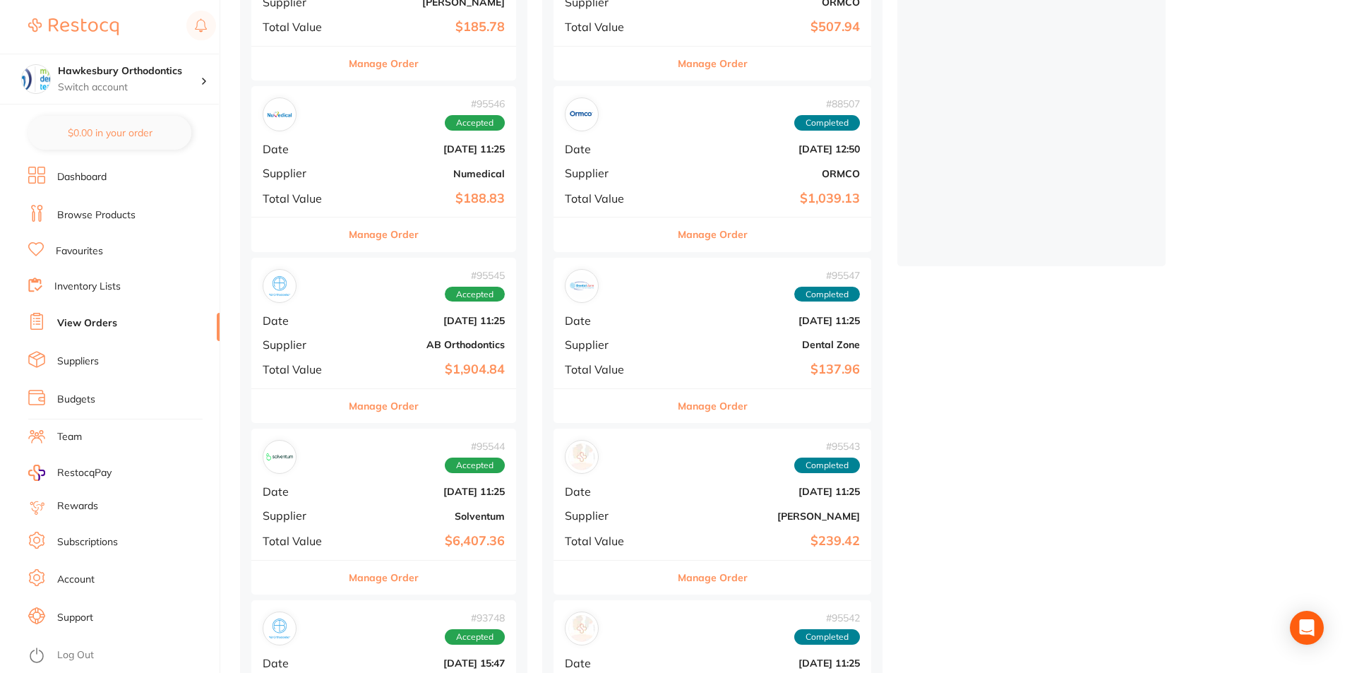
click at [678, 576] on button "Manage Order" at bounding box center [713, 578] width 70 height 34
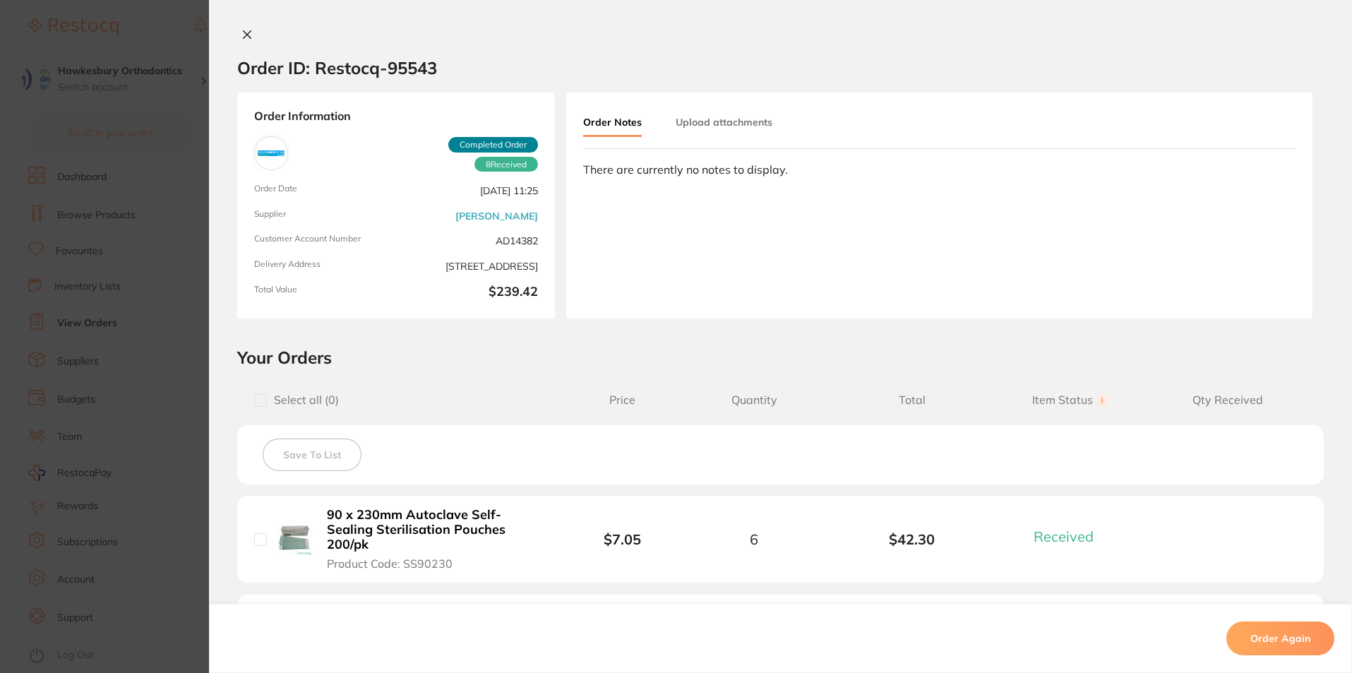
click at [242, 30] on icon at bounding box center [247, 34] width 11 height 11
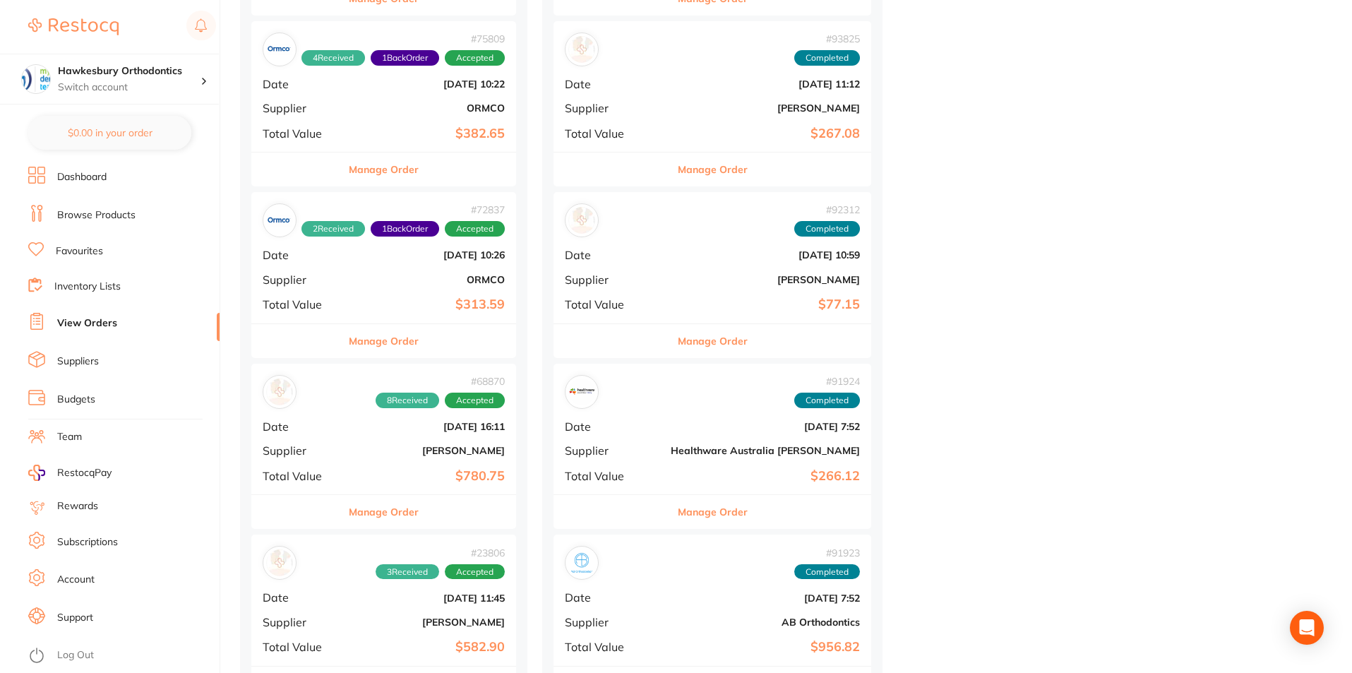
scroll to position [1224, 0]
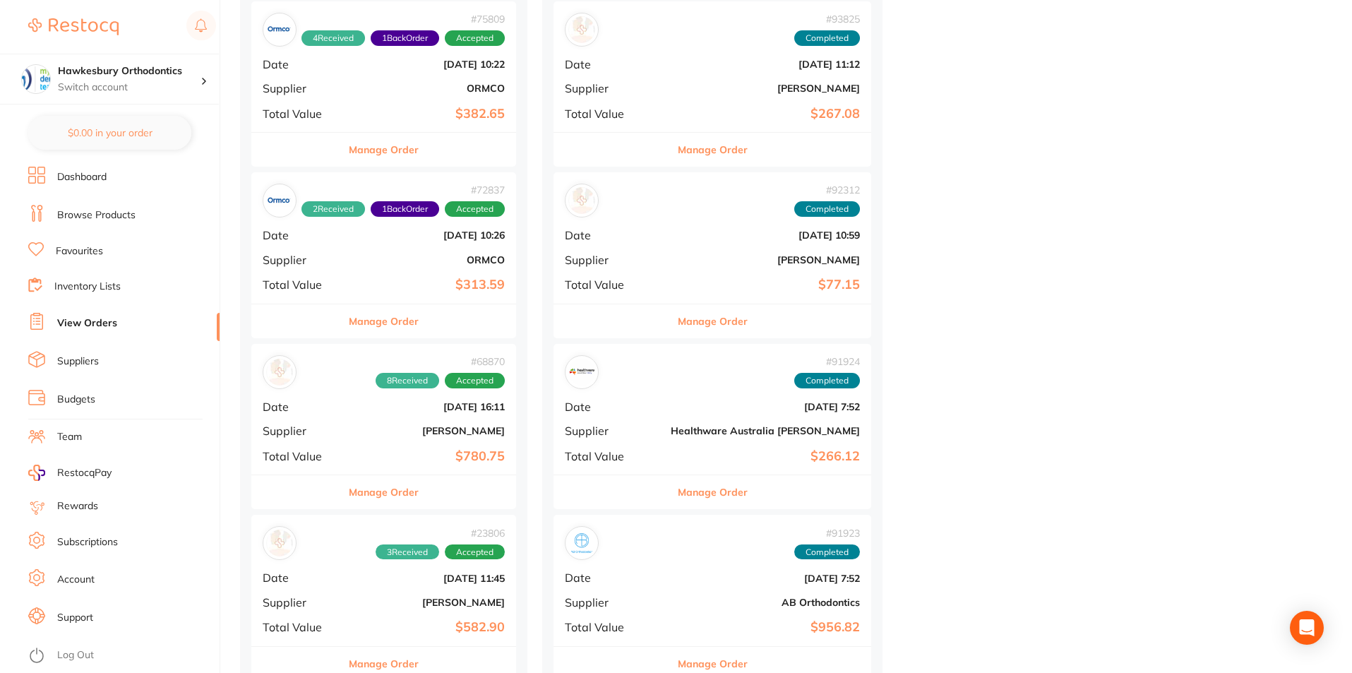
click at [386, 490] on button "Manage Order" at bounding box center [384, 492] width 70 height 34
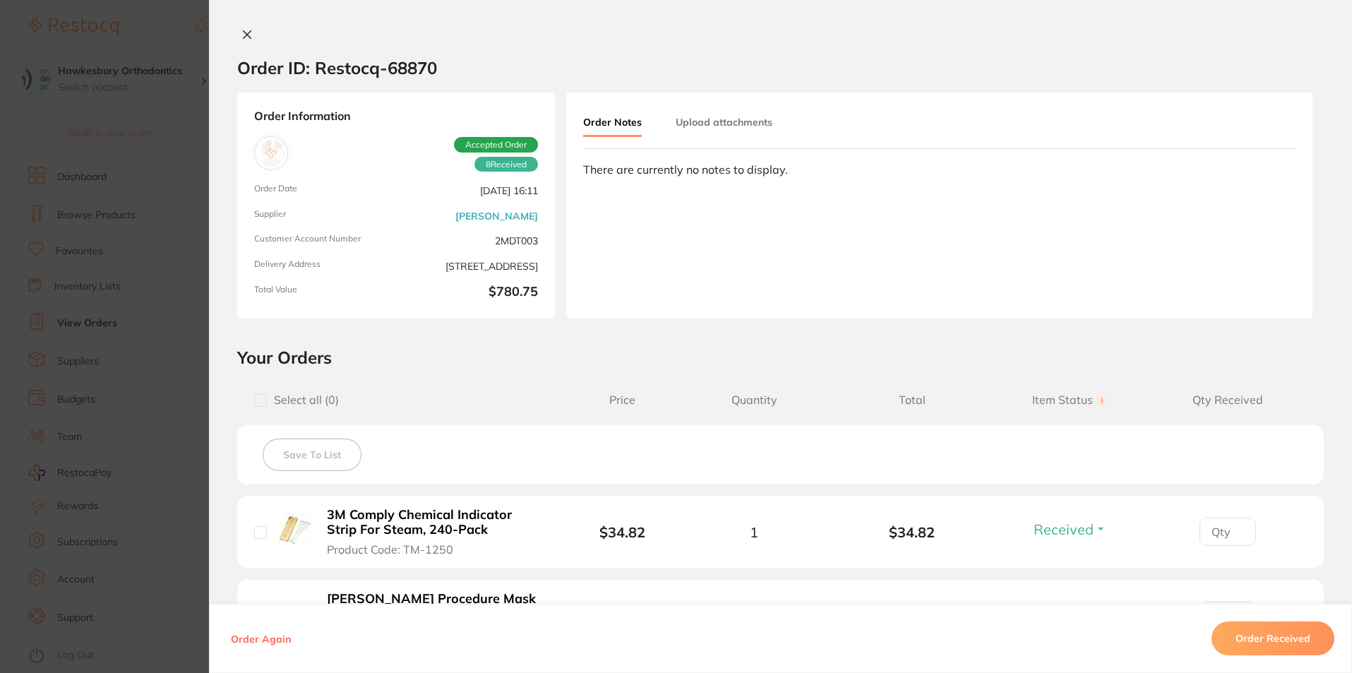
click at [244, 37] on icon at bounding box center [247, 34] width 11 height 11
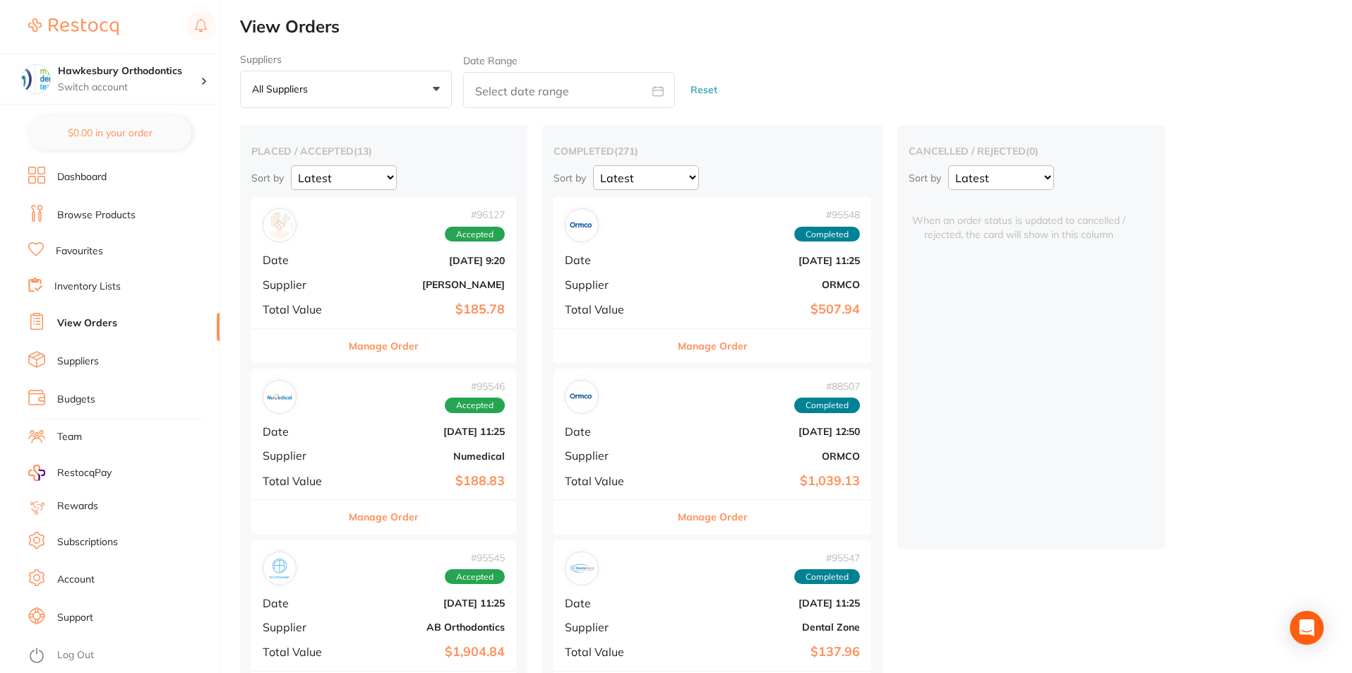
click at [407, 343] on button "Manage Order" at bounding box center [384, 346] width 70 height 34
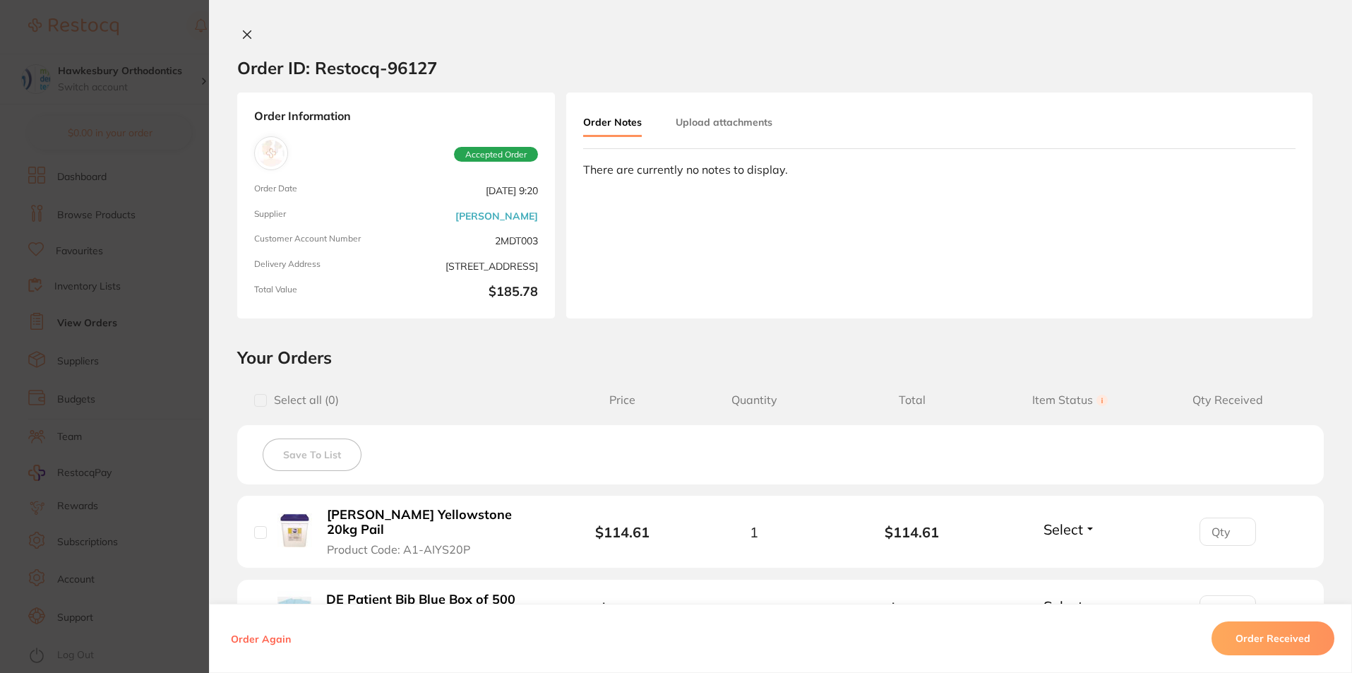
click at [242, 30] on icon at bounding box center [247, 34] width 11 height 11
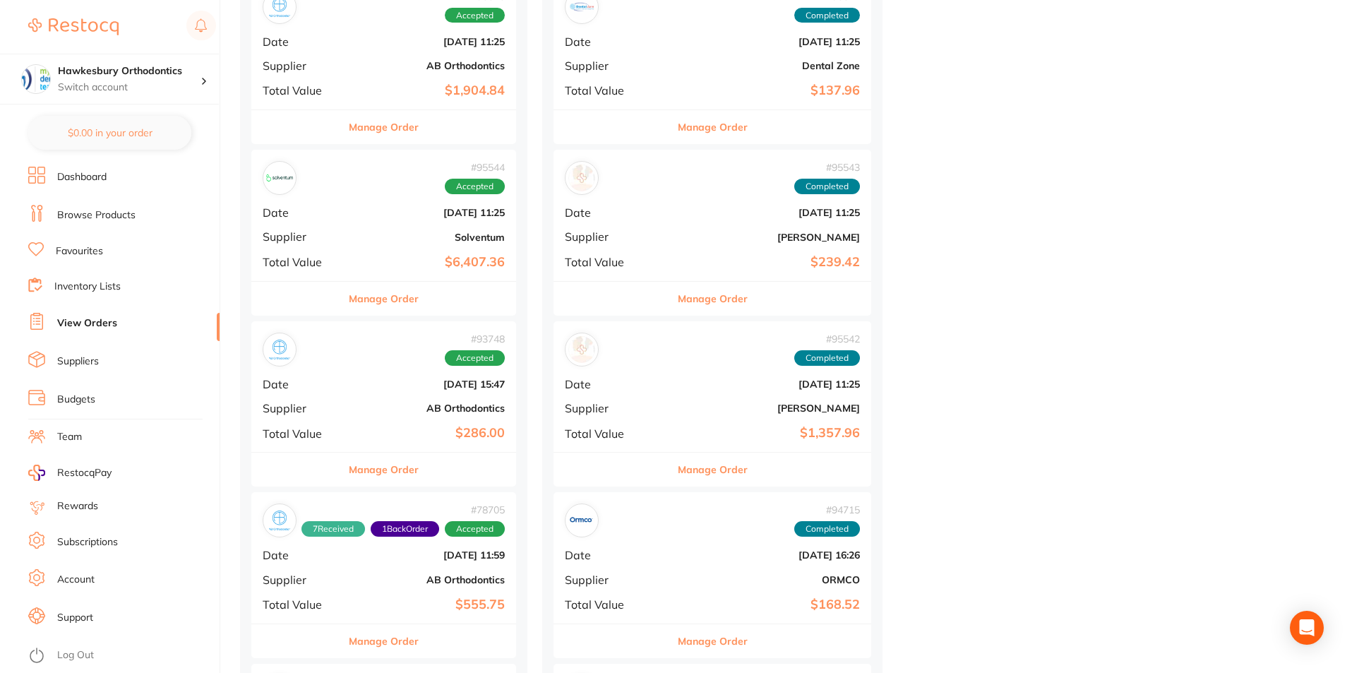
scroll to position [565, 0]
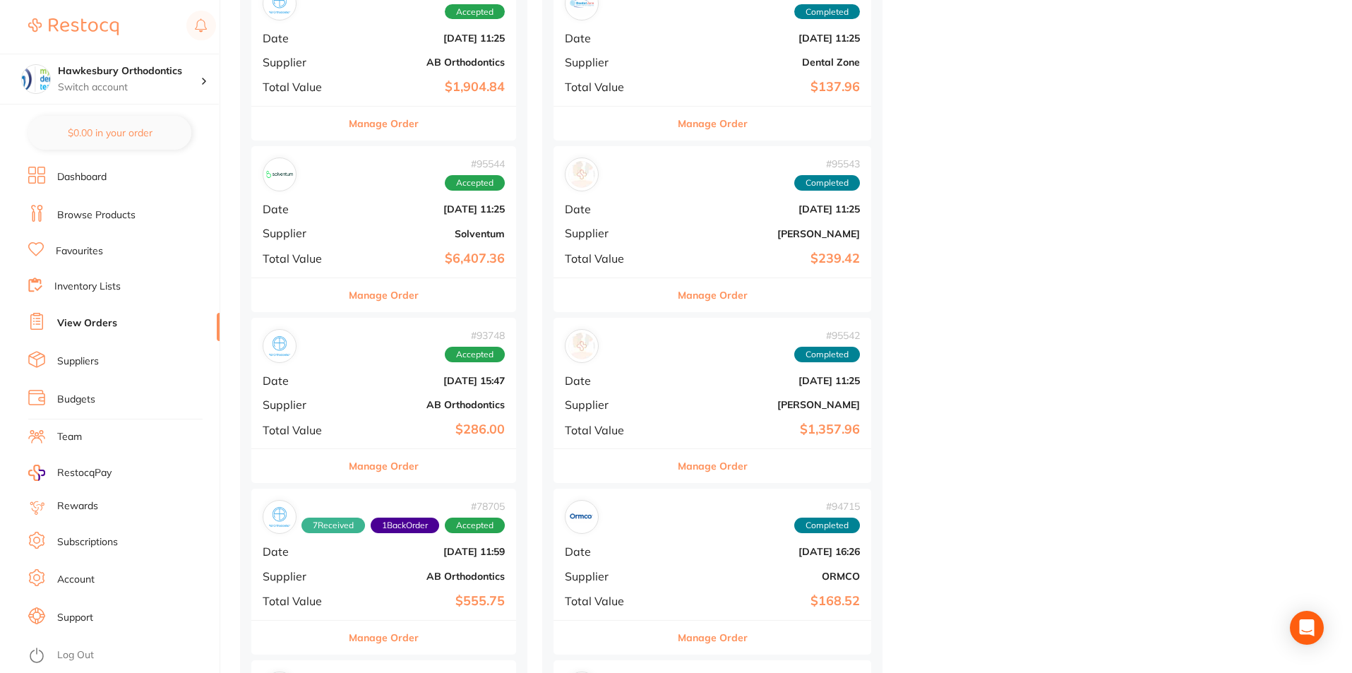
click at [678, 465] on button "Manage Order" at bounding box center [713, 466] width 70 height 34
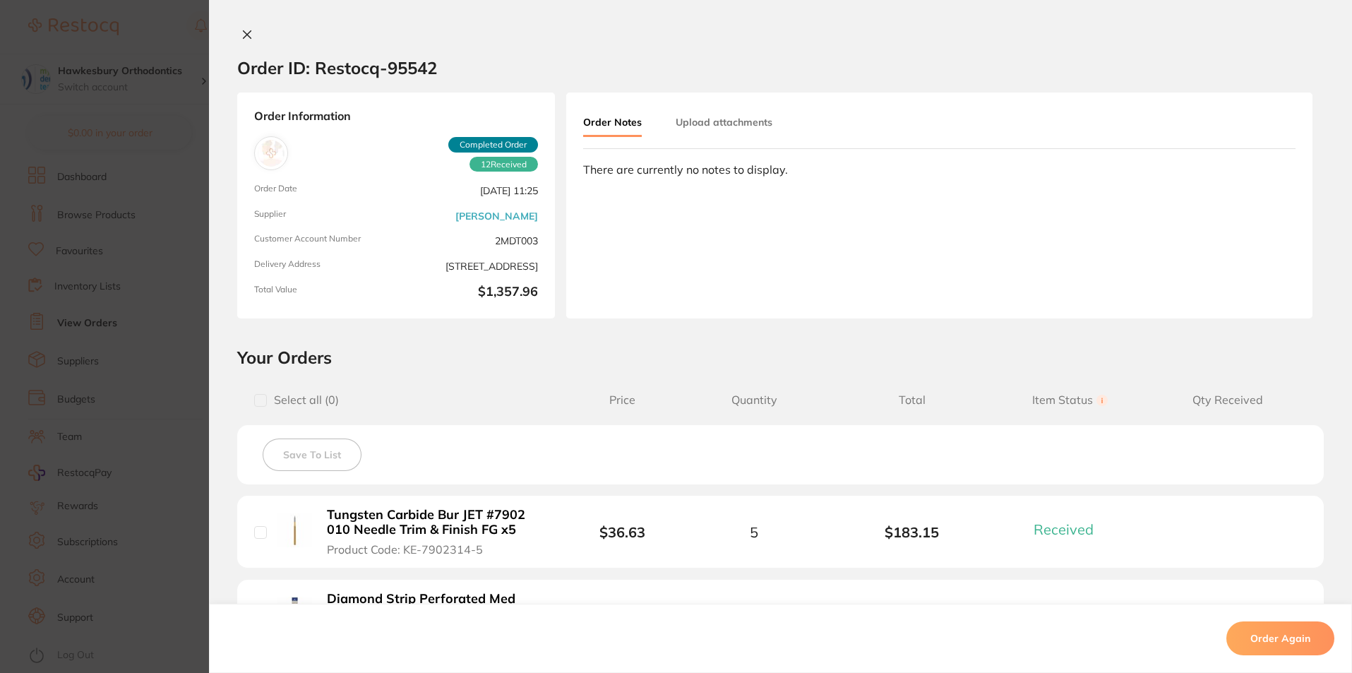
drag, startPoint x: 241, startPoint y: 34, endPoint x: 250, endPoint y: 38, distance: 10.1
click at [242, 33] on icon at bounding box center [247, 34] width 11 height 11
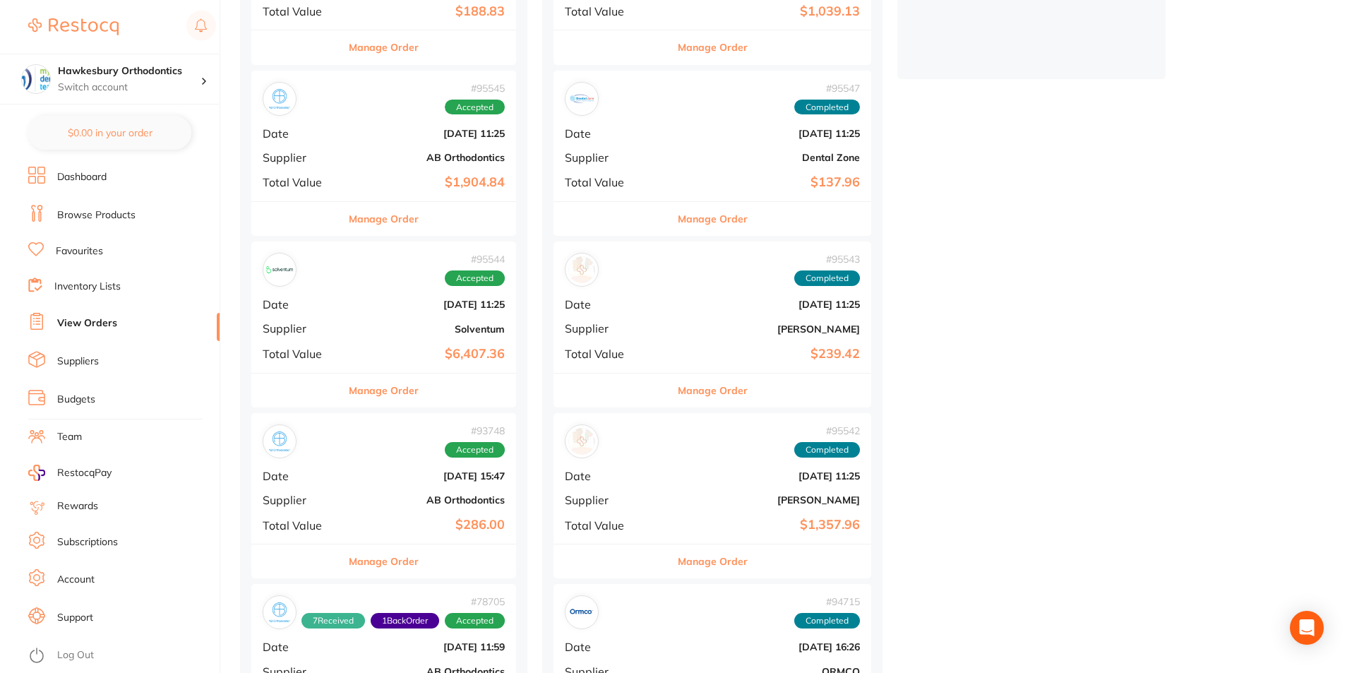
scroll to position [494, 0]
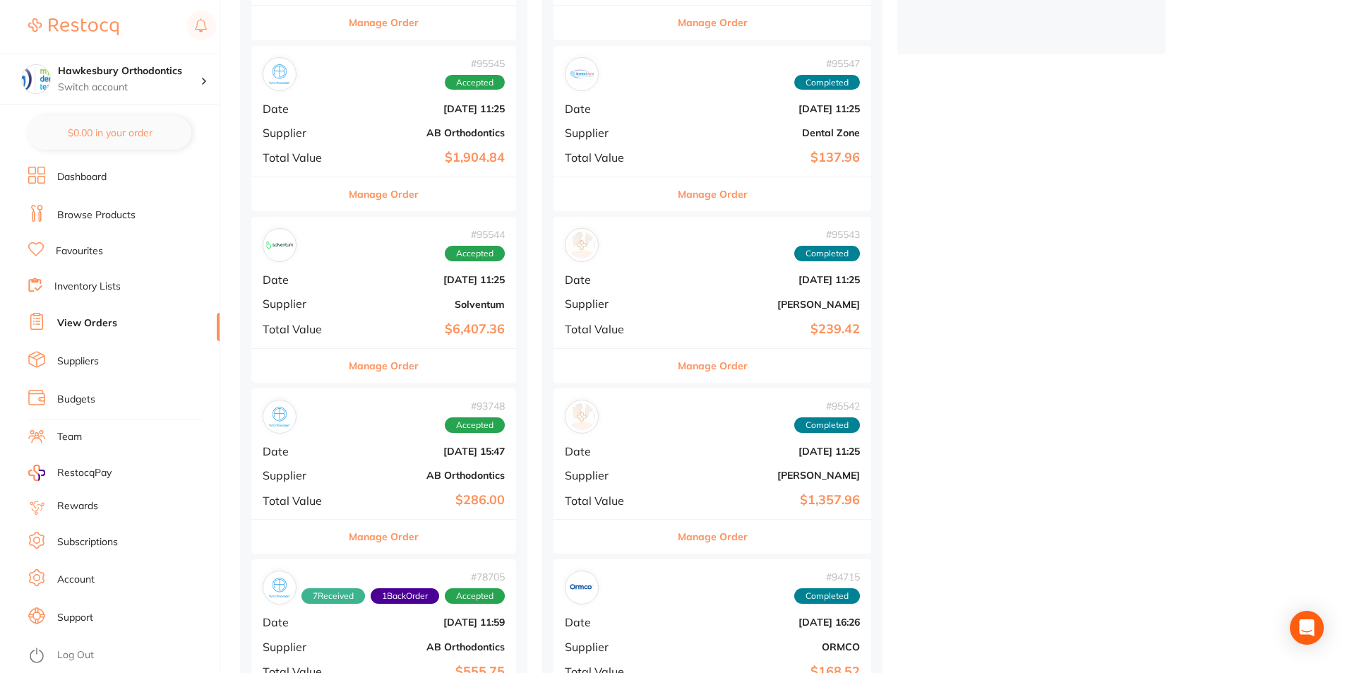
click at [405, 364] on button "Manage Order" at bounding box center [384, 366] width 70 height 34
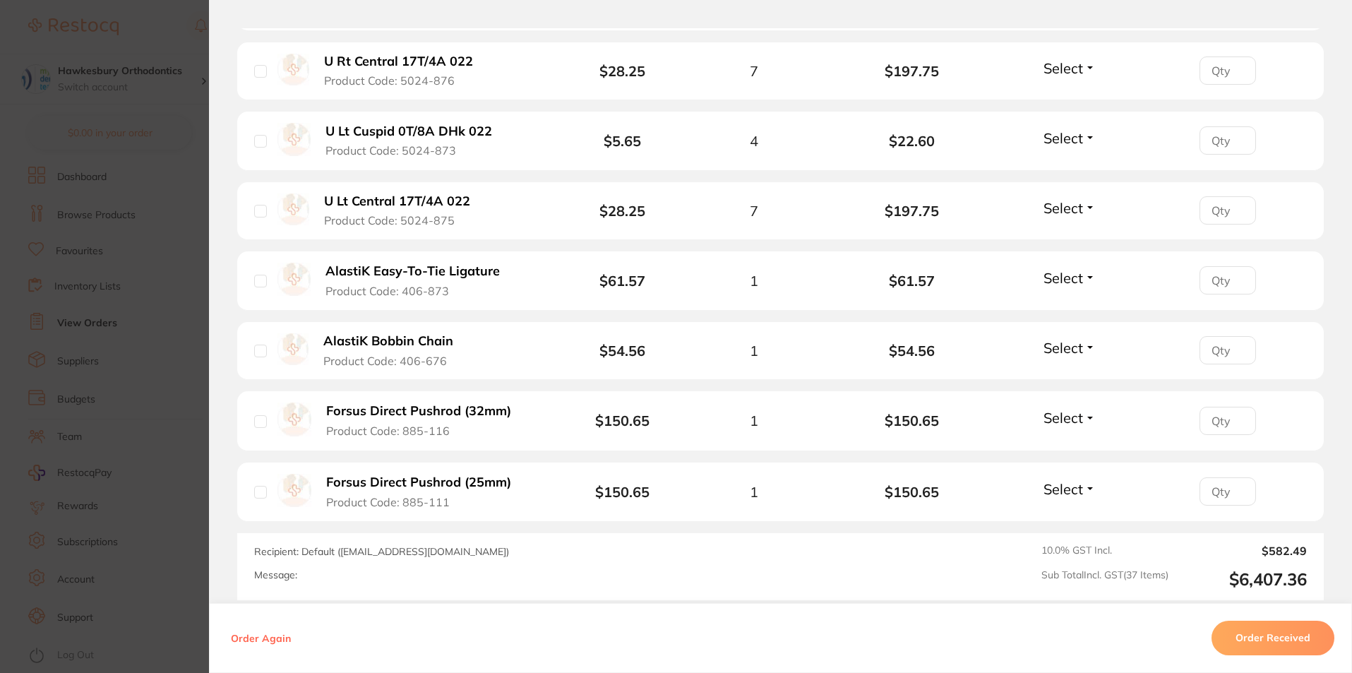
scroll to position [2716, 0]
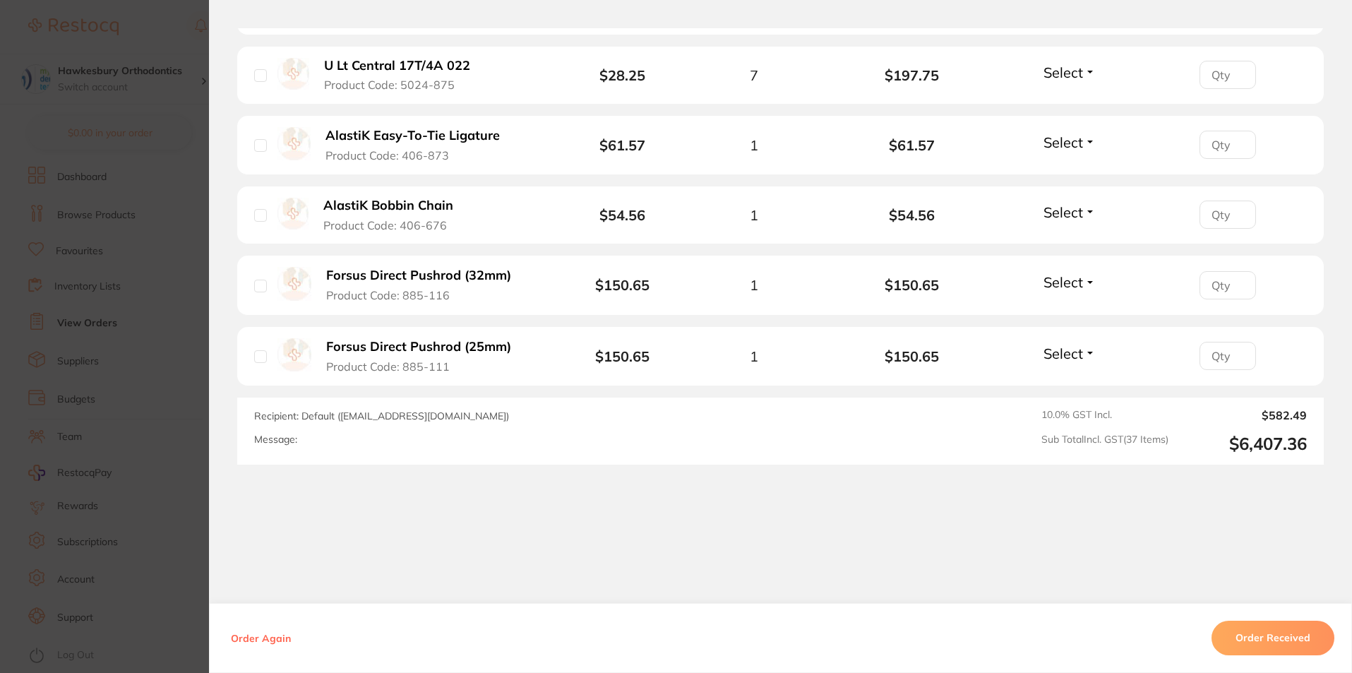
click at [1265, 636] on button "Order Received" at bounding box center [1273, 638] width 123 height 34
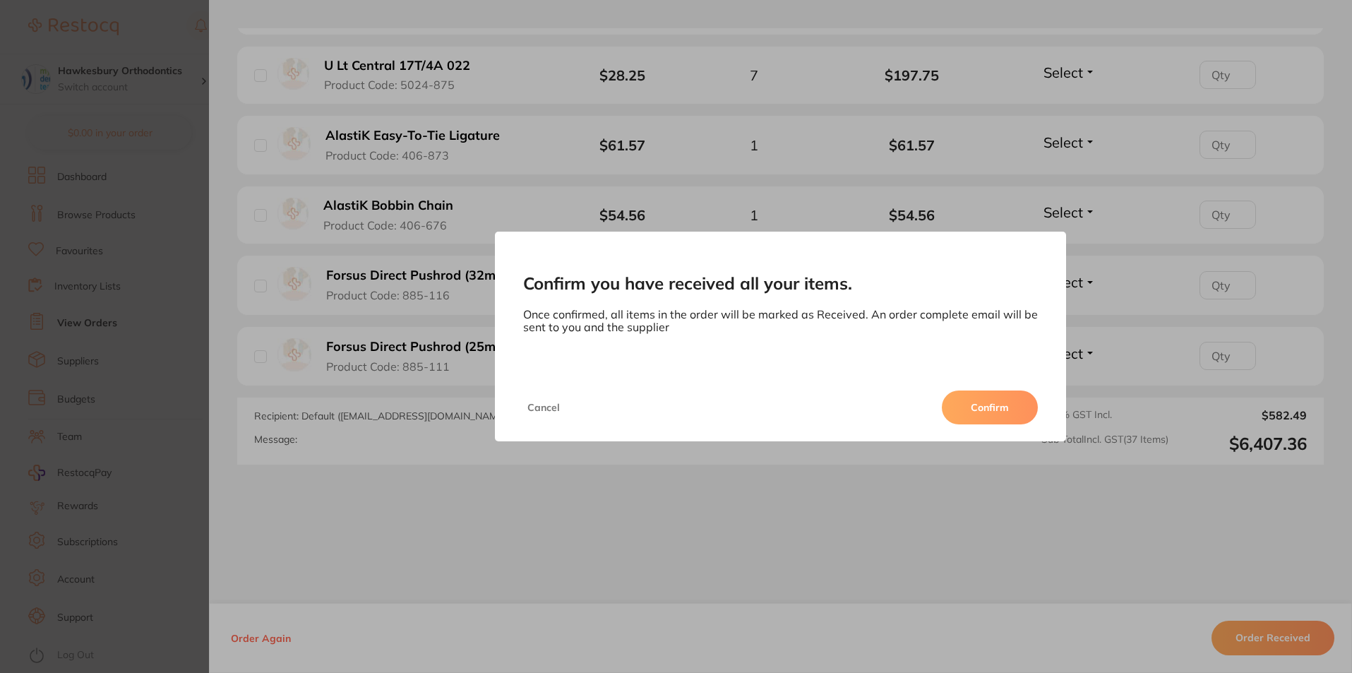
click at [971, 405] on button "Confirm" at bounding box center [990, 408] width 96 height 34
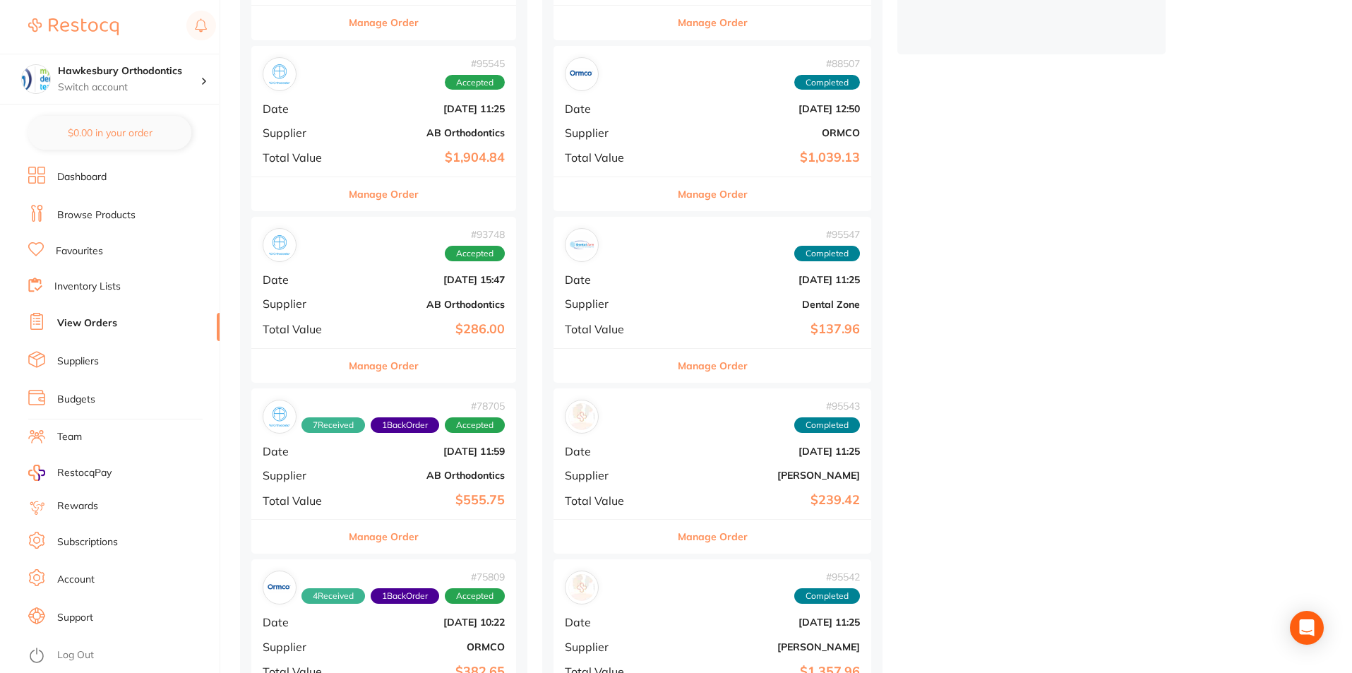
click at [402, 193] on button "Manage Order" at bounding box center [384, 194] width 70 height 34
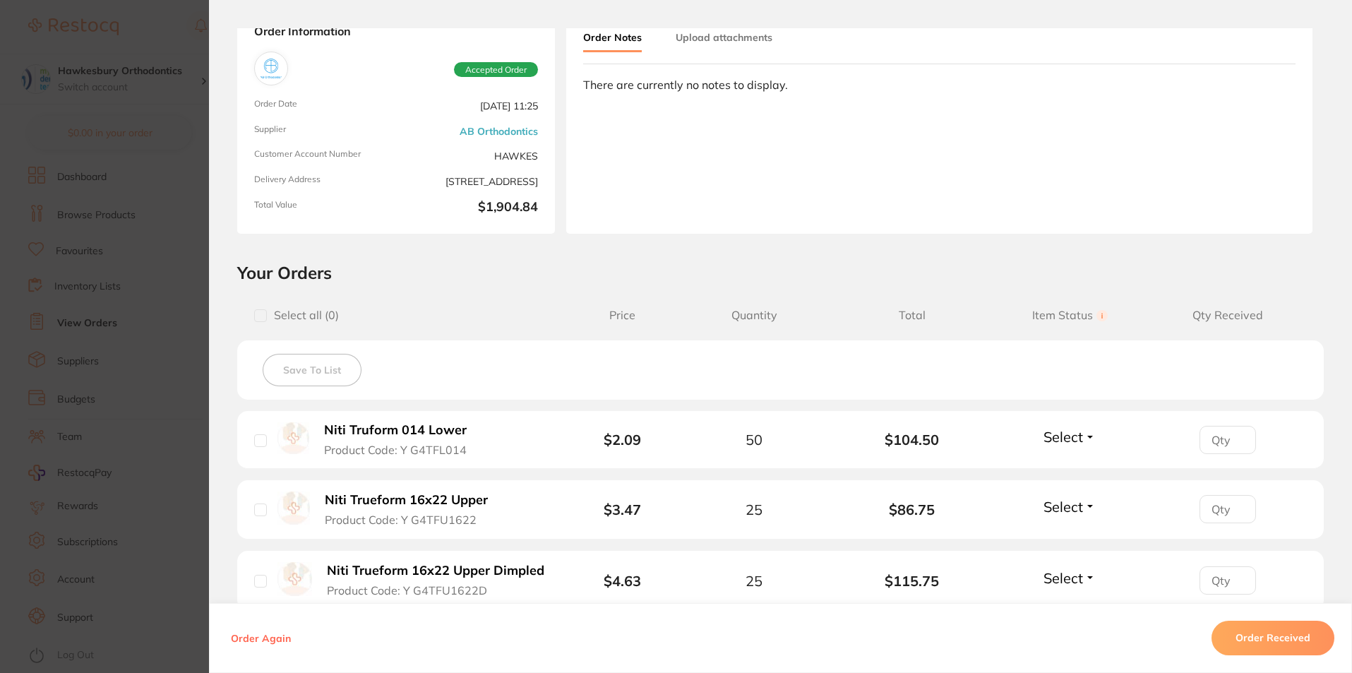
scroll to position [212, 0]
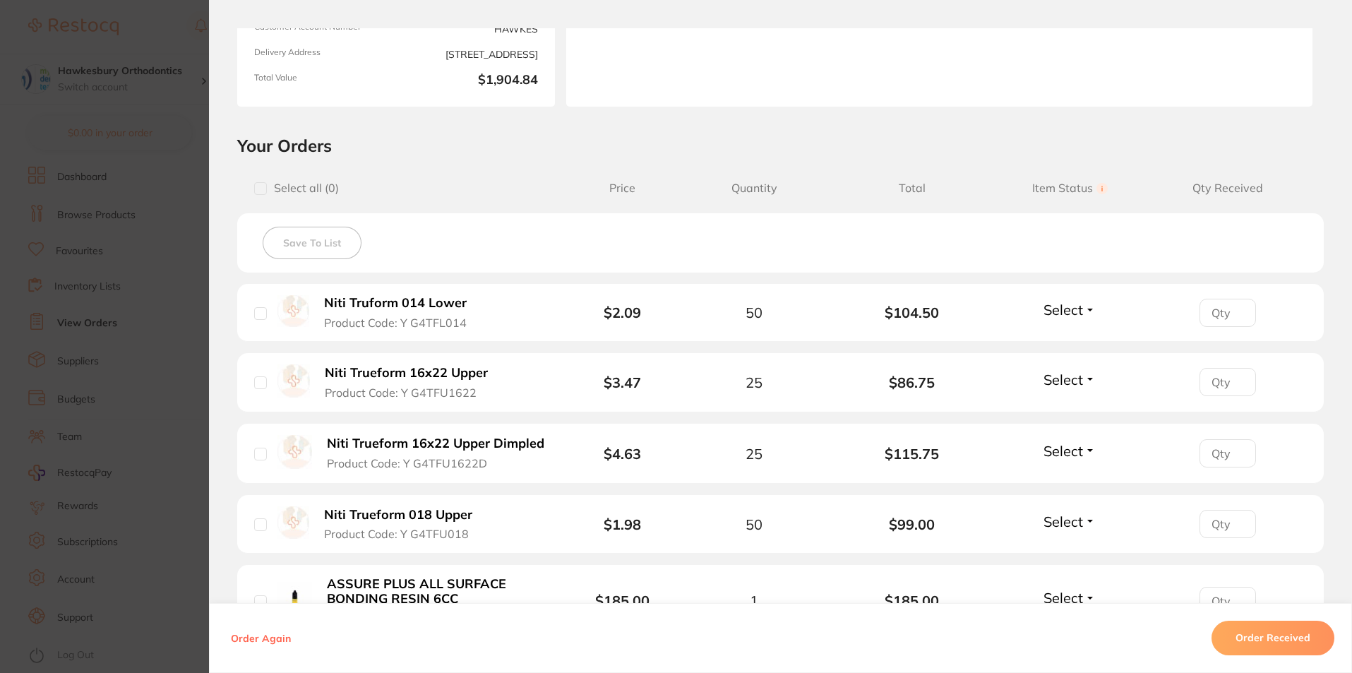
click at [1059, 311] on span "Select" at bounding box center [1064, 310] width 40 height 18
click at [1059, 337] on span "Received" at bounding box center [1070, 340] width 36 height 11
click at [1062, 381] on span "Select" at bounding box center [1064, 380] width 40 height 18
click at [1069, 408] on span "Received" at bounding box center [1070, 410] width 36 height 11
click at [1066, 454] on span "Select" at bounding box center [1064, 451] width 40 height 18
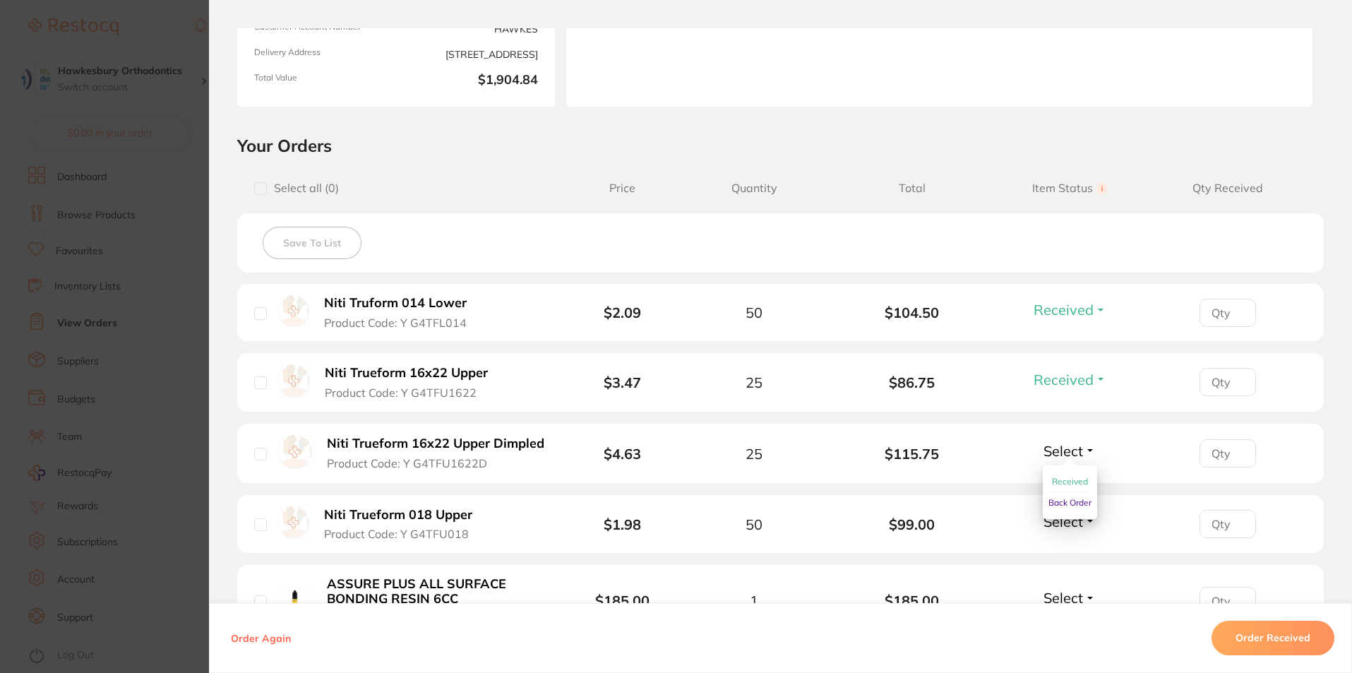
click at [1071, 477] on span "Received" at bounding box center [1070, 481] width 36 height 11
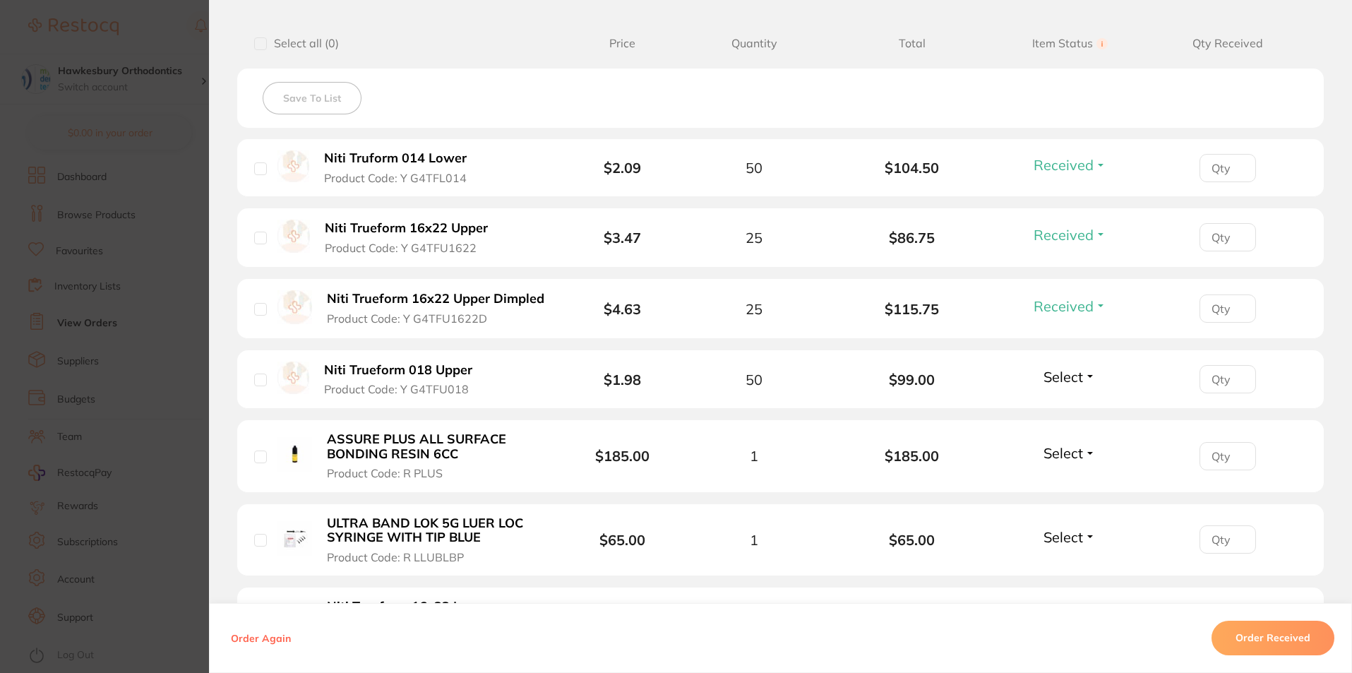
scroll to position [424, 0]
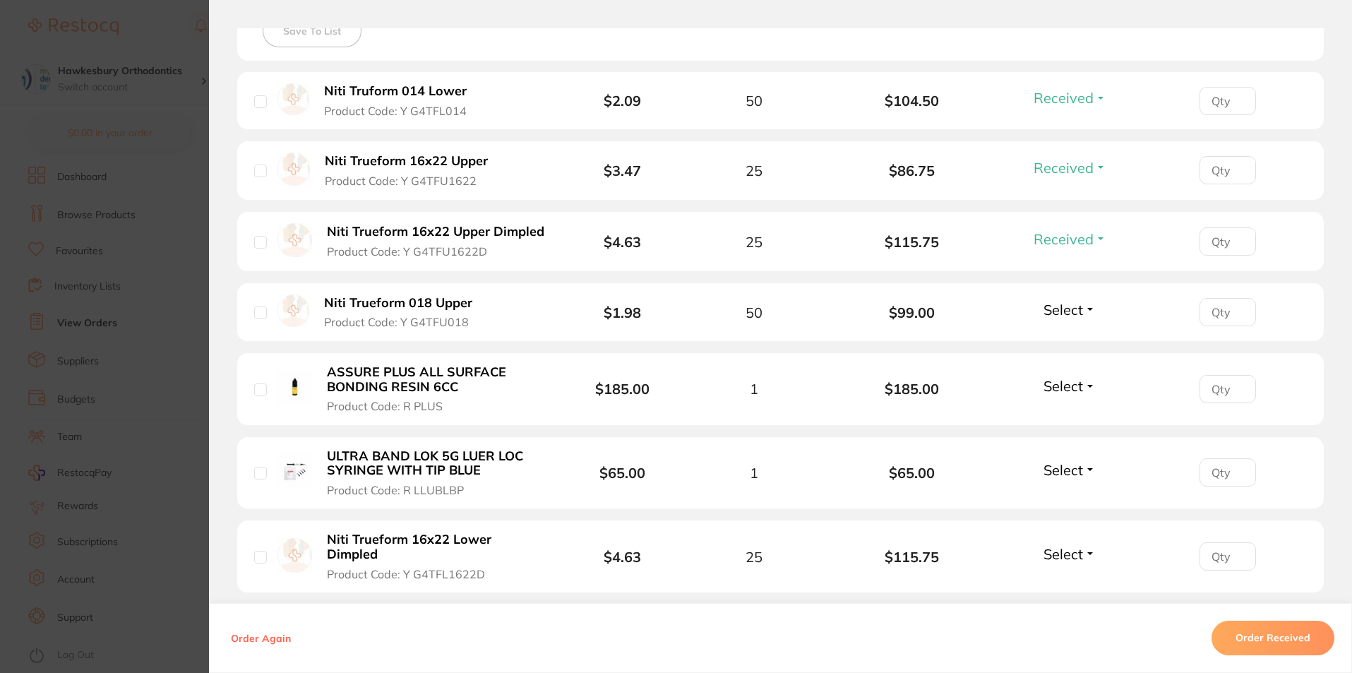
click at [1068, 307] on span "Select" at bounding box center [1064, 310] width 40 height 18
click at [1074, 338] on span "Received" at bounding box center [1070, 340] width 36 height 11
click at [1066, 393] on span "Select" at bounding box center [1064, 386] width 40 height 18
click at [1058, 411] on span "Received" at bounding box center [1070, 416] width 36 height 11
click at [1070, 468] on span "Select" at bounding box center [1064, 470] width 40 height 18
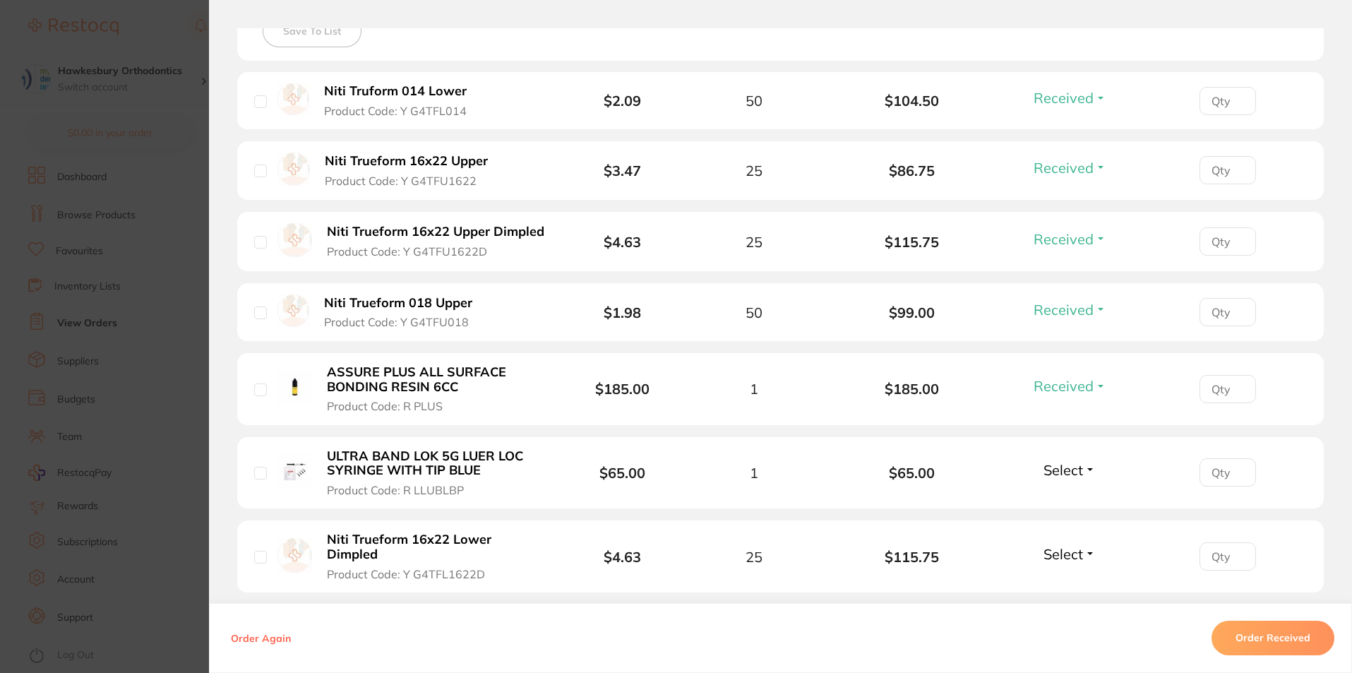
click at [1074, 522] on li "Niti Trueform 16x22 Lower Dimpled Product Code: Y G4TFL1622D $4.63 25 $115.75 S…" at bounding box center [780, 556] width 1087 height 73
click at [1076, 472] on span "Select" at bounding box center [1064, 470] width 40 height 18
click at [1068, 520] on span "Back Order" at bounding box center [1070, 522] width 43 height 11
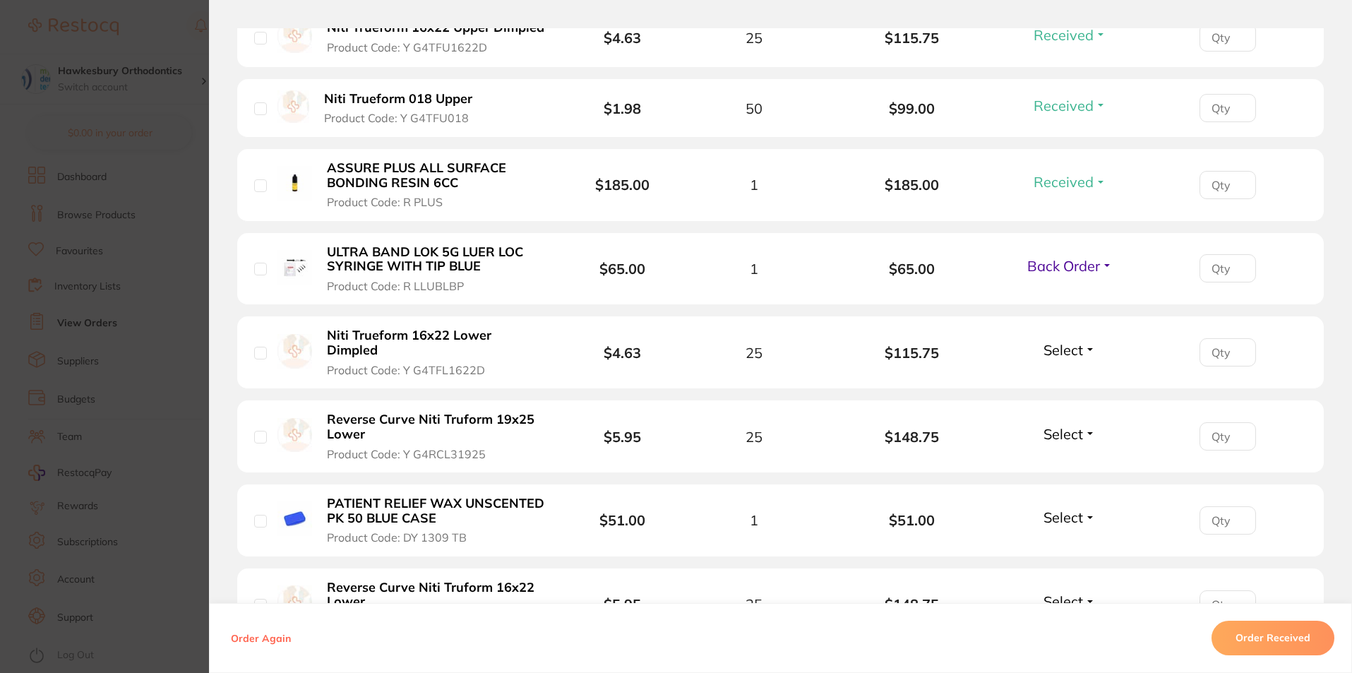
scroll to position [636, 0]
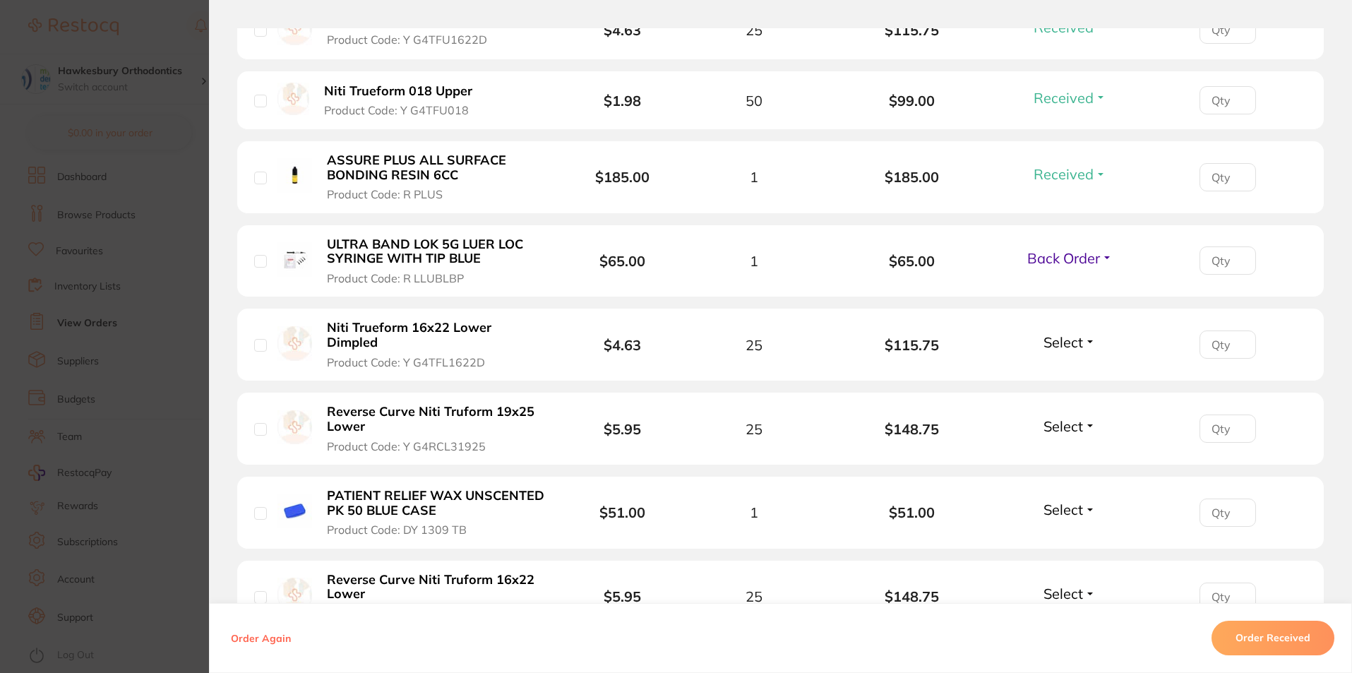
click at [1057, 340] on span "Select" at bounding box center [1064, 342] width 40 height 18
click at [1068, 367] on span "Received" at bounding box center [1070, 372] width 36 height 11
click at [1069, 418] on span "Select" at bounding box center [1064, 426] width 40 height 18
click at [1068, 472] on span "Back Order" at bounding box center [1070, 477] width 43 height 11
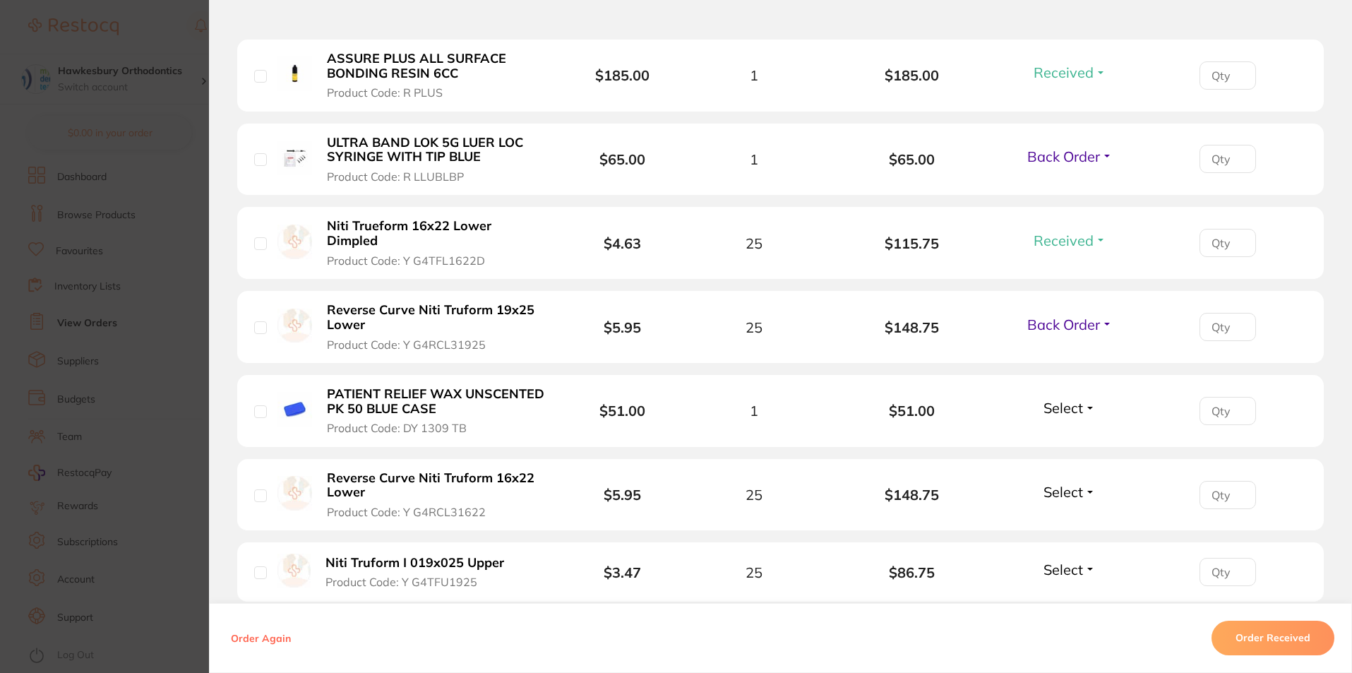
scroll to position [777, 0]
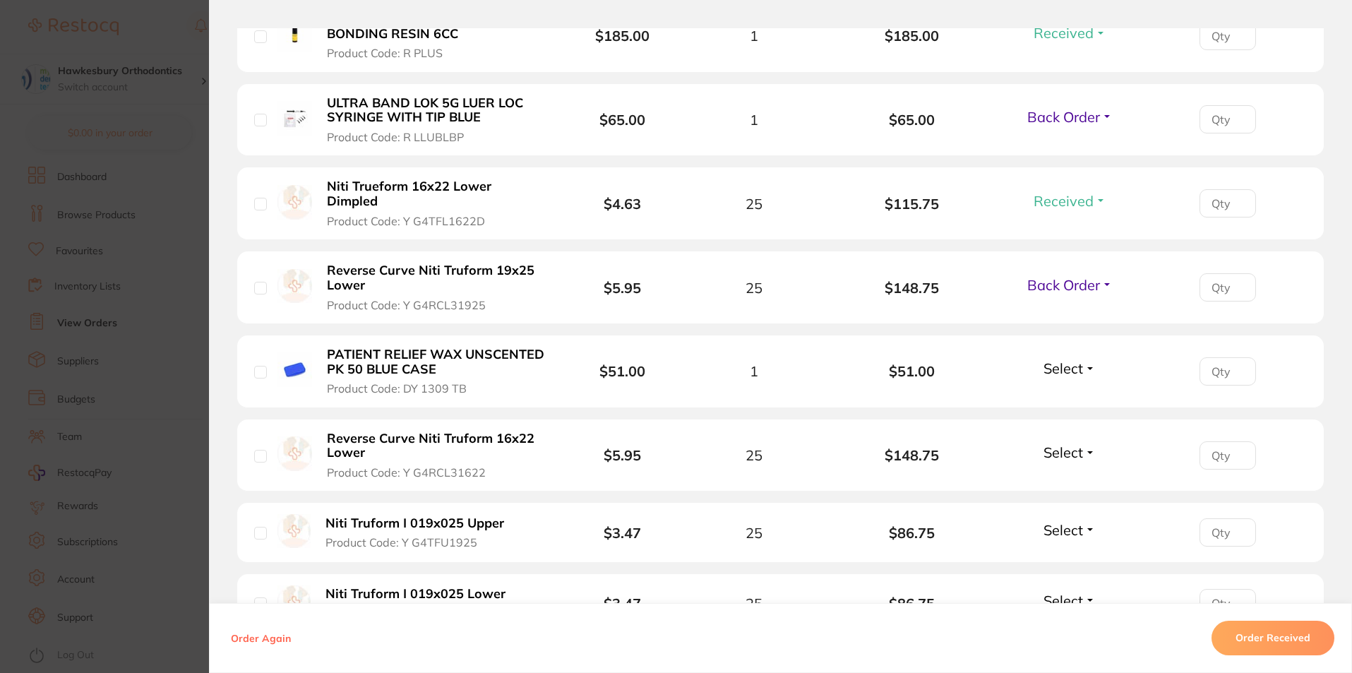
click at [1049, 360] on span "Select" at bounding box center [1064, 368] width 40 height 18
click at [1059, 393] on span "Received" at bounding box center [1070, 398] width 36 height 11
click at [1066, 443] on span "Select" at bounding box center [1064, 452] width 40 height 18
click at [1077, 499] on span "Back Order" at bounding box center [1070, 504] width 43 height 11
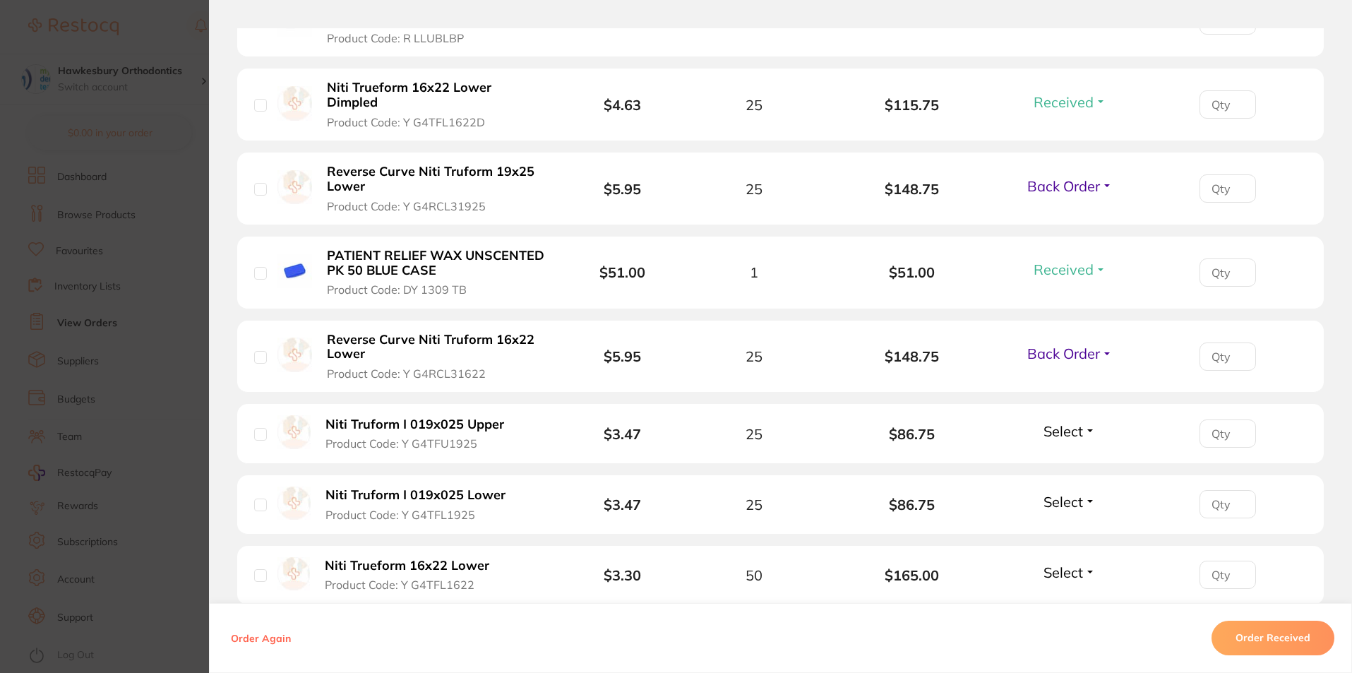
scroll to position [918, 0]
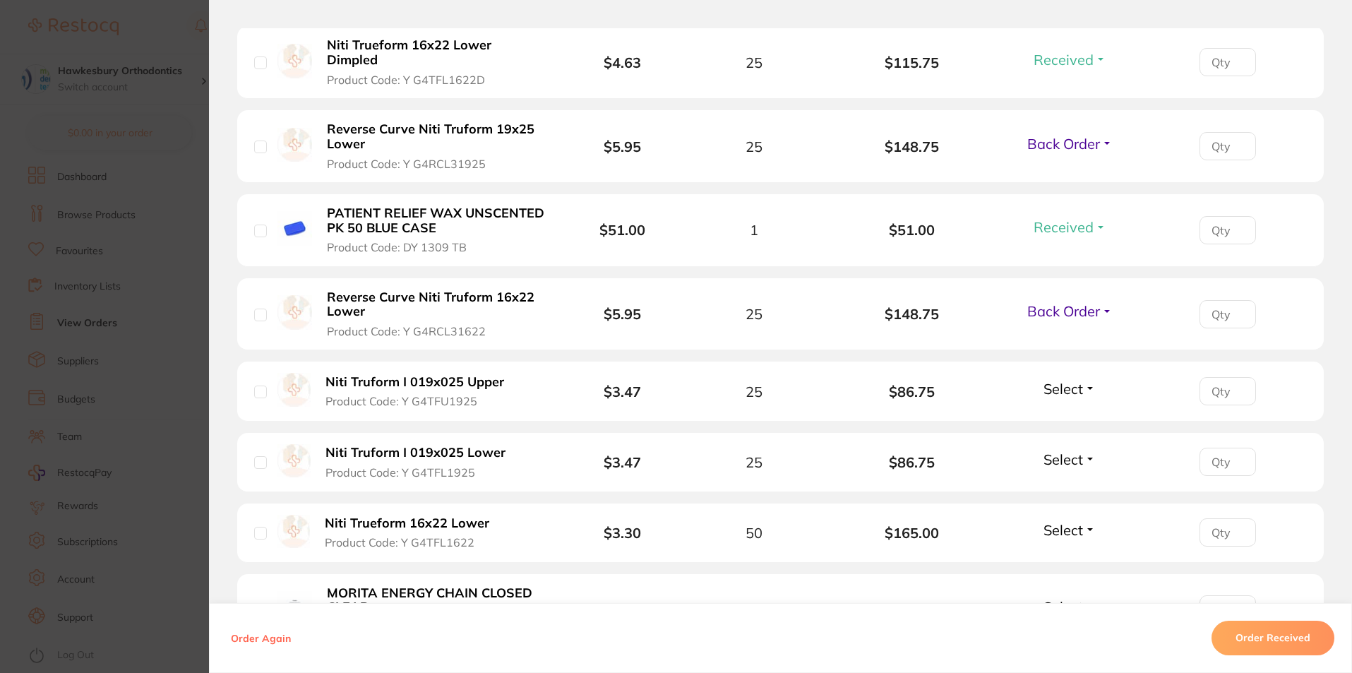
click at [1063, 380] on span "Select" at bounding box center [1064, 389] width 40 height 18
click at [1072, 380] on span "Select" at bounding box center [1064, 389] width 40 height 18
click at [1074, 414] on span "Received" at bounding box center [1070, 419] width 36 height 11
click at [1071, 451] on span "Select" at bounding box center [1064, 460] width 40 height 18
click at [1071, 484] on span "Received" at bounding box center [1070, 489] width 36 height 11
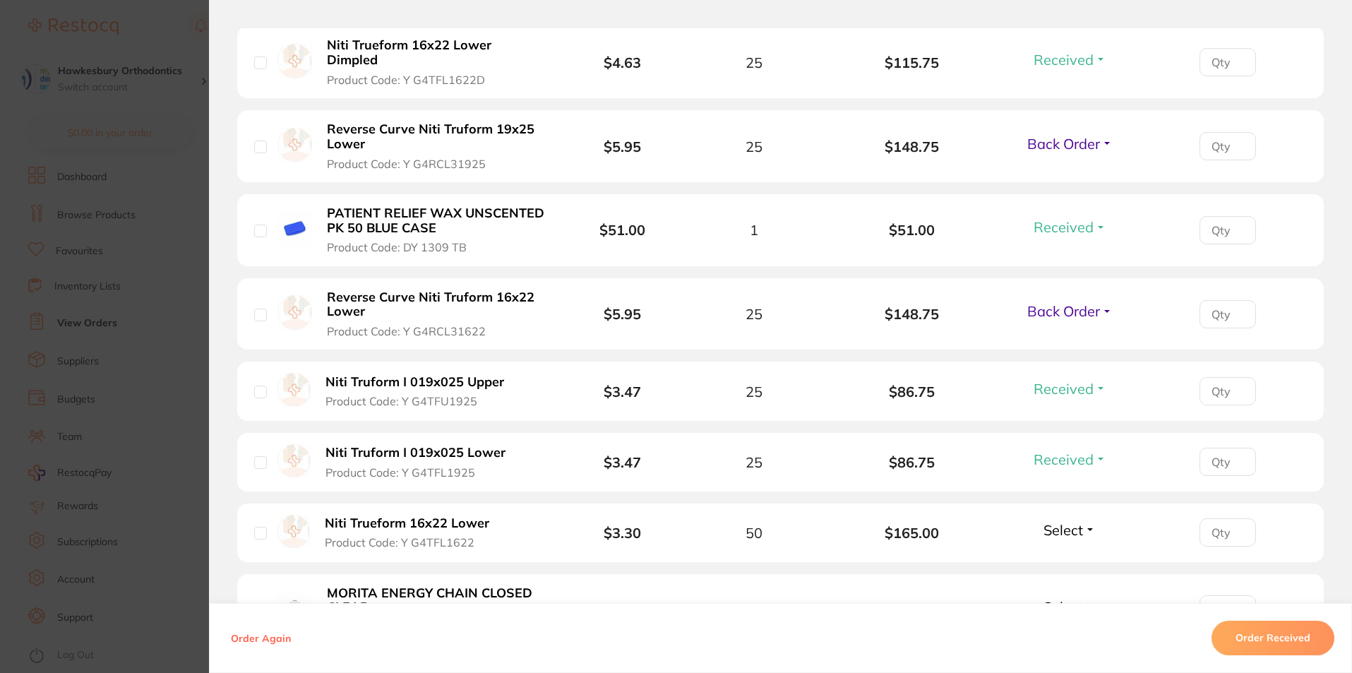
click at [1066, 521] on span "Select" at bounding box center [1064, 530] width 40 height 18
click at [1069, 555] on span "Received" at bounding box center [1070, 560] width 36 height 11
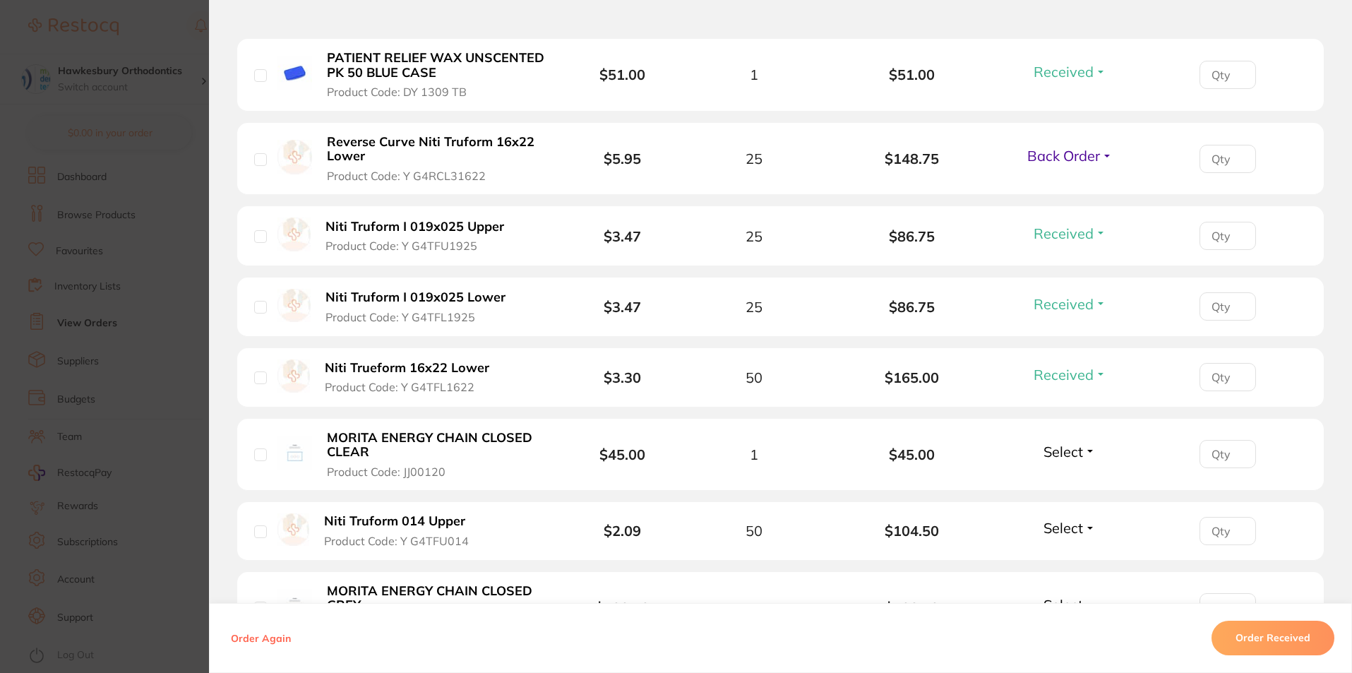
scroll to position [1130, 0]
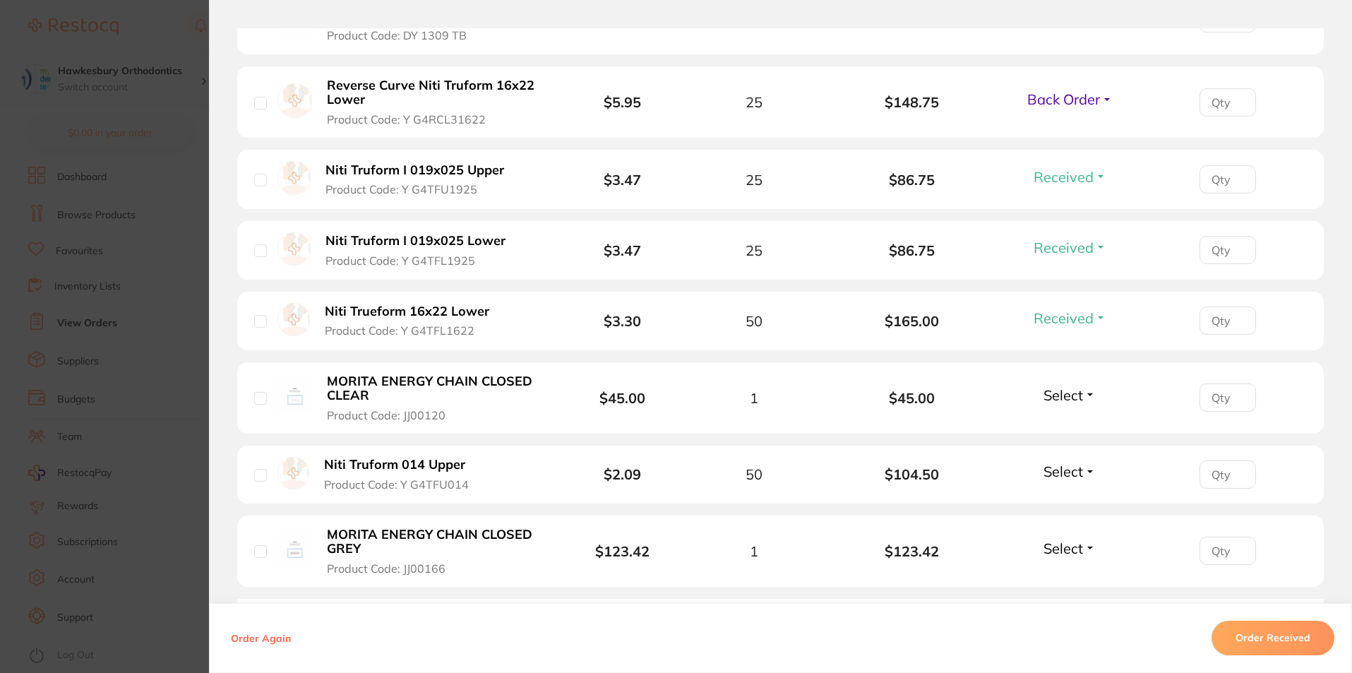
click at [1063, 387] on span "Select" at bounding box center [1064, 395] width 40 height 18
click at [1061, 415] on button "Received" at bounding box center [1070, 426] width 36 height 22
click at [1063, 463] on span "Select" at bounding box center [1064, 472] width 40 height 18
click at [1071, 496] on span "Received" at bounding box center [1070, 501] width 36 height 11
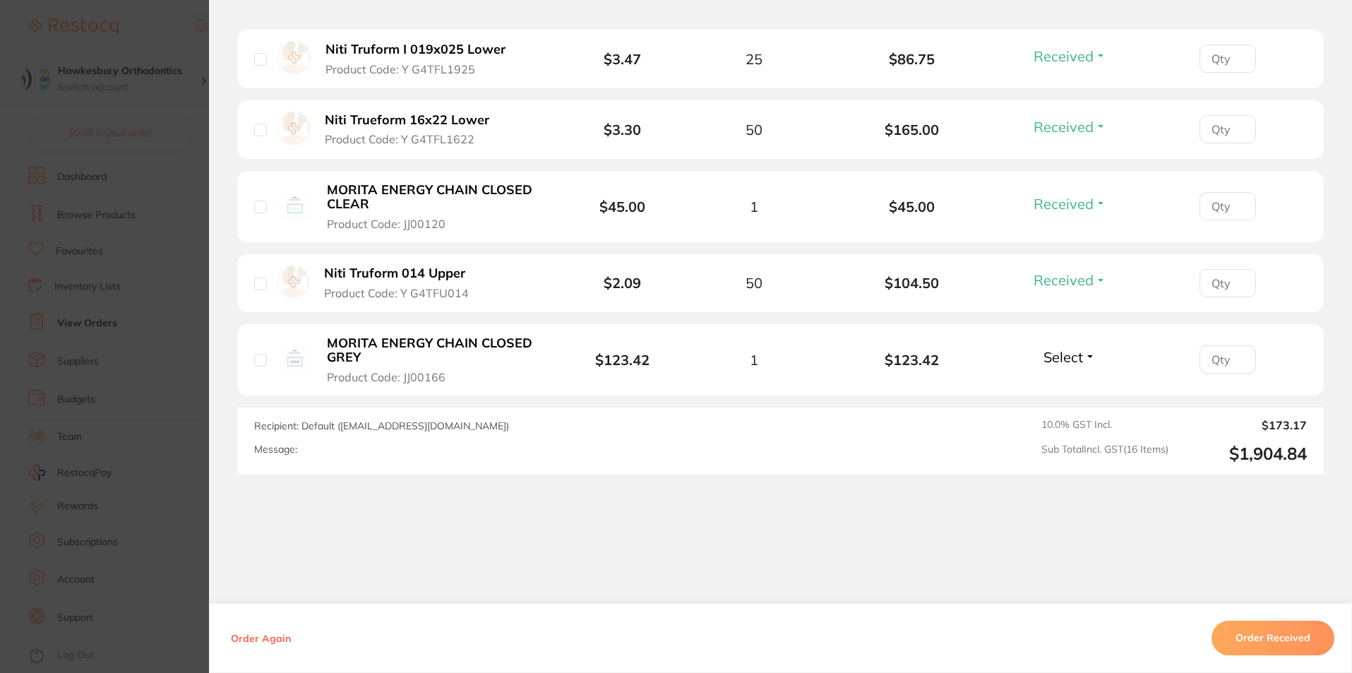
click at [1054, 348] on span "Select" at bounding box center [1064, 357] width 40 height 18
click at [1069, 348] on span "Select" at bounding box center [1064, 357] width 40 height 18
click at [1069, 382] on span "Received" at bounding box center [1070, 387] width 36 height 11
click at [141, 35] on section "Order ID: Restocq- 95545 Order Information 13 Received 3 Back Orders Accepted O…" at bounding box center [676, 336] width 1352 height 673
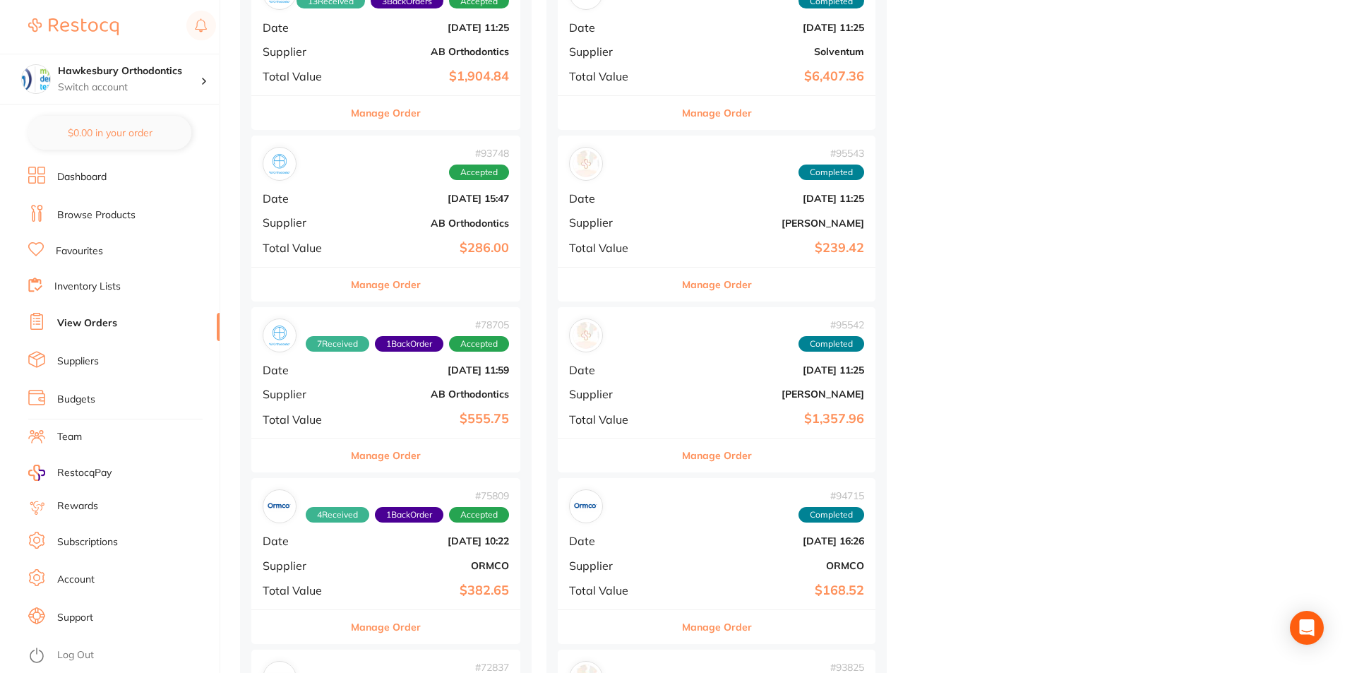
scroll to position [565, 0]
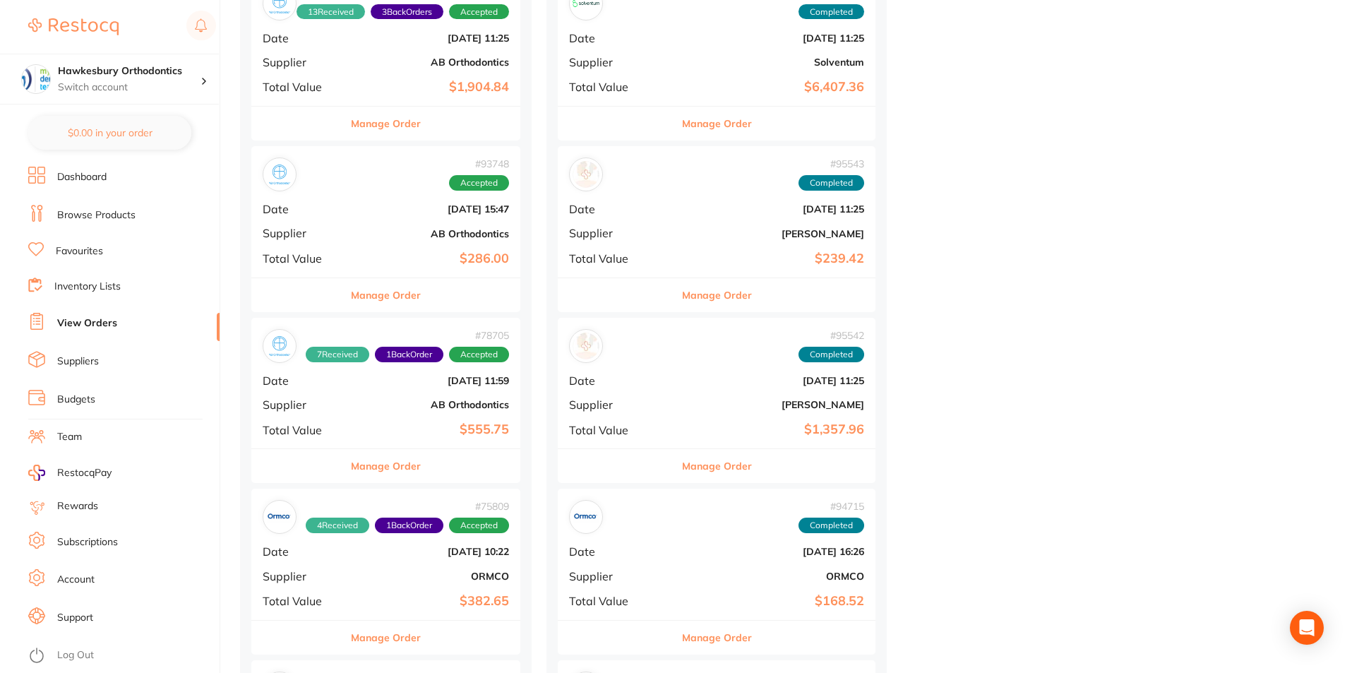
click at [391, 294] on button "Manage Order" at bounding box center [386, 295] width 70 height 34
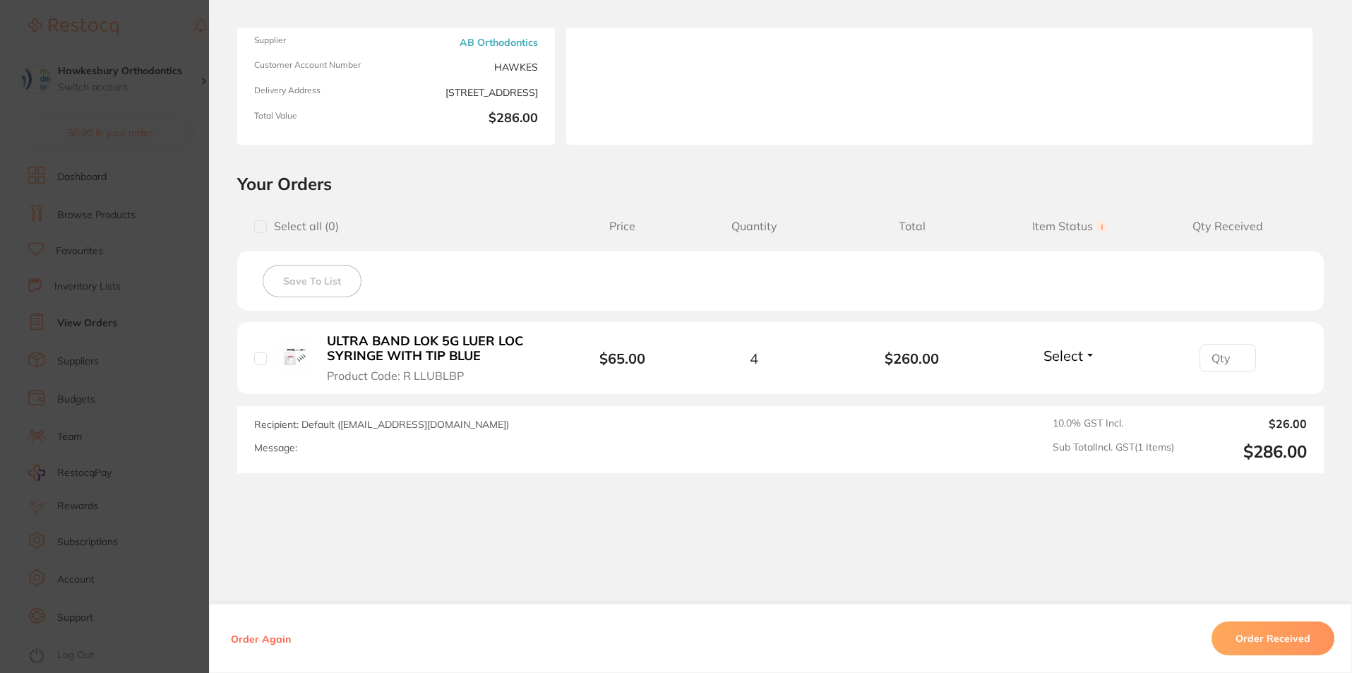
scroll to position [184, 0]
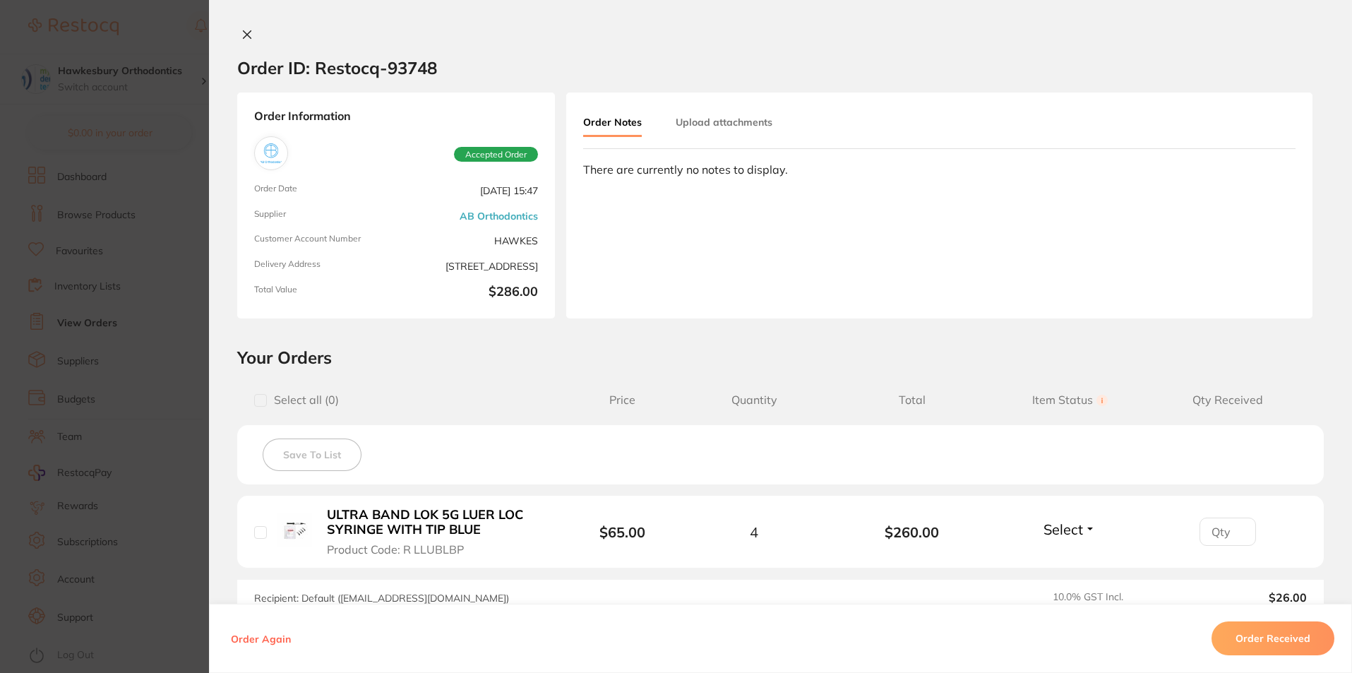
scroll to position [212, 0]
click at [247, 33] on icon at bounding box center [247, 34] width 11 height 11
